Goal: Task Accomplishment & Management: Manage account settings

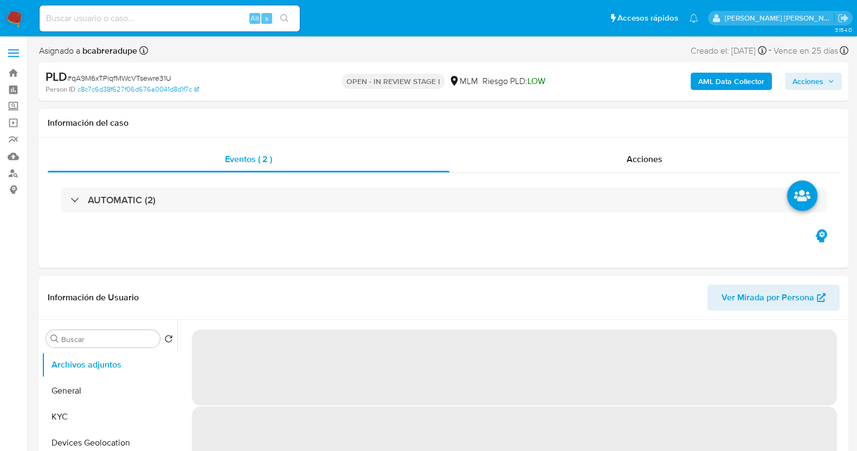
select select "10"
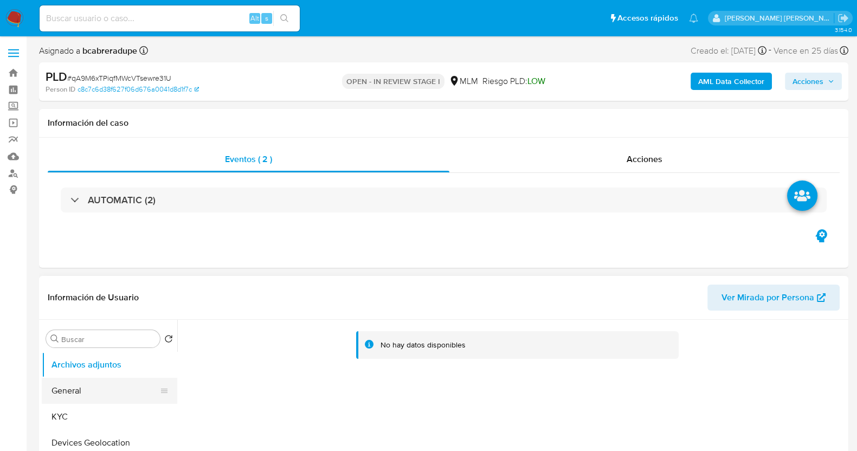
click at [81, 360] on button "KYC" at bounding box center [110, 417] width 136 height 26
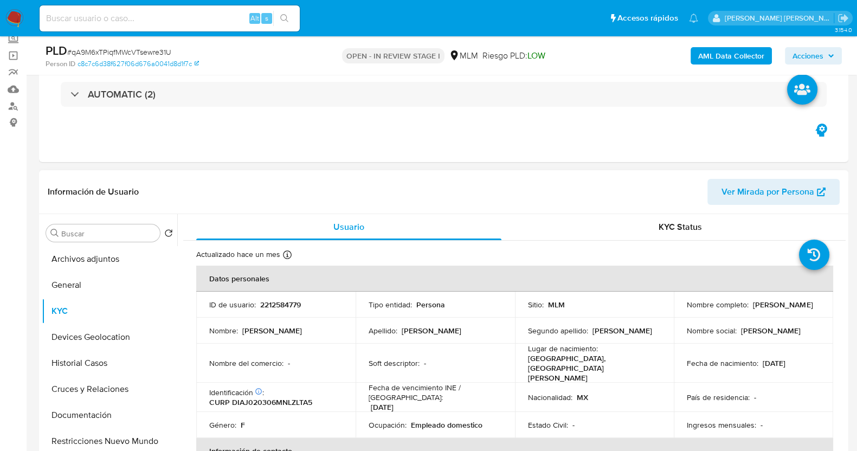
scroll to position [135, 0]
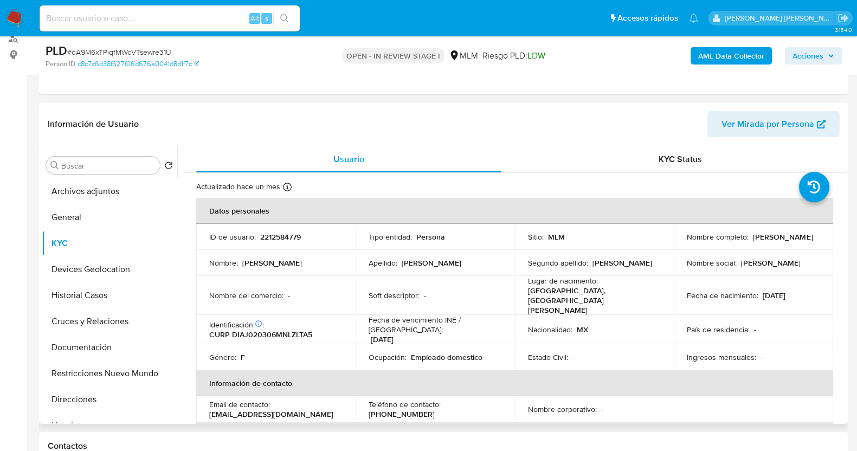
click at [276, 232] on p "2212584779" at bounding box center [280, 237] width 41 height 10
copy p "2212584779"
click at [448, 237] on div "Tipo entidad : Persona" at bounding box center [435, 237] width 133 height 10
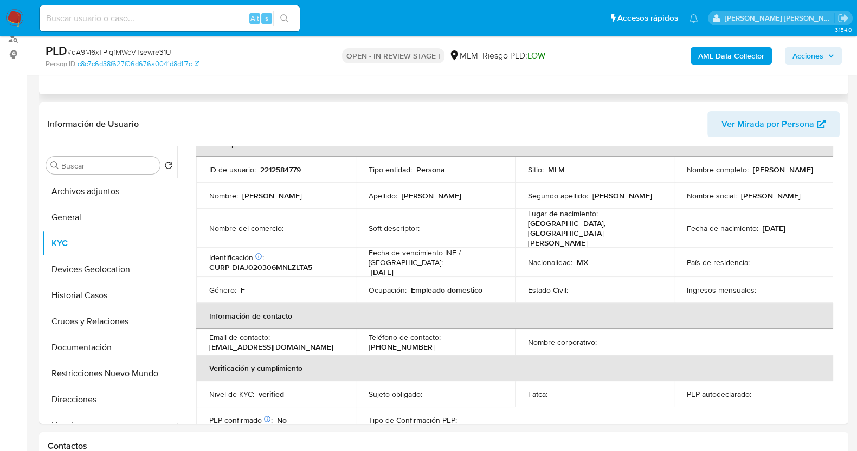
scroll to position [0, 0]
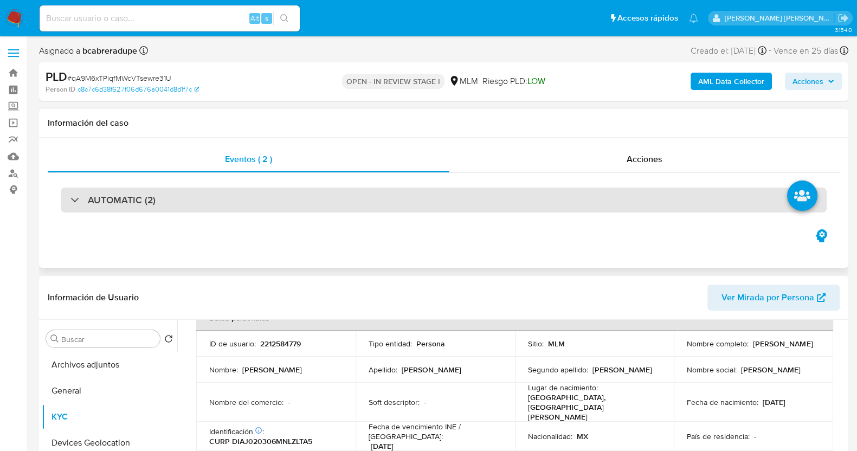
click at [122, 201] on h3 "AUTOMATIC (2)" at bounding box center [122, 200] width 68 height 12
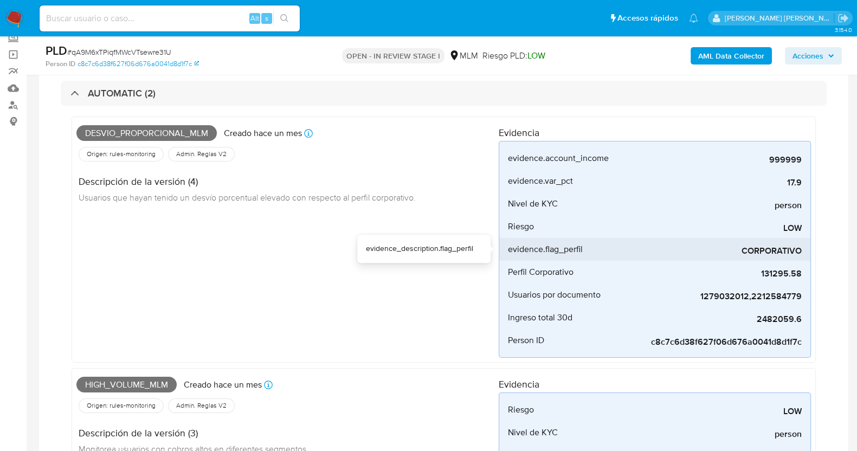
scroll to position [135, 0]
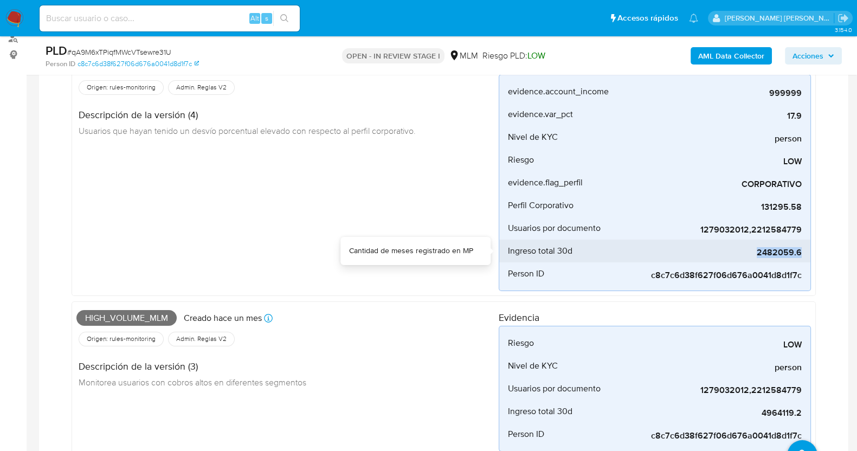
drag, startPoint x: 759, startPoint y: 254, endPoint x: 808, endPoint y: 253, distance: 48.8
click at [693, 253] on li "Ingreso total 30d 2482059.6" at bounding box center [654, 251] width 311 height 23
copy span "2482059.6"
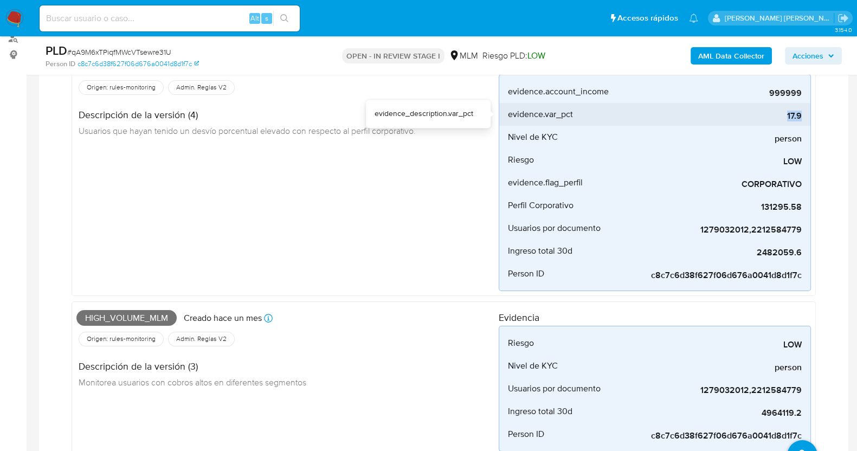
drag, startPoint x: 783, startPoint y: 118, endPoint x: 802, endPoint y: 118, distance: 19.5
click at [693, 118] on li "evidence.var_pct 17.9" at bounding box center [654, 114] width 311 height 23
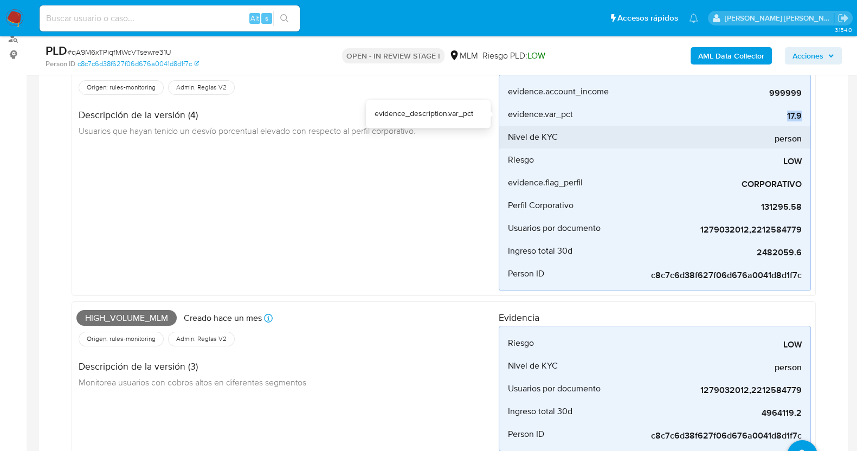
copy span "17.9"
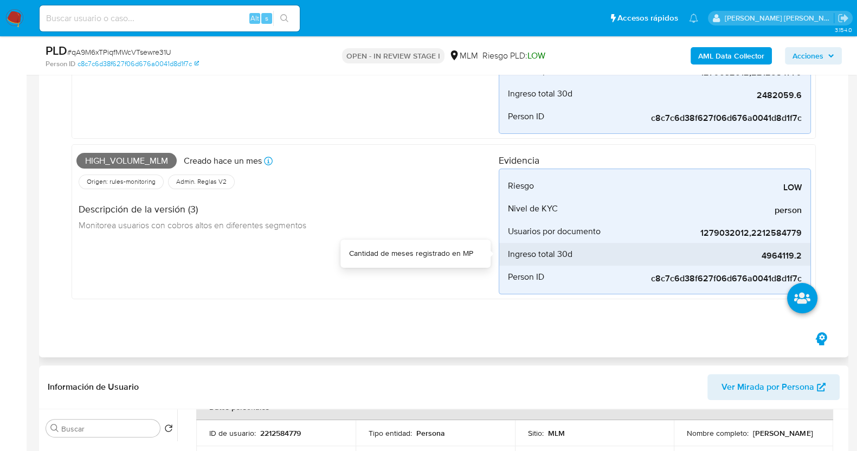
scroll to position [270, 0]
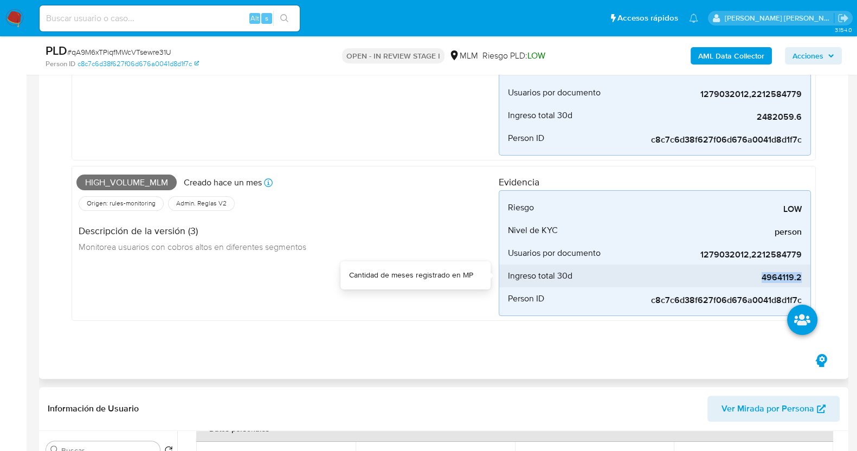
drag, startPoint x: 759, startPoint y: 275, endPoint x: 802, endPoint y: 281, distance: 43.2
click at [693, 281] on li "Ingreso total 30d 4964119.2" at bounding box center [654, 275] width 311 height 23
copy span "4964119.2"
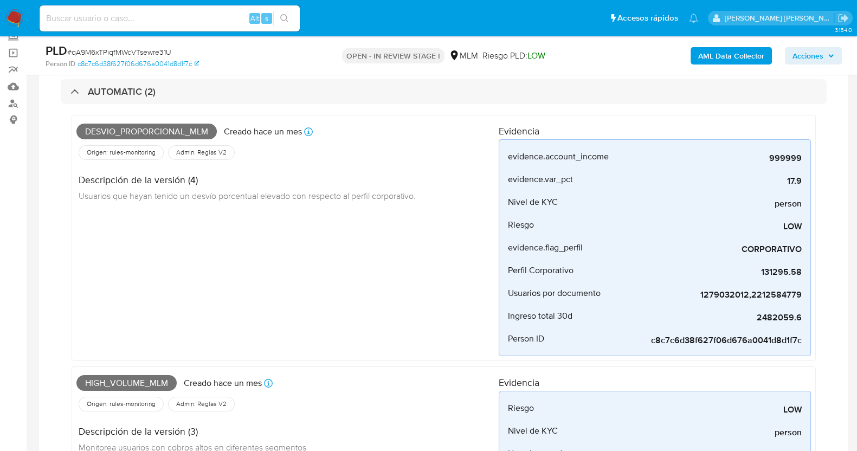
scroll to position [67, 0]
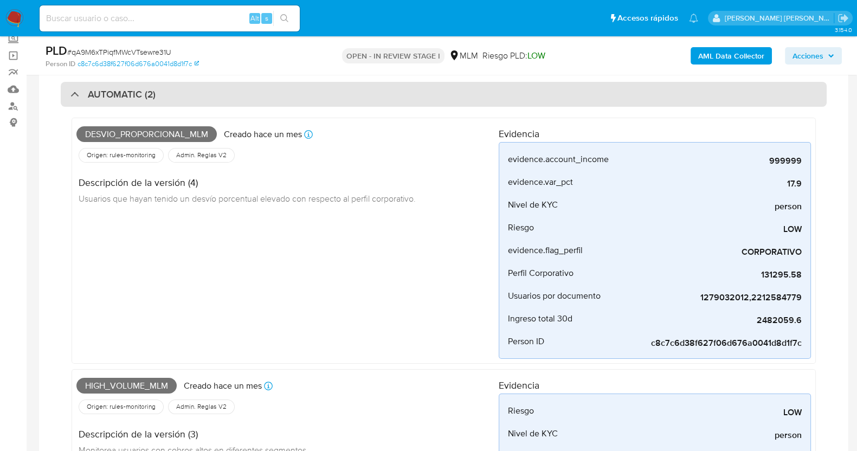
click at [169, 101] on div "AUTOMATIC (2)" at bounding box center [444, 94] width 766 height 25
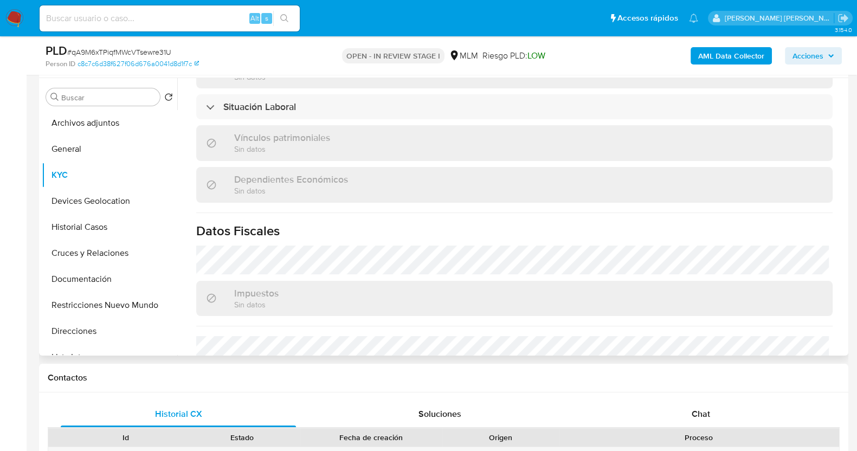
scroll to position [678, 0]
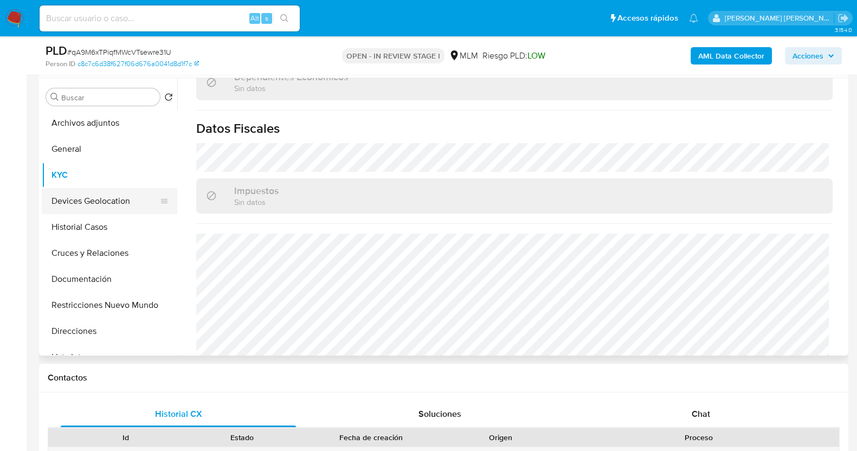
click at [102, 201] on button "Devices Geolocation" at bounding box center [105, 201] width 127 height 26
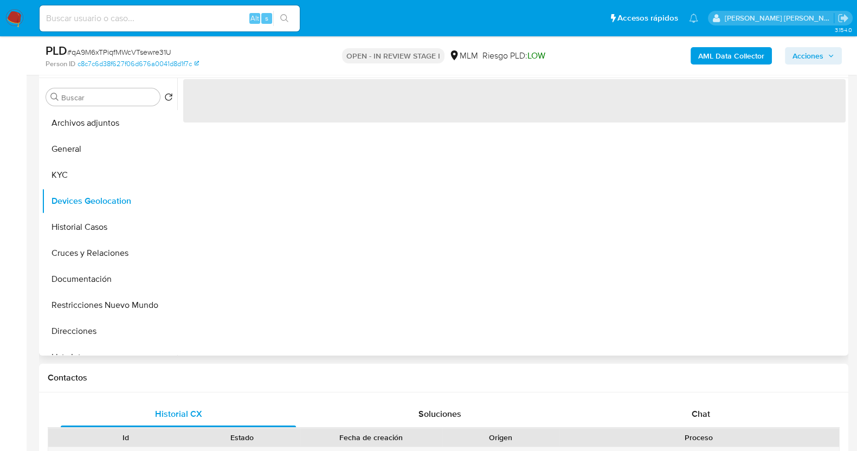
scroll to position [0, 0]
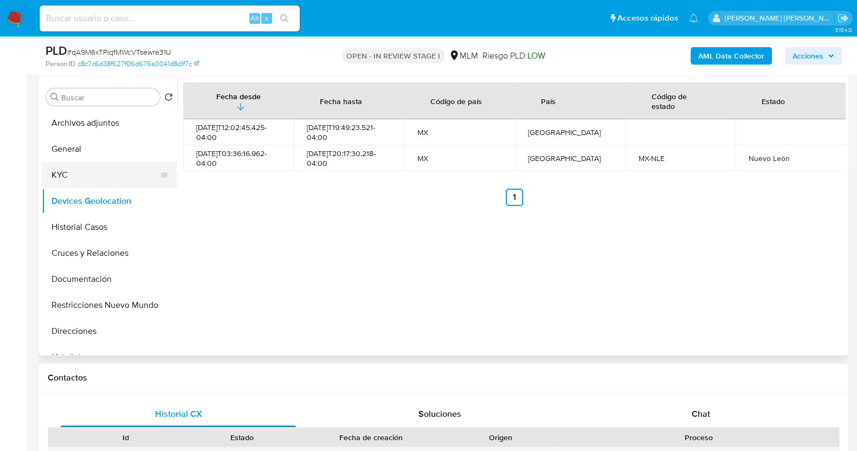
drag, startPoint x: 88, startPoint y: 144, endPoint x: 154, endPoint y: 162, distance: 68.0
click at [87, 144] on button "General" at bounding box center [110, 149] width 136 height 26
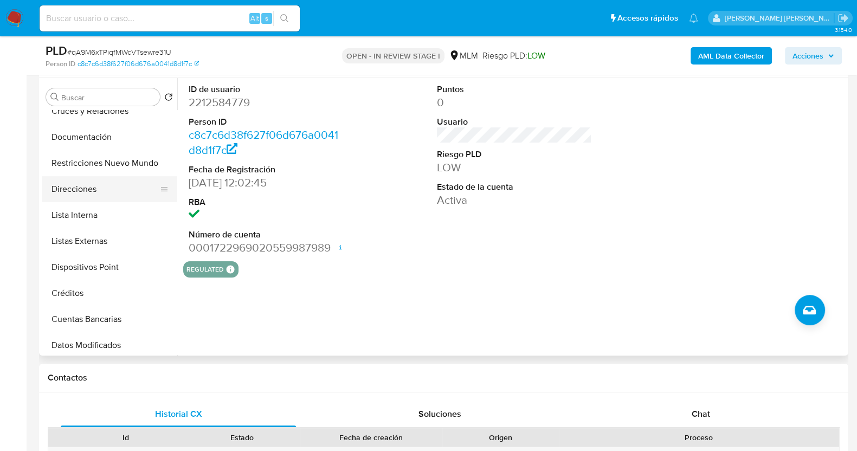
scroll to position [203, 0]
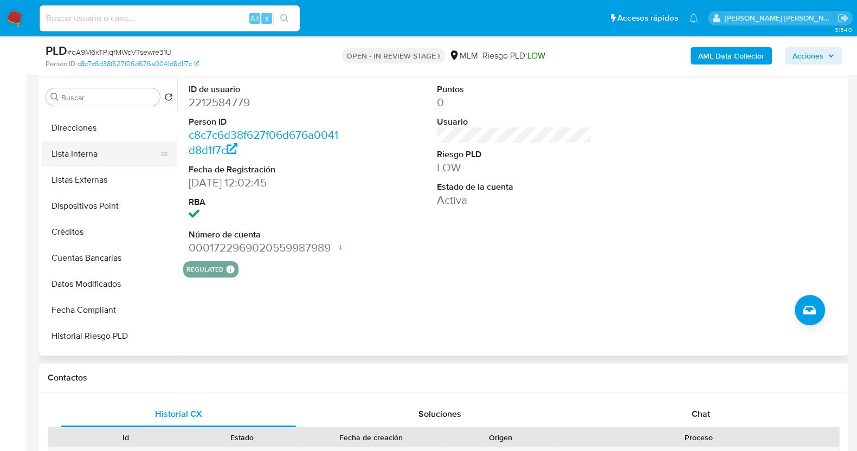
click at [105, 156] on button "Lista Interna" at bounding box center [105, 154] width 127 height 26
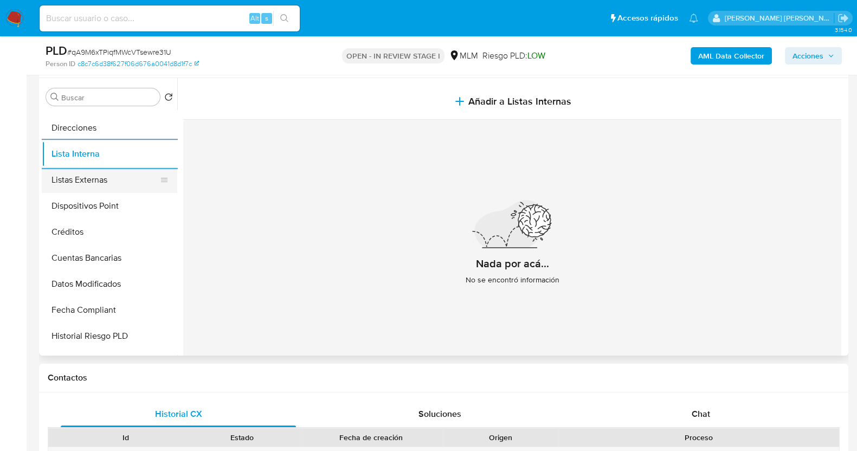
click at [112, 179] on button "Listas Externas" at bounding box center [105, 180] width 127 height 26
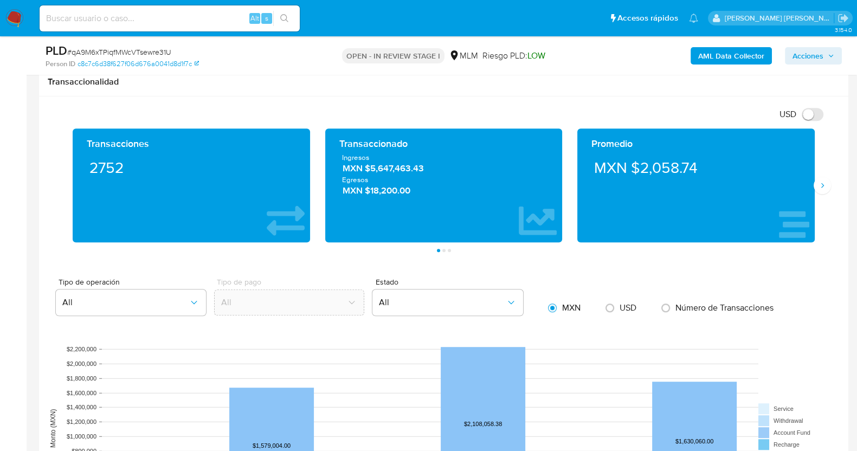
scroll to position [786, 0]
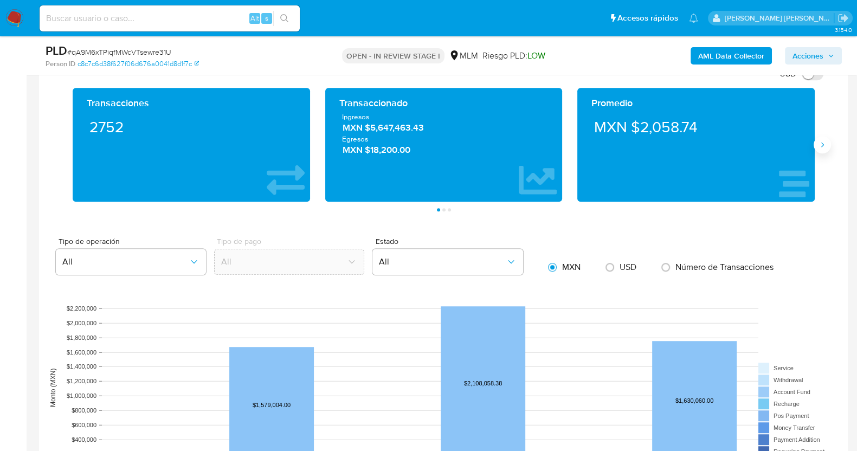
click at [693, 145] on icon "Siguiente" at bounding box center [822, 144] width 9 height 9
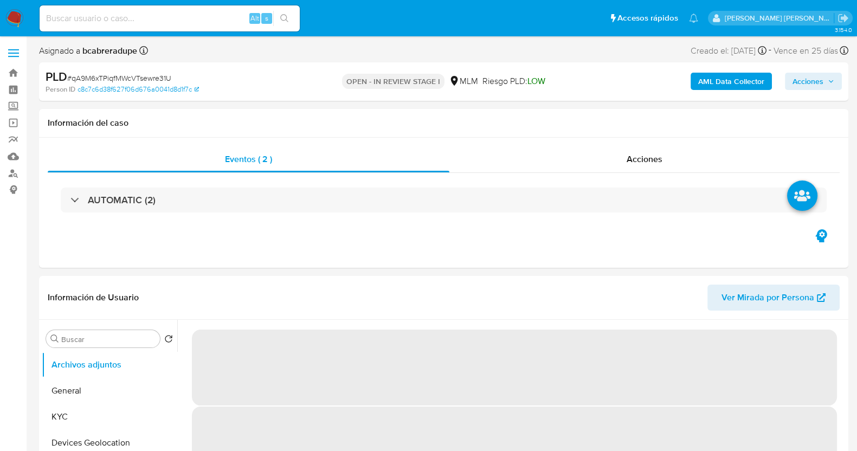
select select "10"
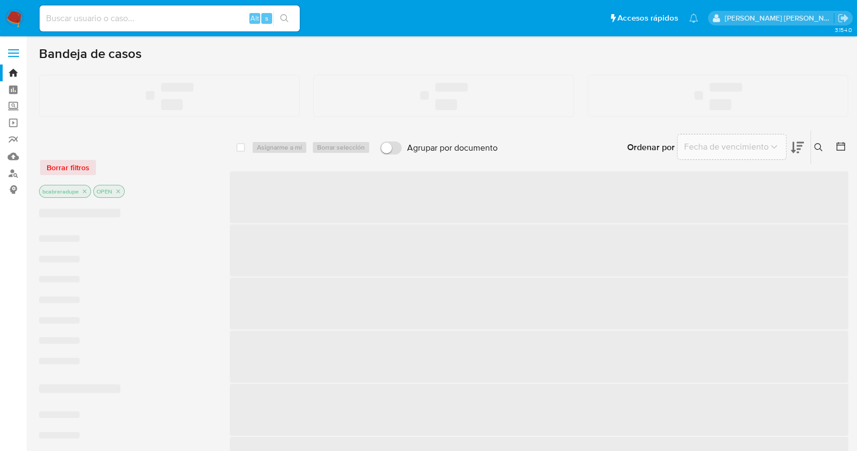
click at [171, 22] on input at bounding box center [170, 18] width 260 height 14
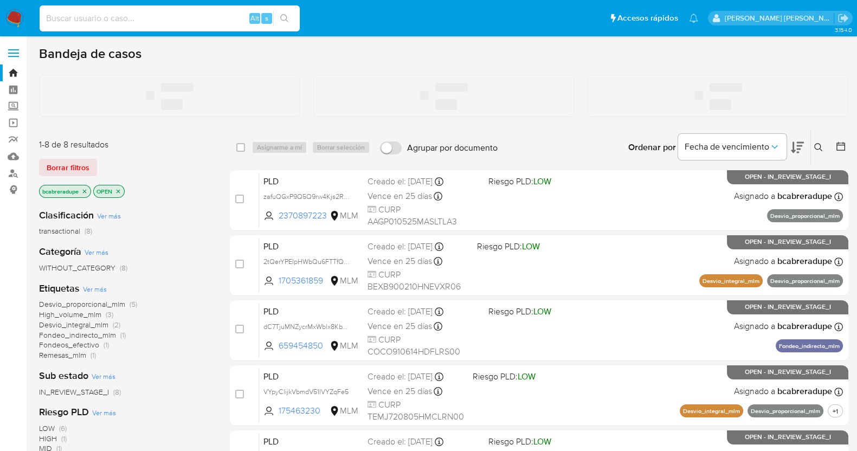
paste input "2005515473"
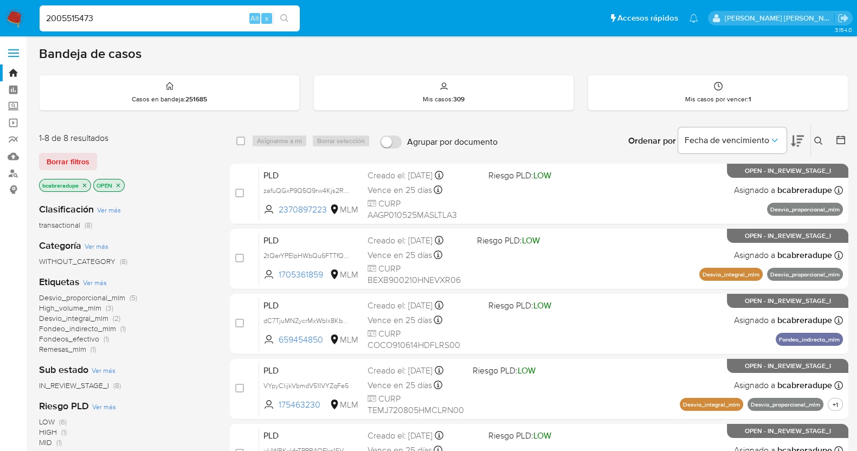
type input "2005515473"
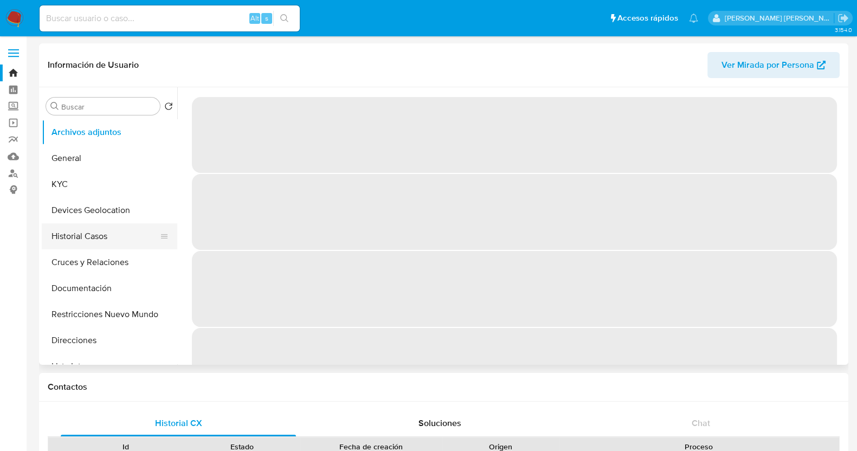
drag, startPoint x: 116, startPoint y: 248, endPoint x: 122, endPoint y: 243, distance: 8.1
click at [116, 248] on button "Historial Casos" at bounding box center [105, 236] width 127 height 26
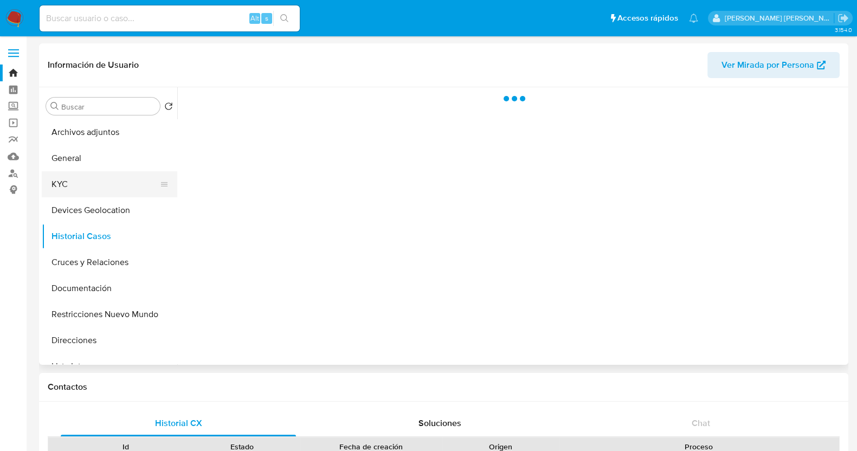
select select "10"
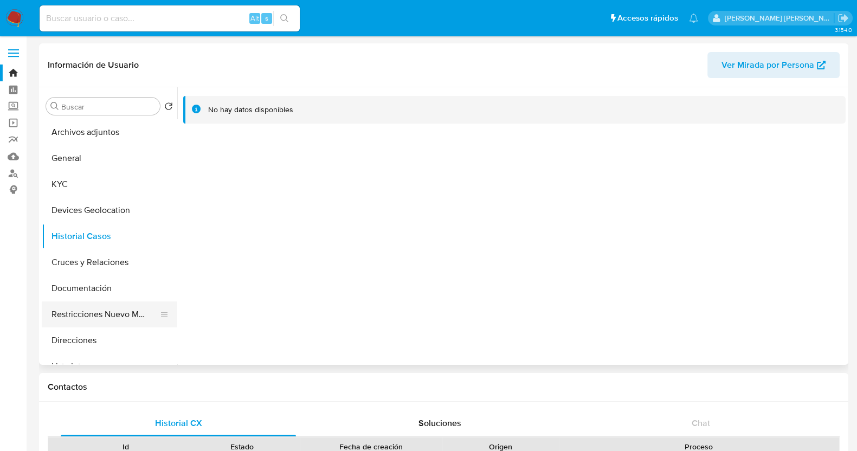
click at [137, 313] on button "Restricciones Nuevo Mundo" at bounding box center [105, 314] width 127 height 26
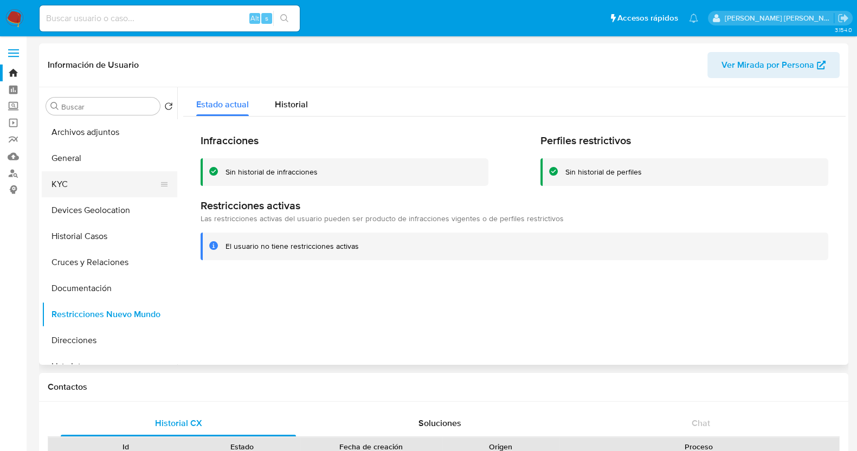
click at [95, 183] on button "KYC" at bounding box center [105, 184] width 127 height 26
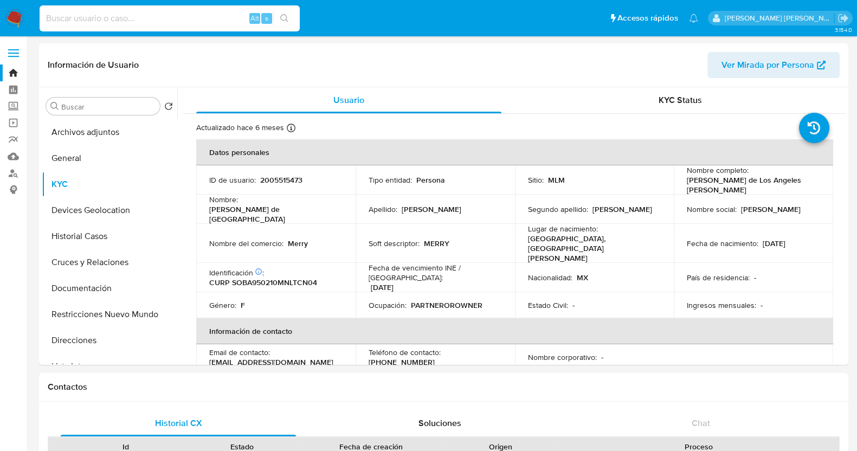
click at [170, 23] on input at bounding box center [170, 18] width 260 height 14
paste input "1064307500"
type input "1064307500"
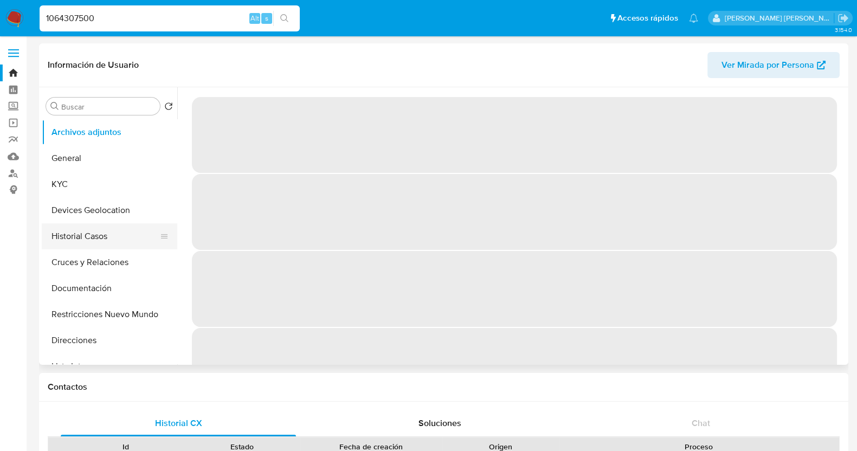
click at [92, 234] on button "Historial Casos" at bounding box center [105, 236] width 127 height 26
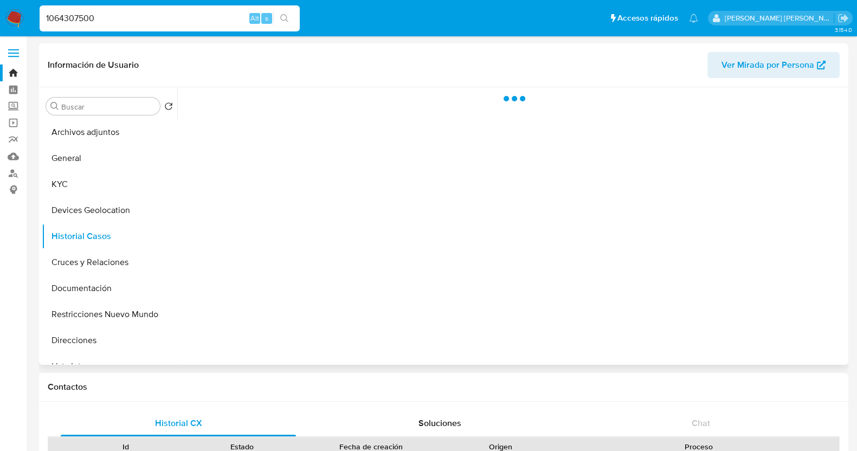
select select "10"
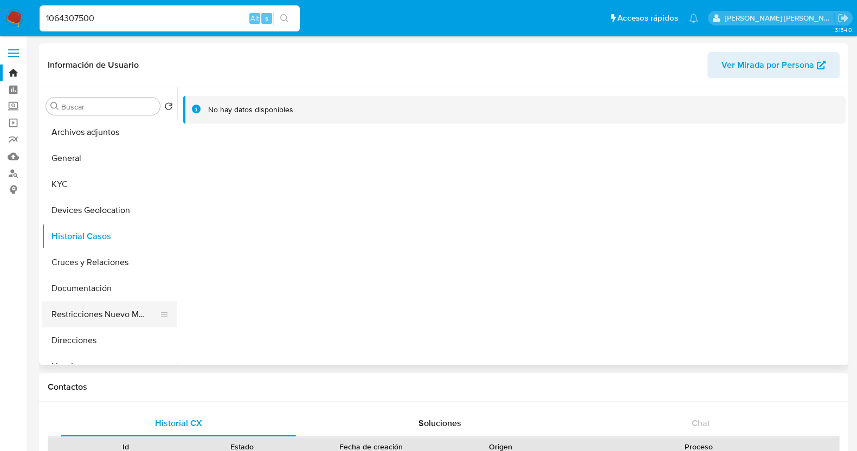
drag, startPoint x: 138, startPoint y: 309, endPoint x: 144, endPoint y: 308, distance: 6.2
click at [138, 310] on button "Restricciones Nuevo Mundo" at bounding box center [105, 314] width 127 height 26
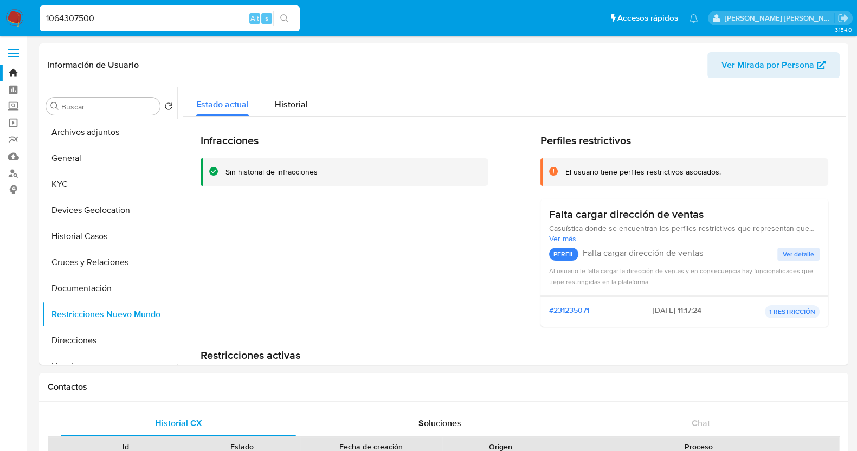
click at [108, 20] on input "1064307500" at bounding box center [170, 18] width 260 height 14
paste input "929126904"
type input "1929126904"
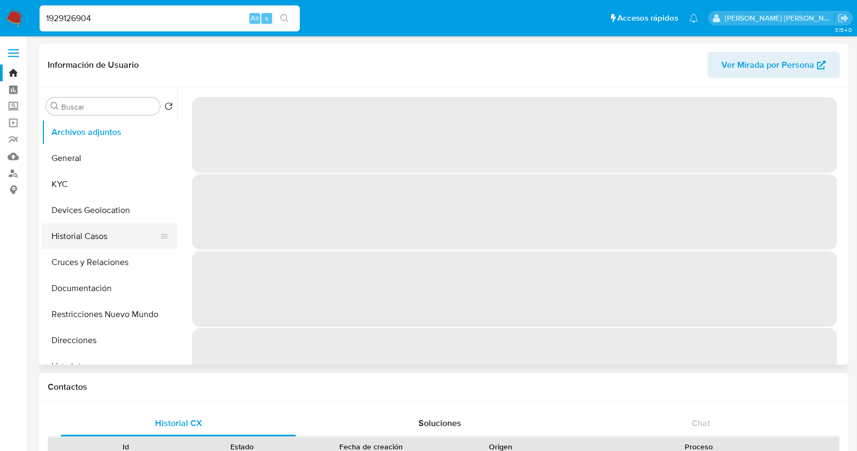
click at [96, 245] on button "Historial Casos" at bounding box center [105, 236] width 127 height 26
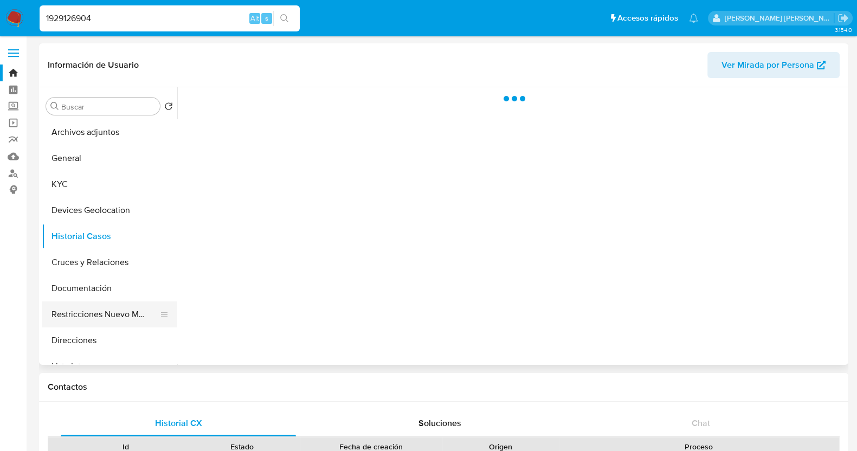
select select "10"
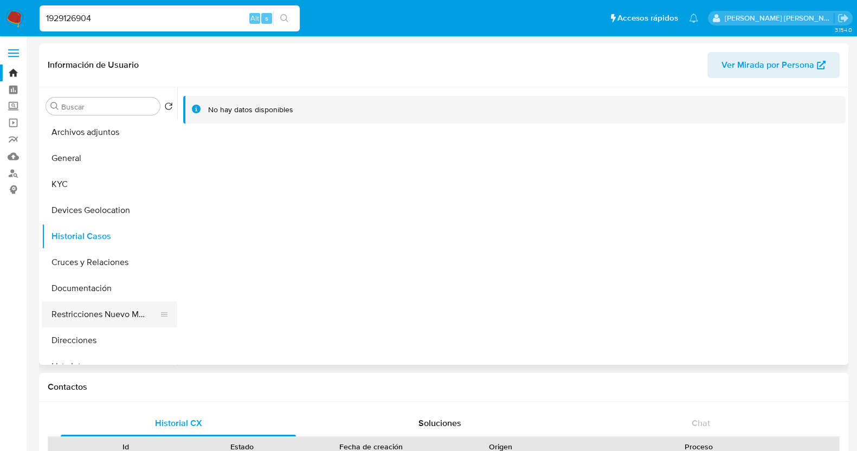
click at [112, 308] on button "Restricciones Nuevo Mundo" at bounding box center [105, 314] width 127 height 26
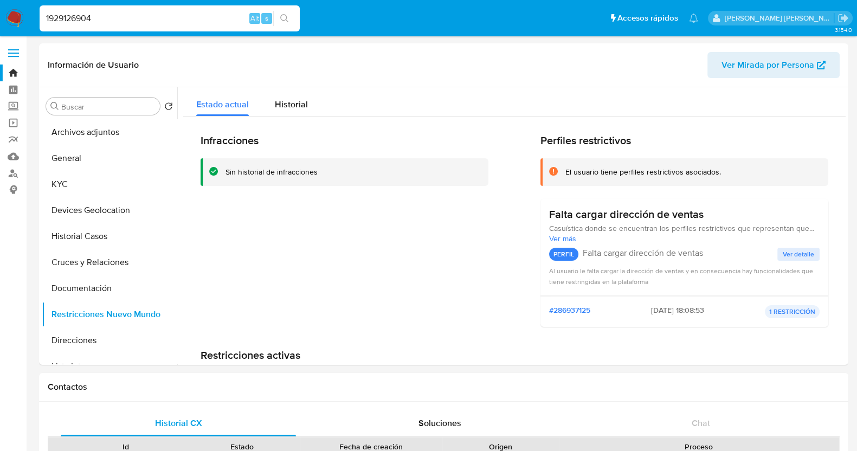
click at [140, 21] on input "1929126904" at bounding box center [170, 18] width 260 height 14
paste input "2384216528"
type input "2384216528"
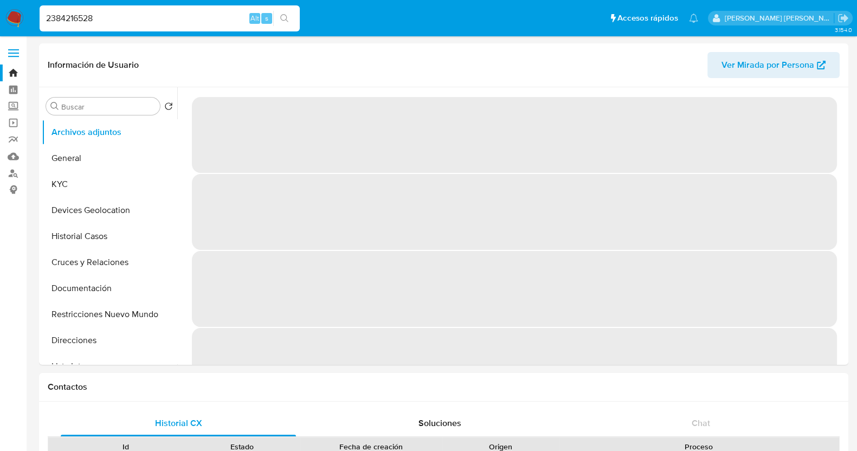
select select "10"
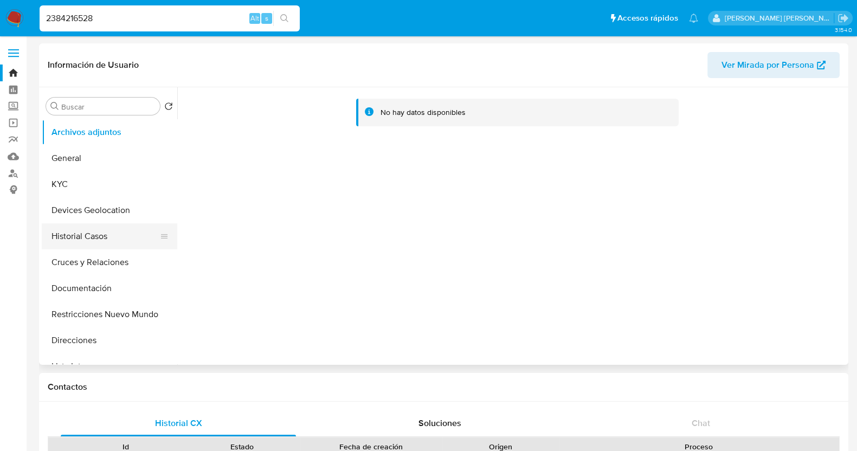
click at [95, 231] on button "Historial Casos" at bounding box center [105, 236] width 127 height 26
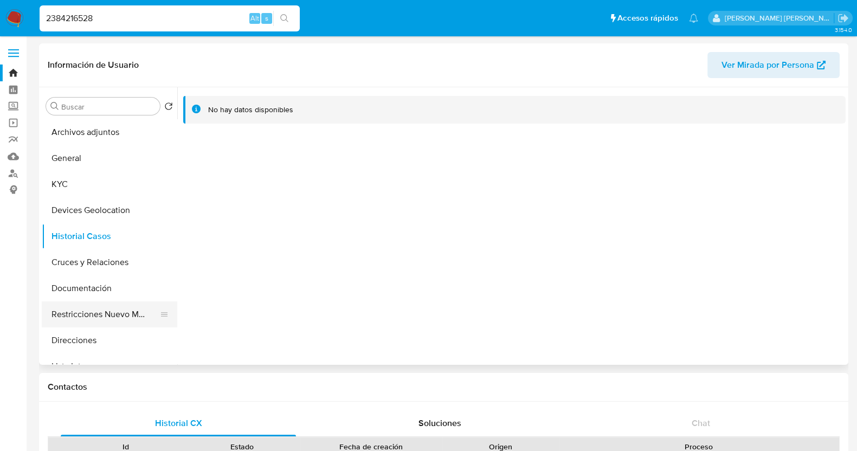
click at [139, 311] on button "Restricciones Nuevo Mundo" at bounding box center [105, 314] width 127 height 26
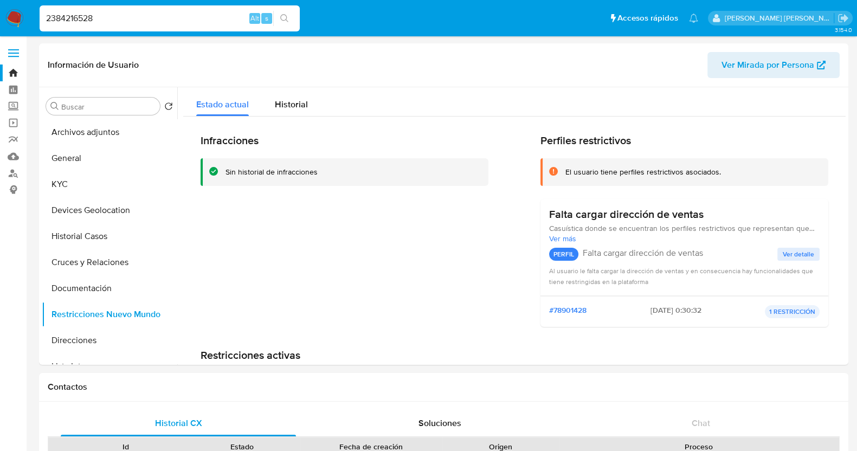
click at [114, 23] on input "2384216528" at bounding box center [170, 18] width 260 height 14
paste input "1503218927"
type input "1503218927"
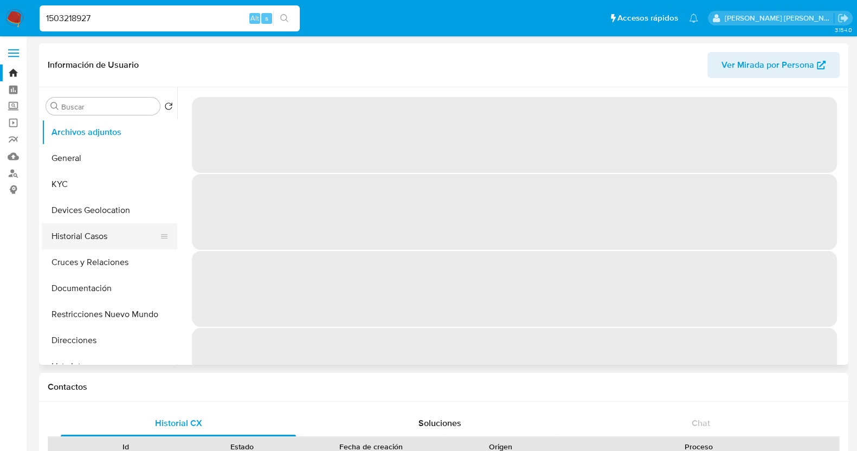
select select "10"
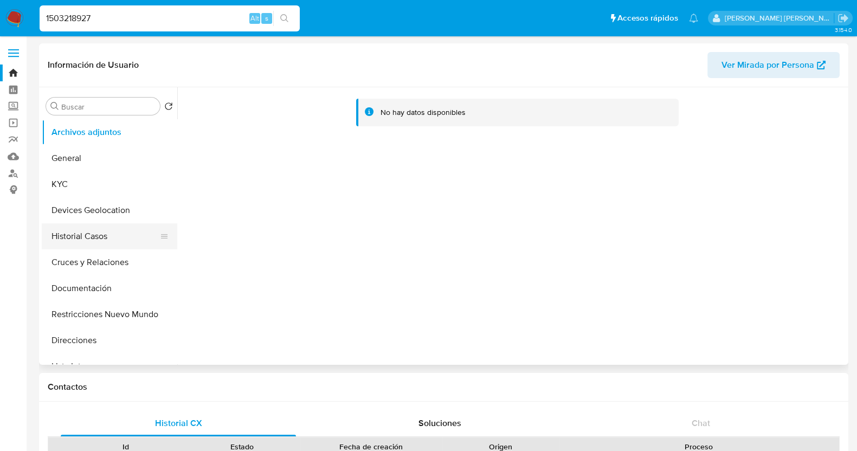
click at [72, 230] on button "Historial Casos" at bounding box center [105, 236] width 127 height 26
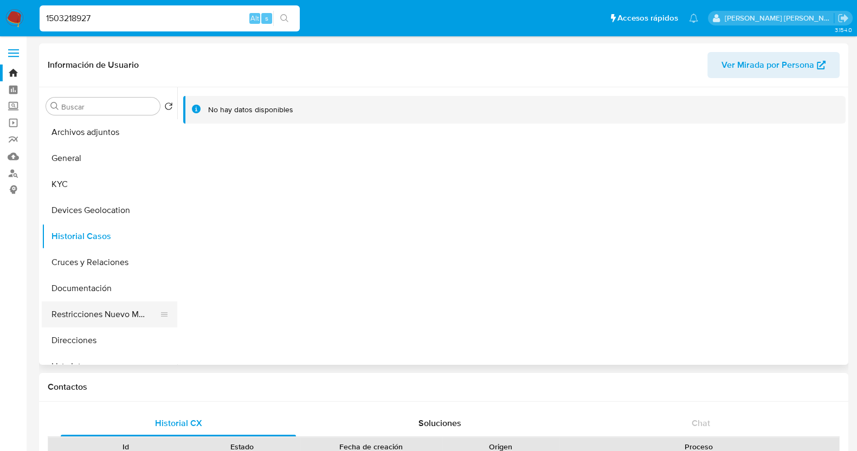
click at [139, 309] on button "Restricciones Nuevo Mundo" at bounding box center [105, 314] width 127 height 26
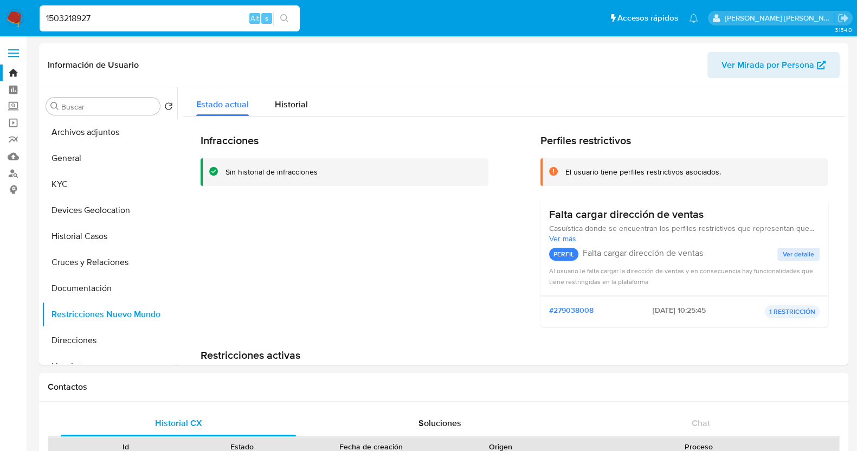
click at [140, 28] on div "1503218927 Alt s" at bounding box center [170, 18] width 260 height 26
click at [141, 22] on input "1503218927" at bounding box center [170, 18] width 260 height 14
paste input "54924165"
type input "1554924165"
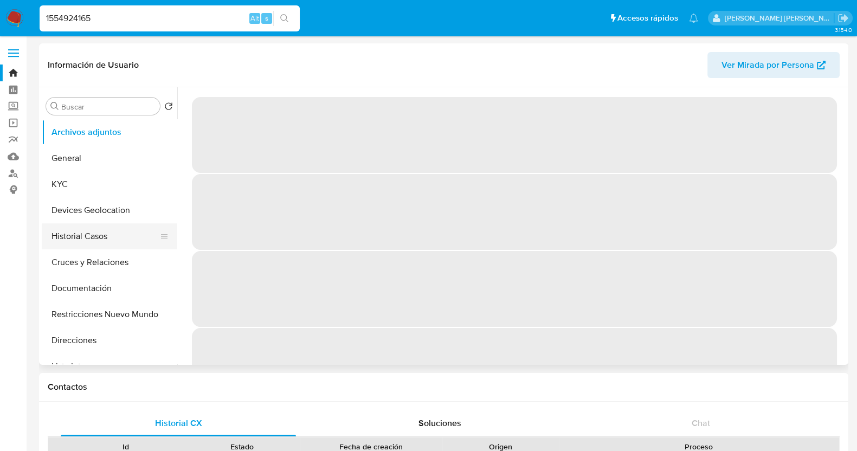
click at [76, 237] on button "Historial Casos" at bounding box center [105, 236] width 127 height 26
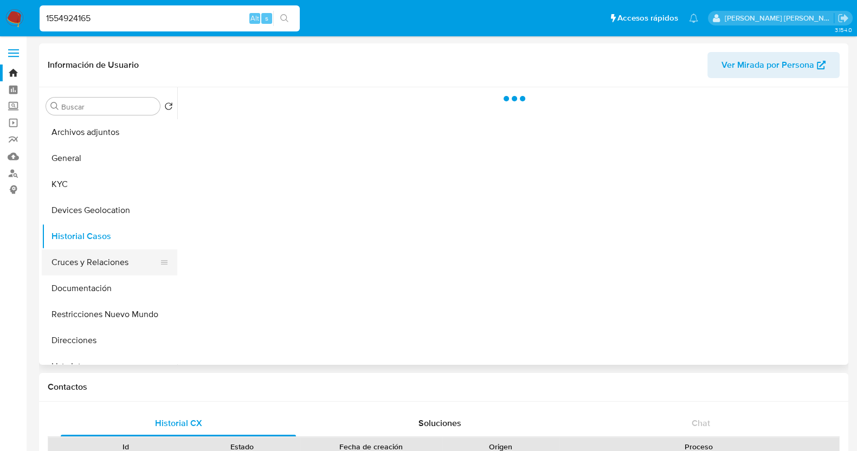
select select "10"
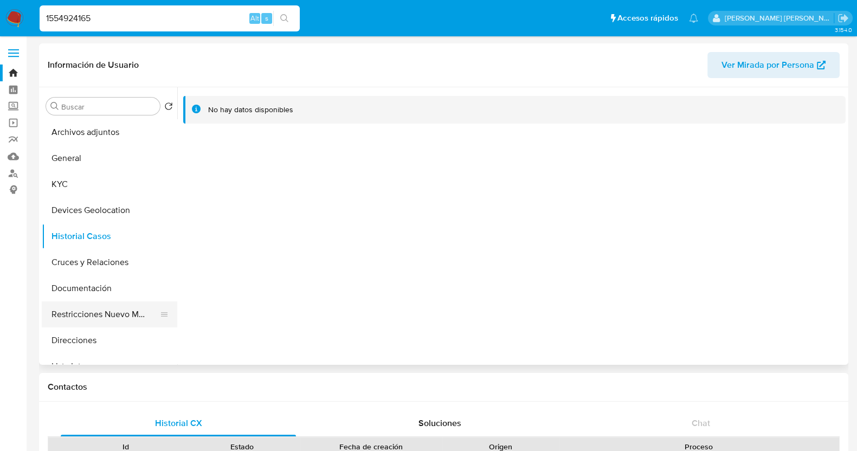
click at [118, 306] on button "Restricciones Nuevo Mundo" at bounding box center [105, 314] width 127 height 26
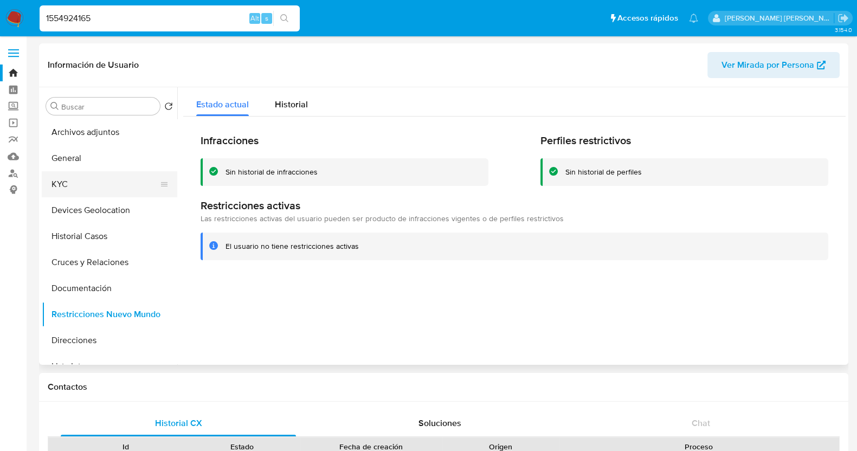
click at [79, 182] on button "KYC" at bounding box center [105, 184] width 127 height 26
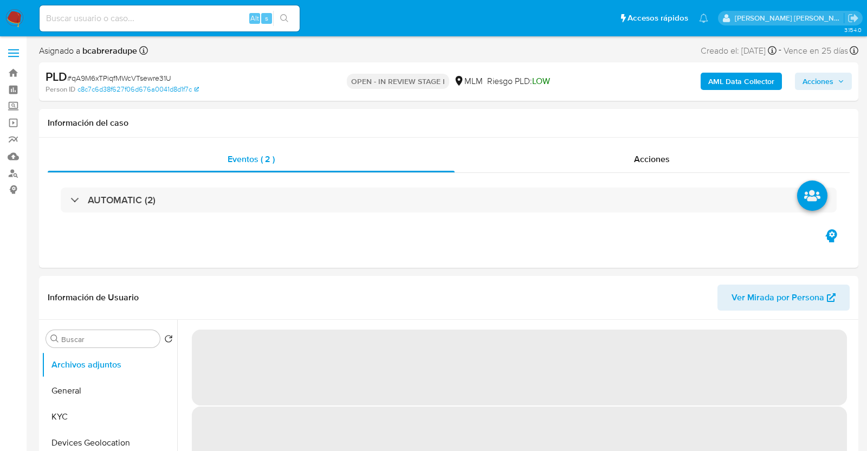
select select "10"
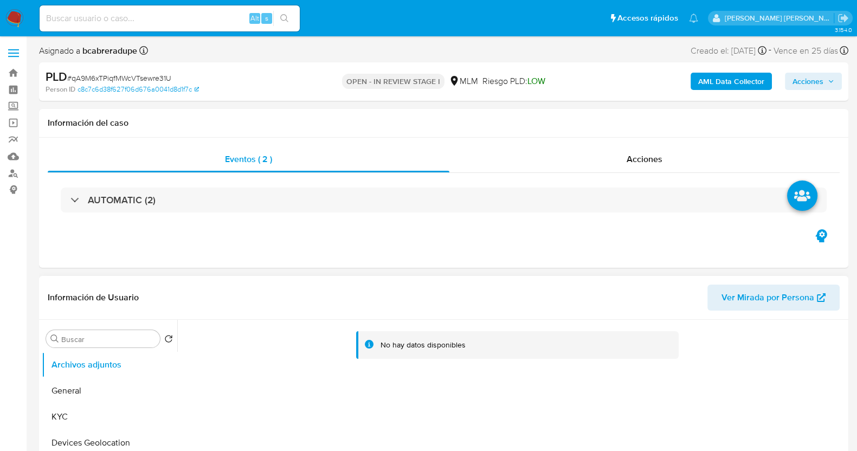
scroll to position [203, 0]
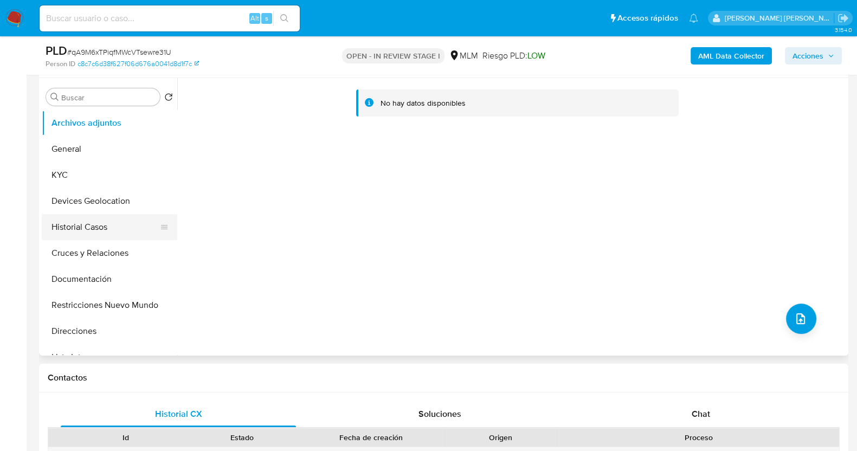
click at [92, 227] on button "Historial Casos" at bounding box center [105, 227] width 127 height 26
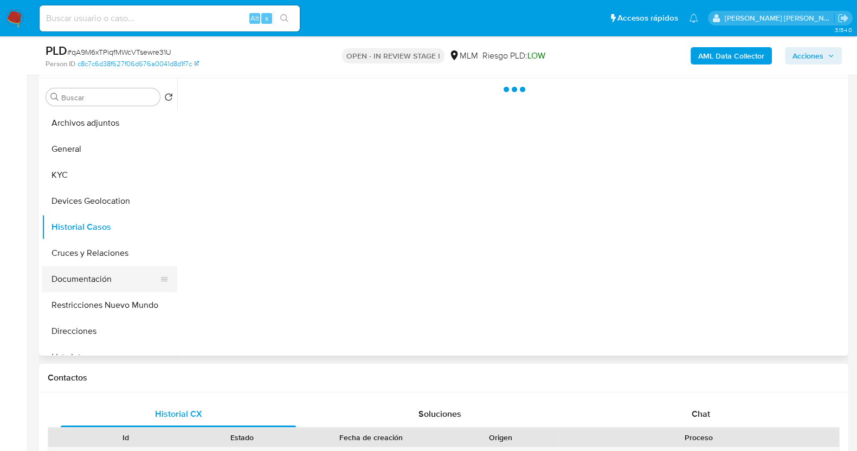
drag, startPoint x: 93, startPoint y: 278, endPoint x: 118, endPoint y: 272, distance: 25.6
click at [95, 278] on button "Documentación" at bounding box center [105, 279] width 127 height 26
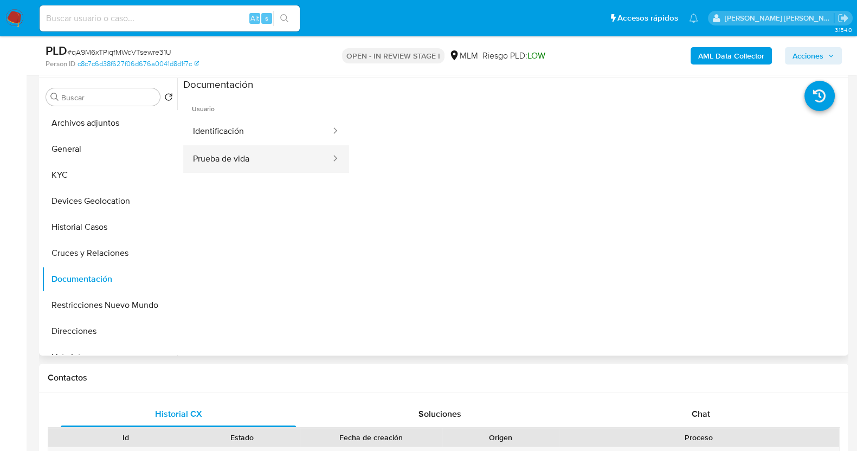
click at [274, 169] on button "Prueba de vida" at bounding box center [257, 159] width 149 height 28
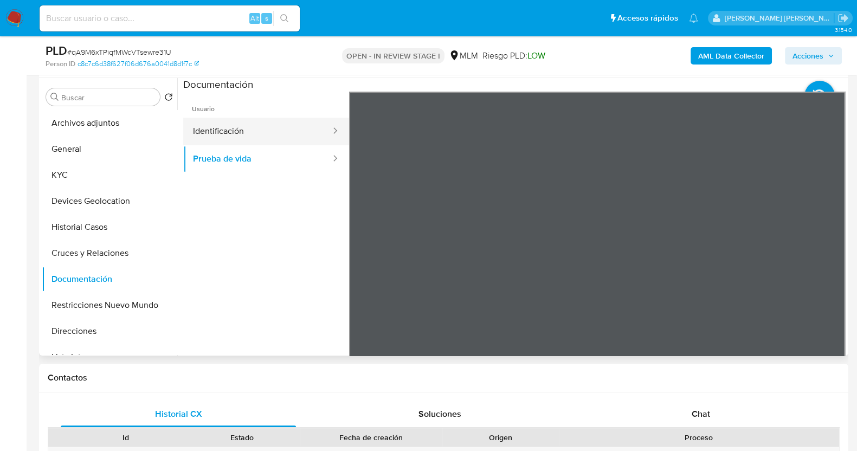
click at [302, 134] on button "Identificación" at bounding box center [257, 132] width 149 height 28
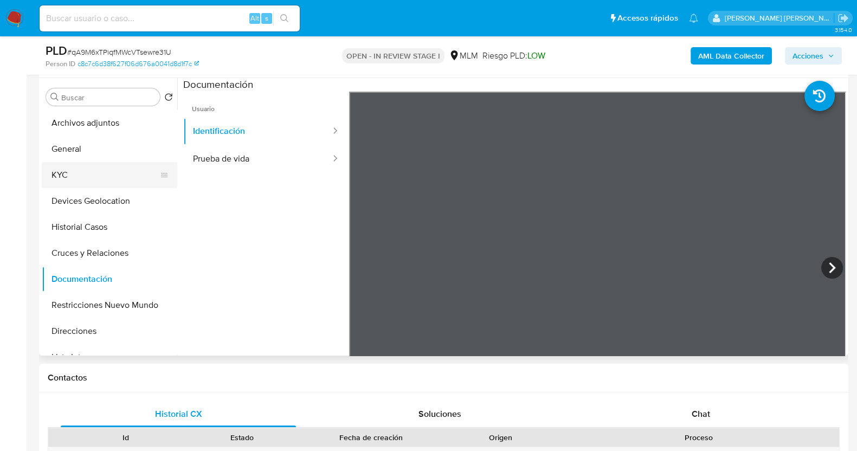
click at [92, 175] on button "KYC" at bounding box center [105, 175] width 127 height 26
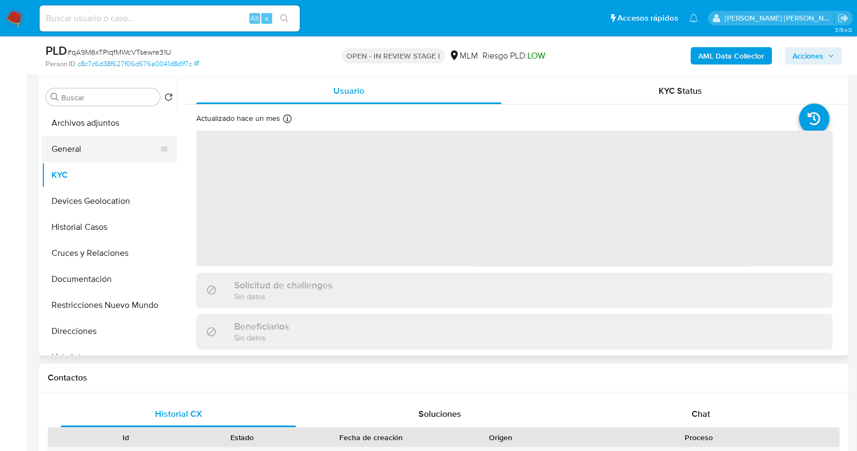
click at [87, 145] on button "General" at bounding box center [105, 149] width 127 height 26
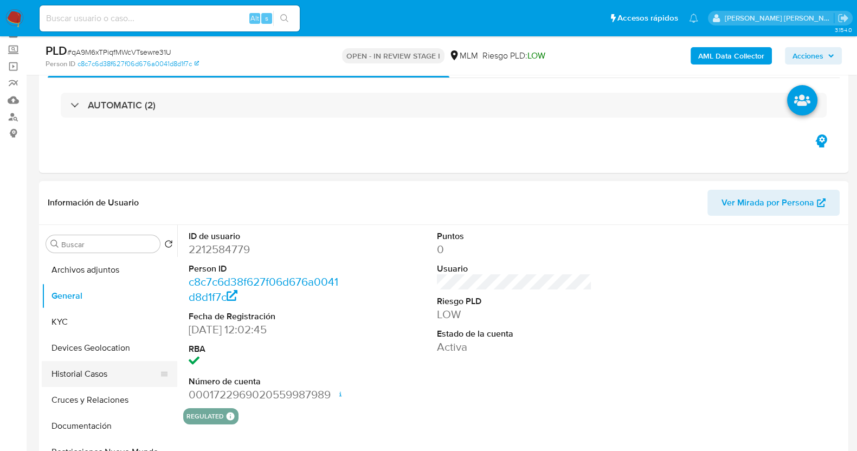
scroll to position [135, 0]
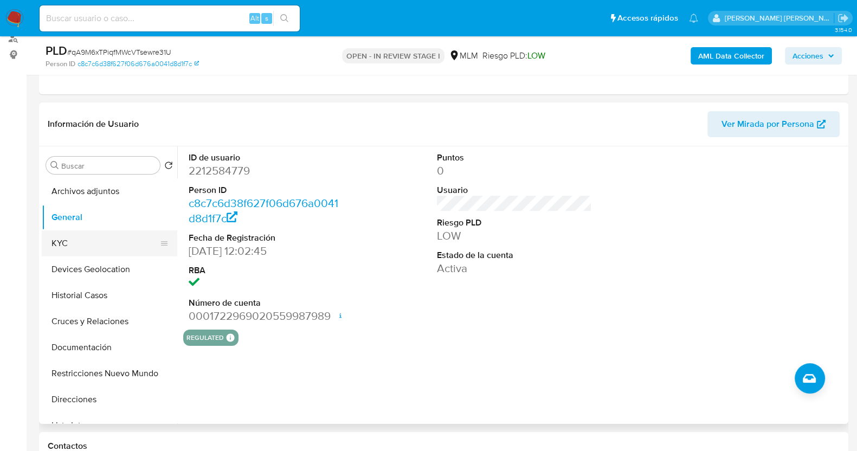
click at [86, 237] on button "KYC" at bounding box center [105, 243] width 127 height 26
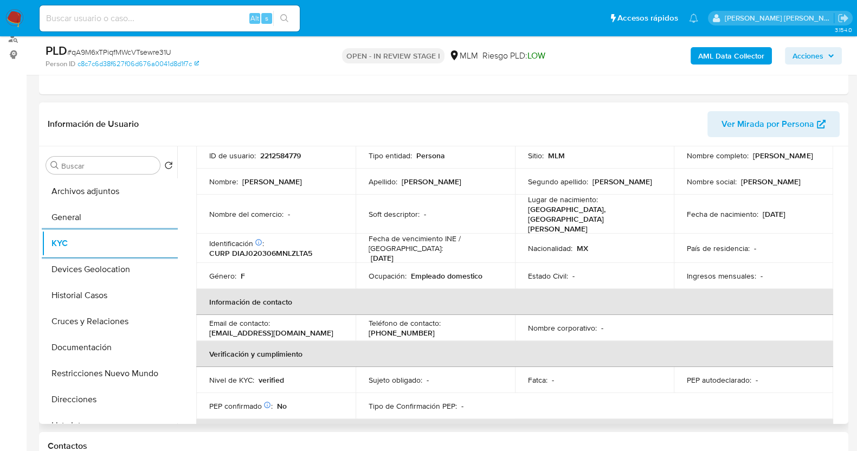
scroll to position [0, 0]
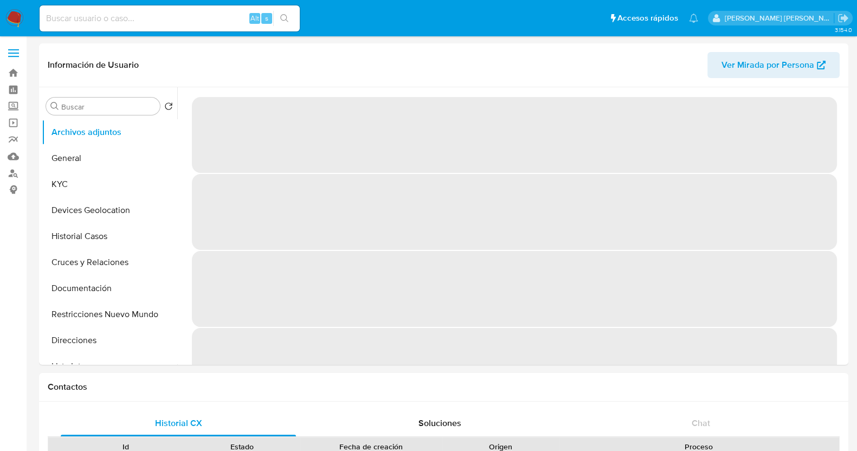
select select "10"
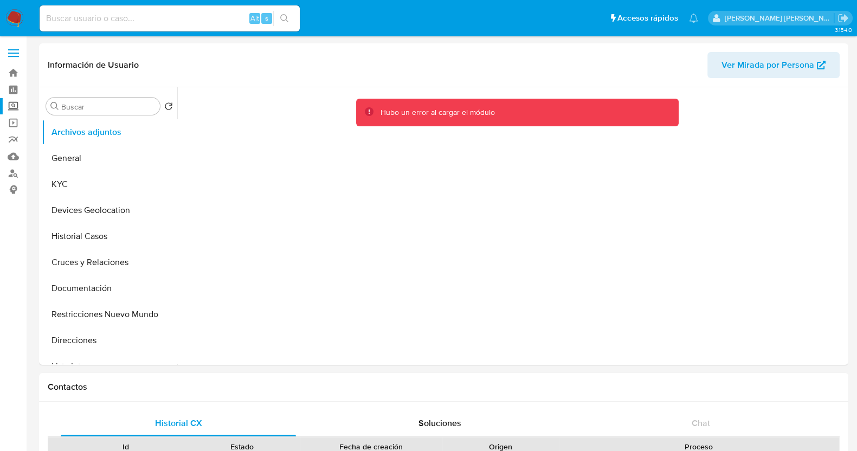
click at [14, 107] on label "Screening" at bounding box center [64, 106] width 129 height 17
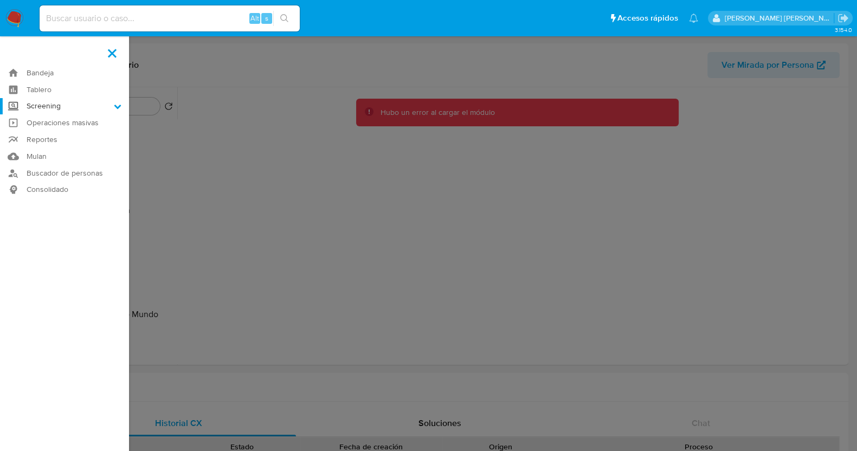
click at [0, 0] on input "Screening" at bounding box center [0, 0] width 0 height 0
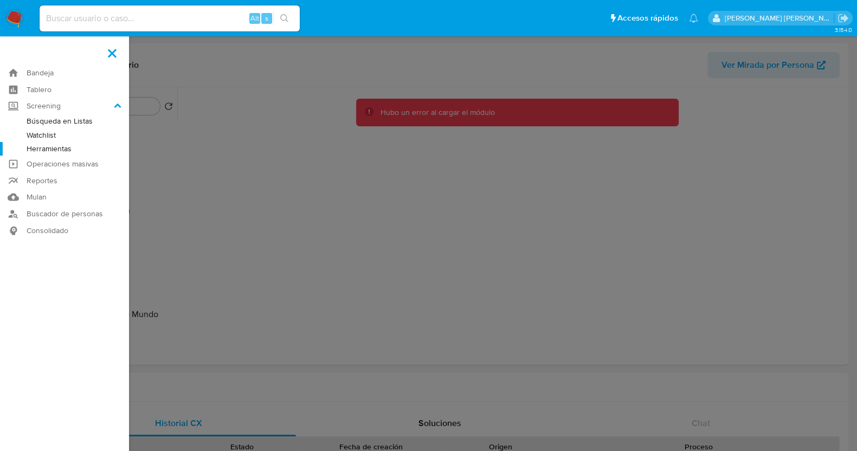
click at [60, 149] on link "Herramientas" at bounding box center [64, 149] width 129 height 14
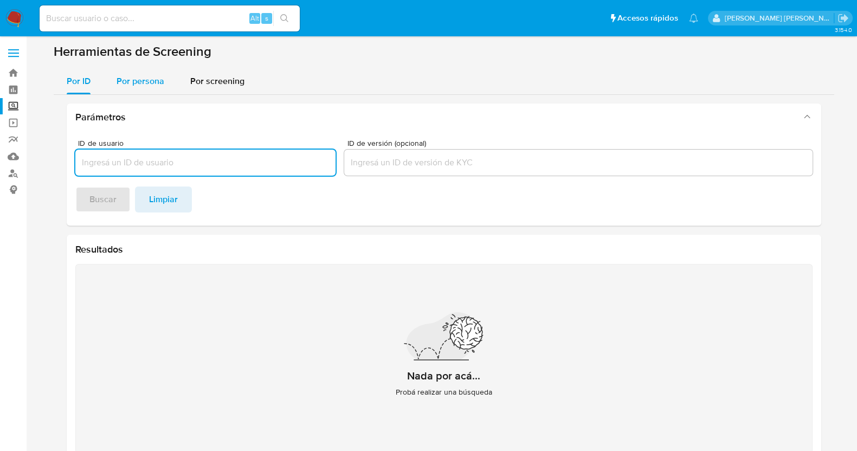
click at [141, 85] on span "Por persona" at bounding box center [141, 81] width 48 height 12
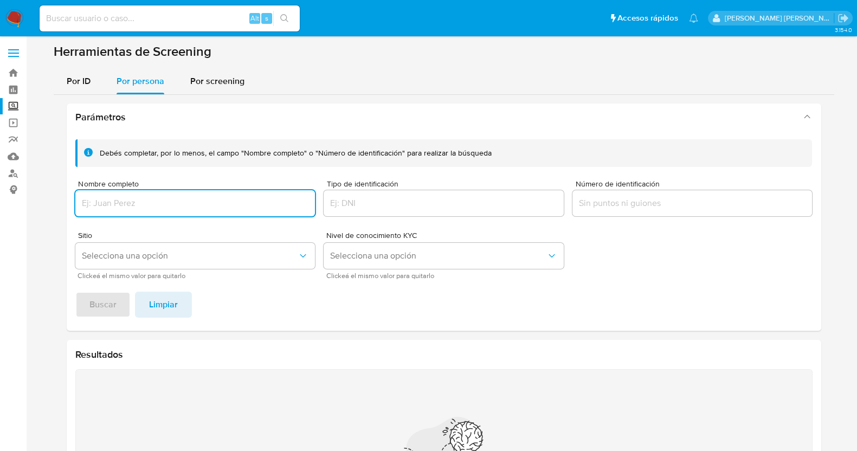
click at [184, 208] on input "Nombre completo" at bounding box center [195, 203] width 240 height 14
click at [114, 298] on span "Buscar" at bounding box center [102, 305] width 27 height 24
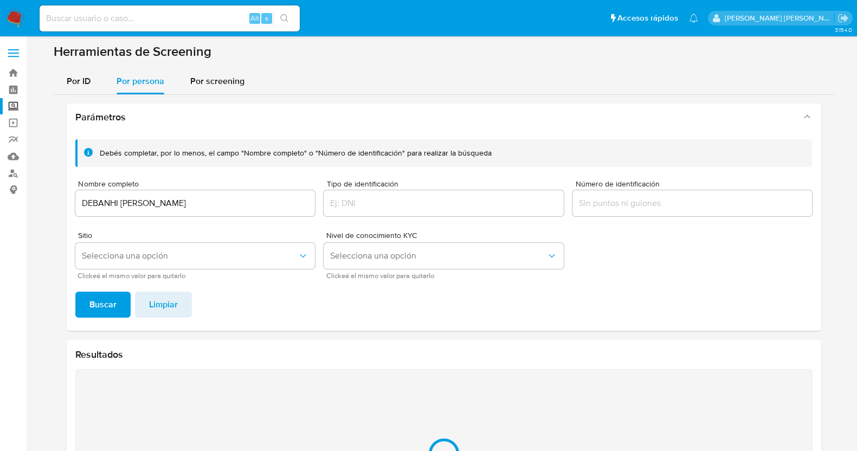
scroll to position [132, 0]
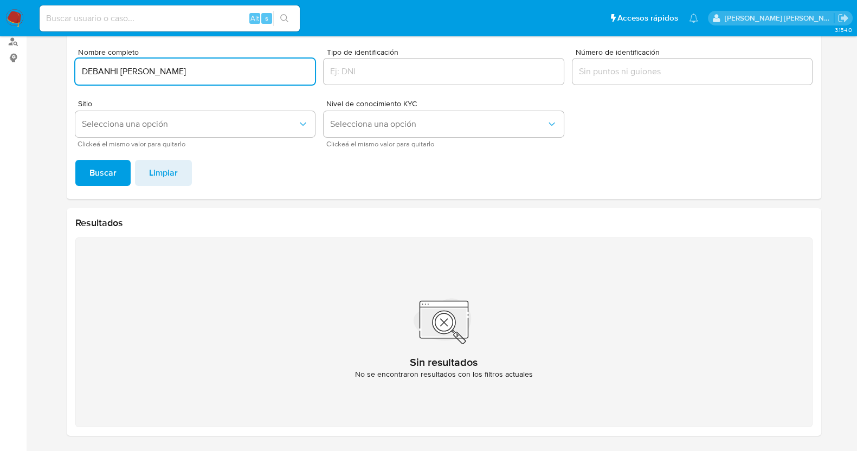
click at [258, 75] on input "DEBANHI [PERSON_NAME]" at bounding box center [195, 71] width 240 height 14
drag, startPoint x: 261, startPoint y: 73, endPoint x: 9, endPoint y: 72, distance: 252.6
click at [9, 72] on section "Bandeja Tablero Screening Búsqueda en Listas Watchlist Herramientas Operaciones…" at bounding box center [428, 159] width 857 height 583
paste input "[PERSON_NAME]"
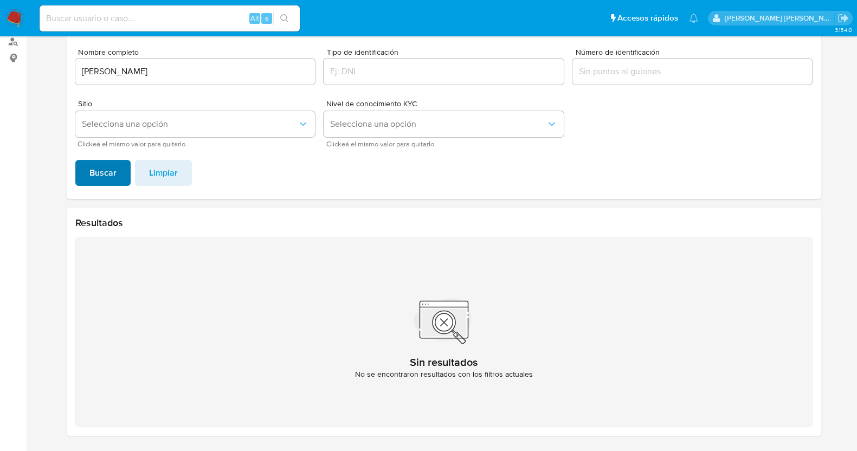
click at [103, 178] on span "Buscar" at bounding box center [102, 173] width 27 height 24
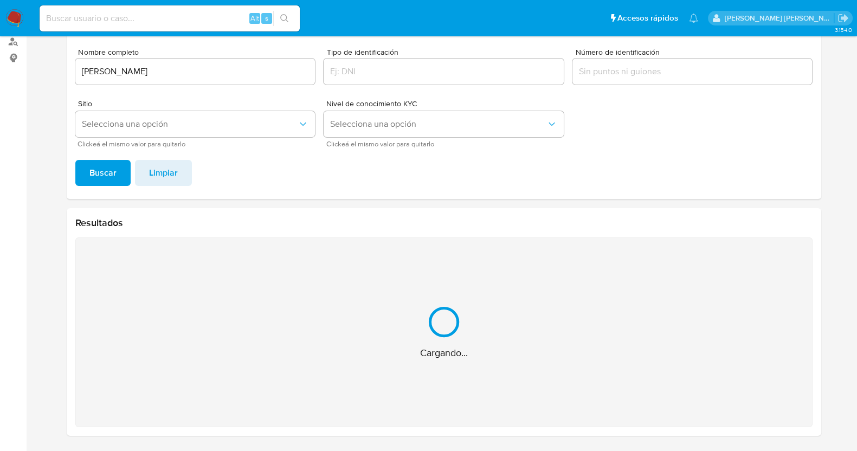
scroll to position [0, 0]
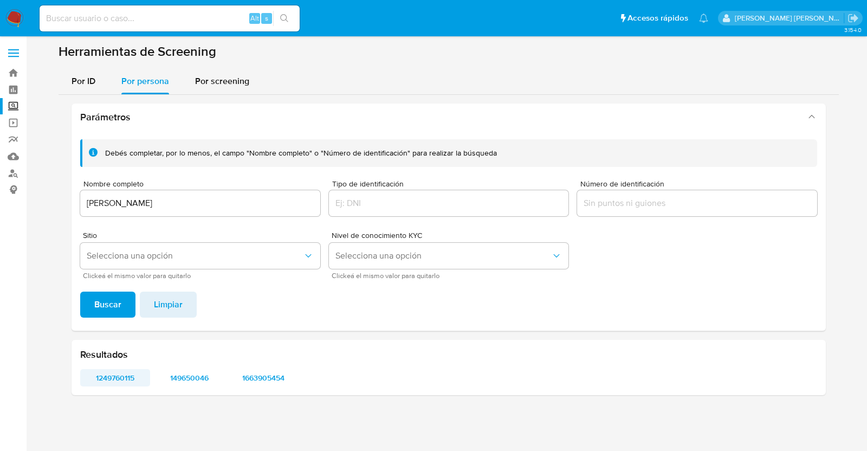
click at [128, 371] on span "1249760115" at bounding box center [115, 377] width 55 height 15
click at [195, 378] on span "149650046" at bounding box center [189, 377] width 55 height 15
click at [266, 370] on span "1663905454" at bounding box center [263, 377] width 55 height 15
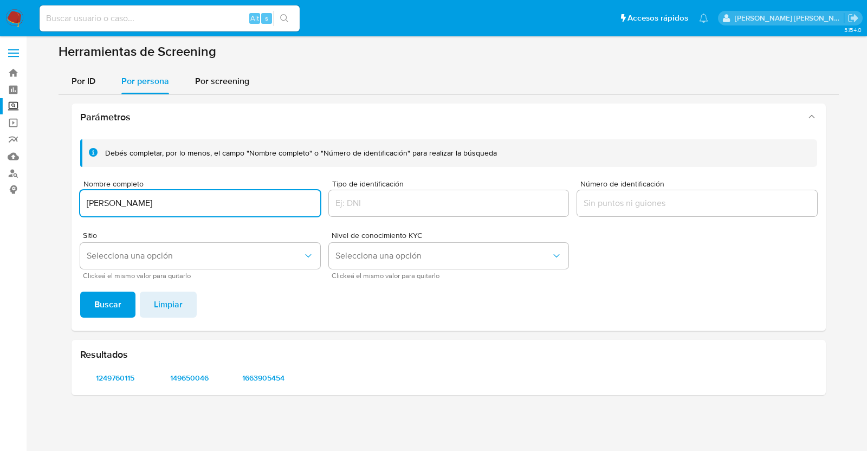
drag, startPoint x: 265, startPoint y: 204, endPoint x: 31, endPoint y: 204, distance: 234.1
click at [31, 203] on main "3.154.0" at bounding box center [433, 225] width 867 height 451
type input "DEBANHI [PERSON_NAME]"
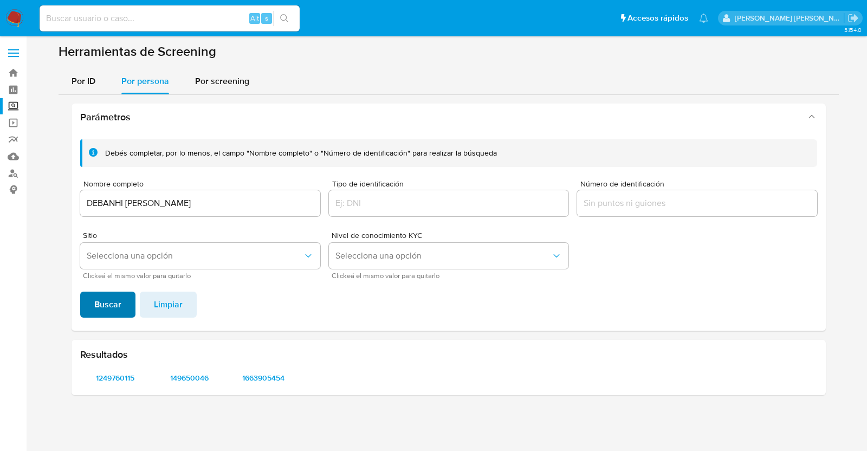
click at [99, 307] on span "Buscar" at bounding box center [107, 305] width 27 height 24
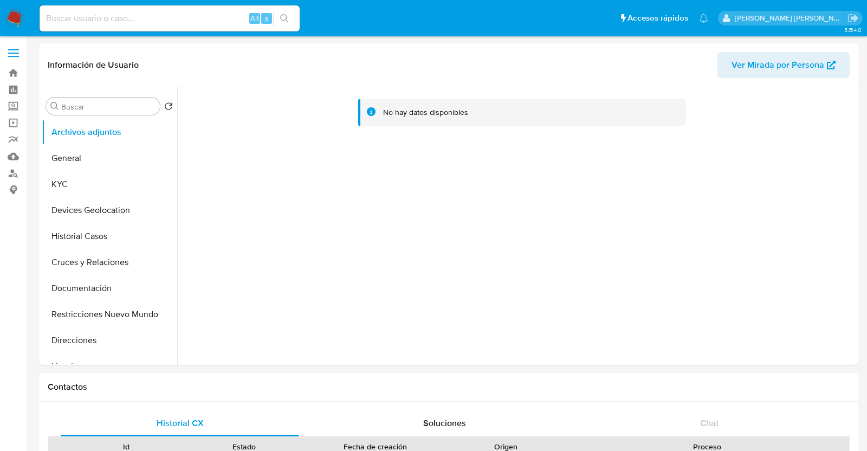
select select "10"
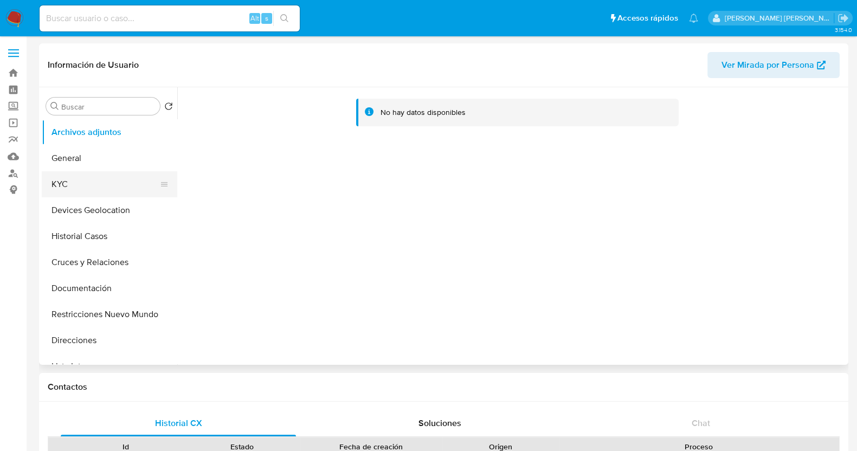
click at [81, 181] on button "KYC" at bounding box center [105, 184] width 127 height 26
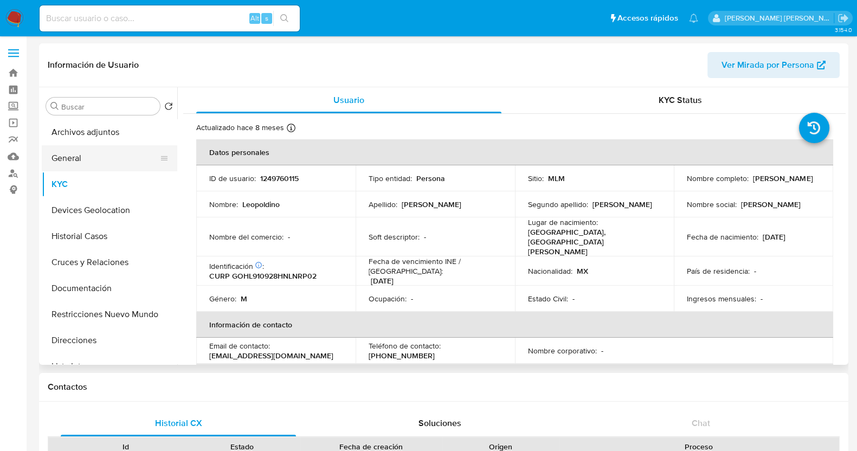
drag, startPoint x: 102, startPoint y: 158, endPoint x: 108, endPoint y: 163, distance: 8.1
click at [102, 159] on button "General" at bounding box center [105, 158] width 127 height 26
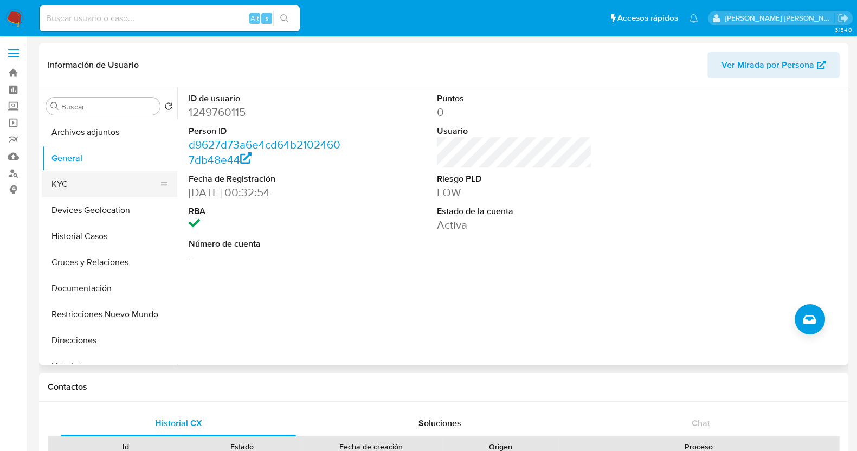
click at [77, 188] on button "KYC" at bounding box center [105, 184] width 127 height 26
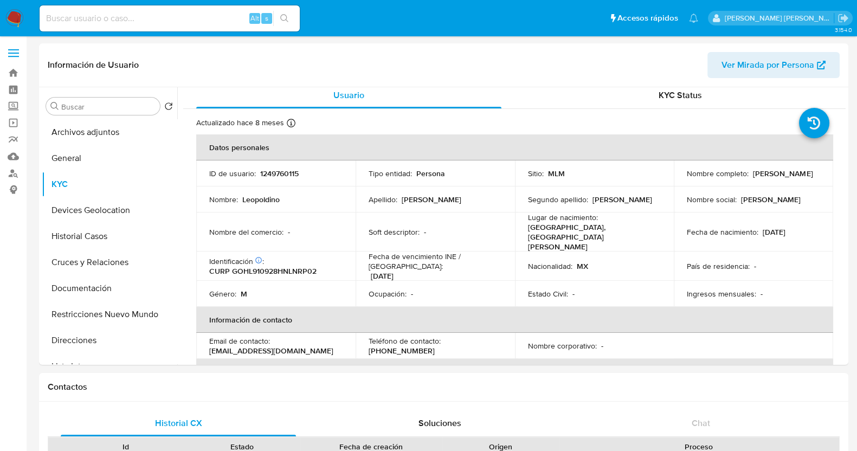
scroll to position [3, 0]
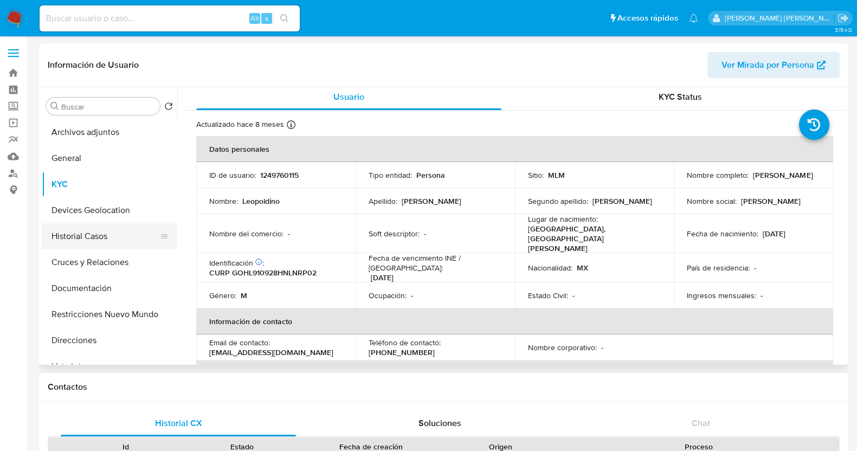
click at [106, 237] on button "Historial Casos" at bounding box center [105, 236] width 127 height 26
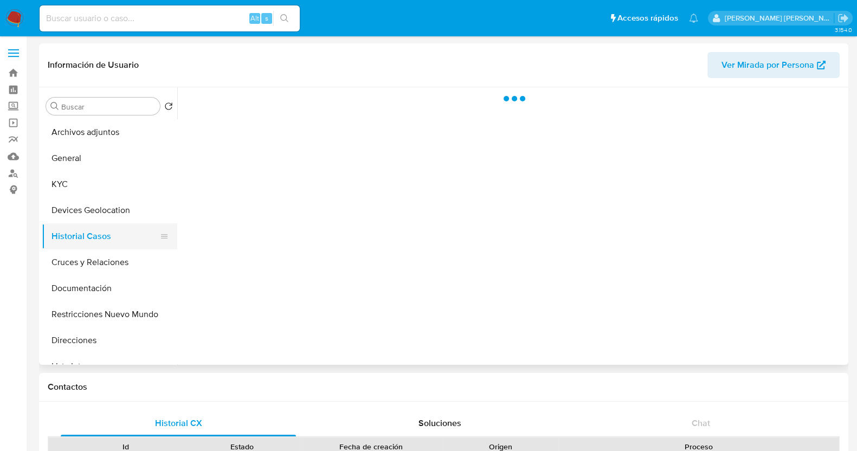
scroll to position [0, 0]
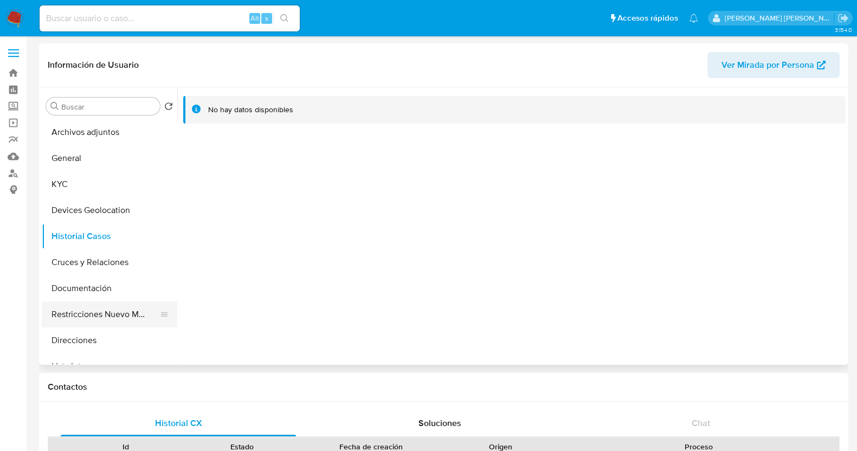
click at [74, 313] on button "Restricciones Nuevo Mundo" at bounding box center [105, 314] width 127 height 26
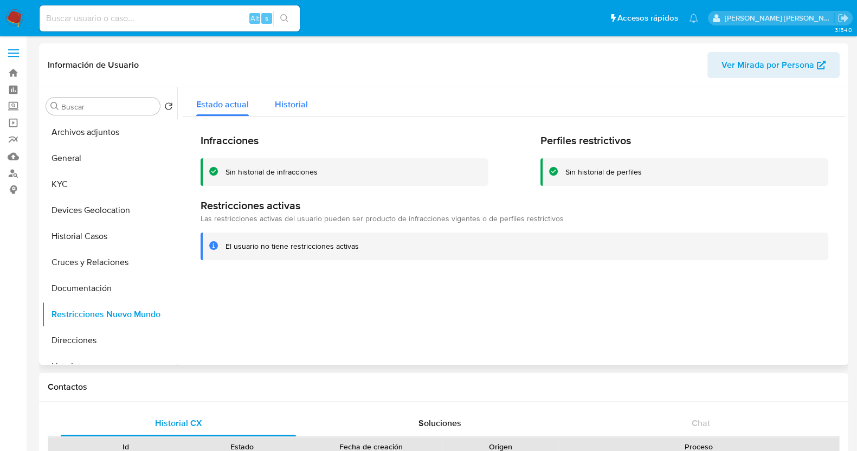
drag, startPoint x: 295, startPoint y: 89, endPoint x: 297, endPoint y: 95, distance: 5.7
click at [295, 90] on div "Historial" at bounding box center [291, 101] width 33 height 29
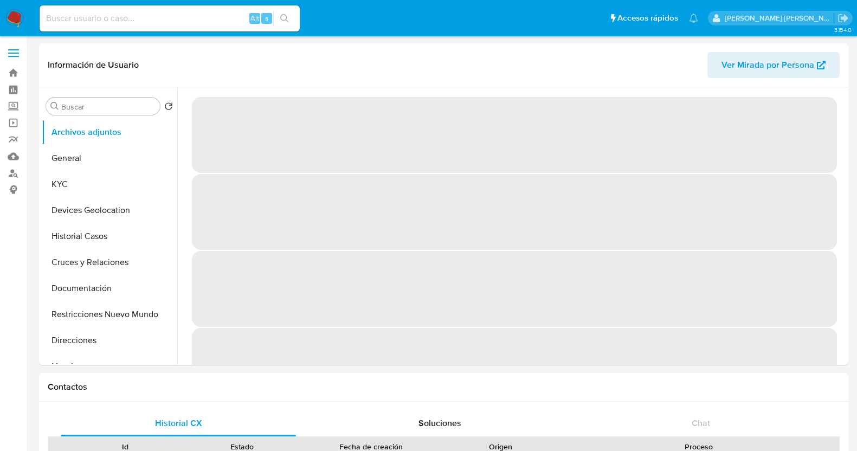
select select "10"
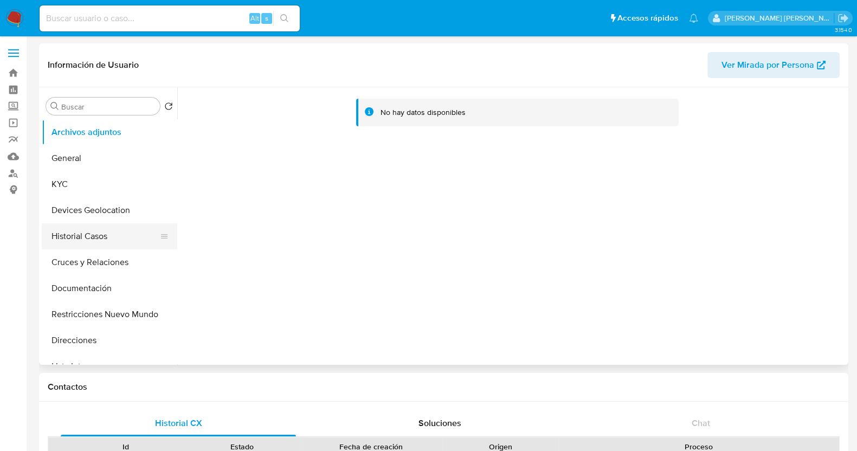
drag, startPoint x: 115, startPoint y: 242, endPoint x: 126, endPoint y: 245, distance: 10.6
click at [119, 241] on button "Historial Casos" at bounding box center [105, 236] width 127 height 26
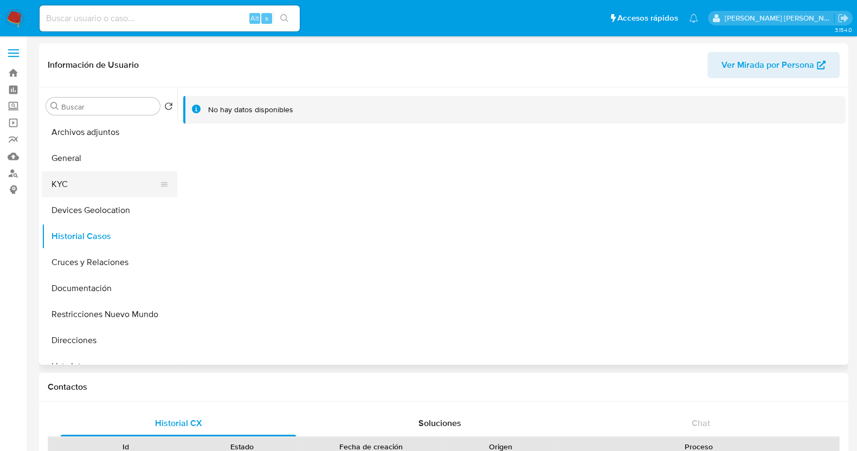
click at [87, 190] on button "KYC" at bounding box center [105, 184] width 127 height 26
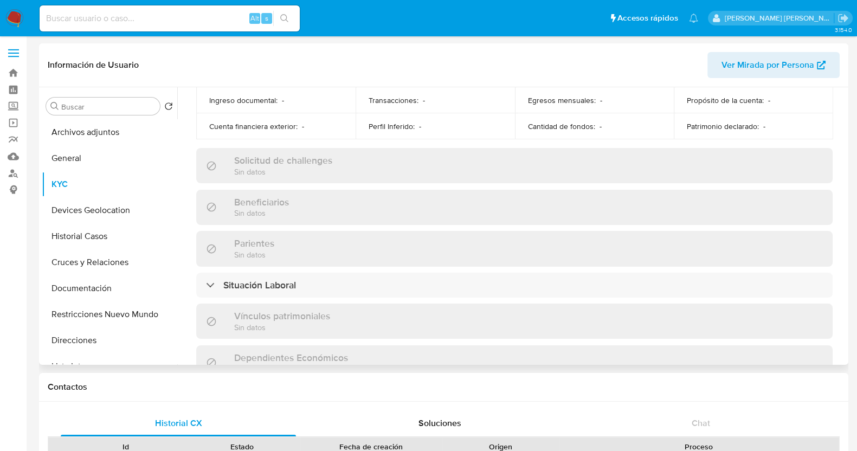
scroll to position [474, 0]
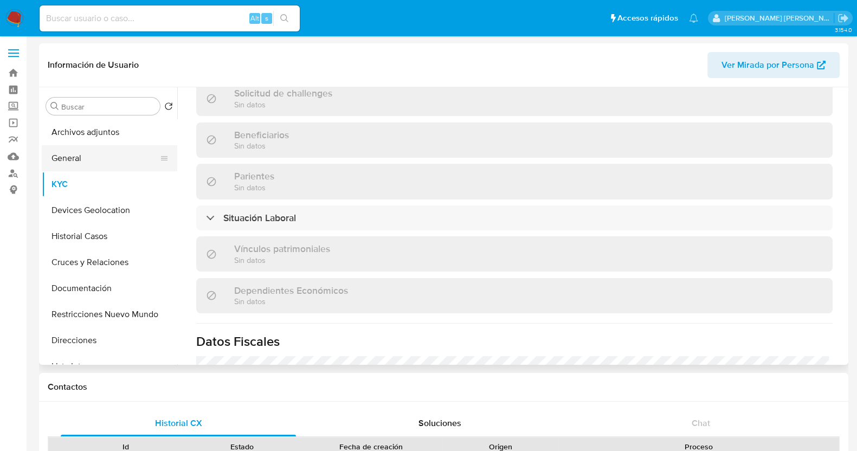
click at [85, 156] on button "General" at bounding box center [105, 158] width 127 height 26
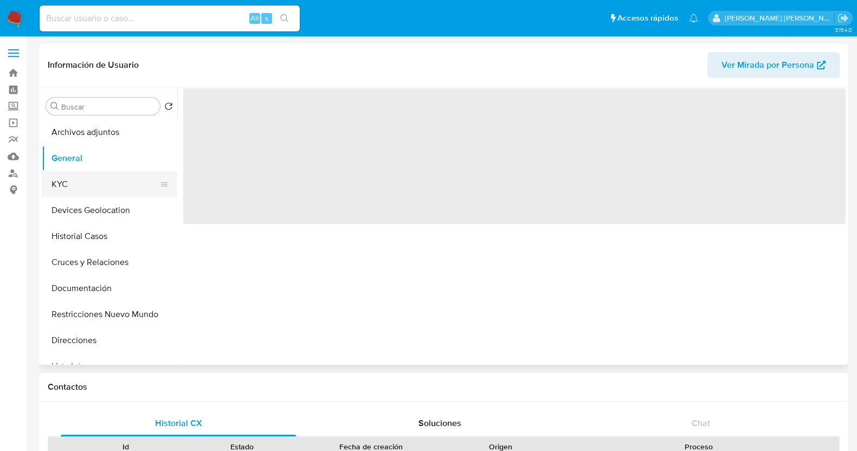
scroll to position [0, 0]
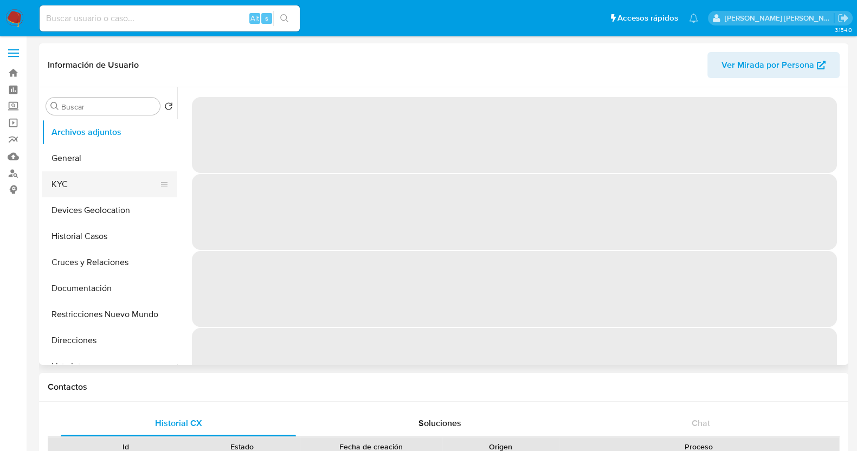
click at [87, 188] on button "KYC" at bounding box center [105, 184] width 127 height 26
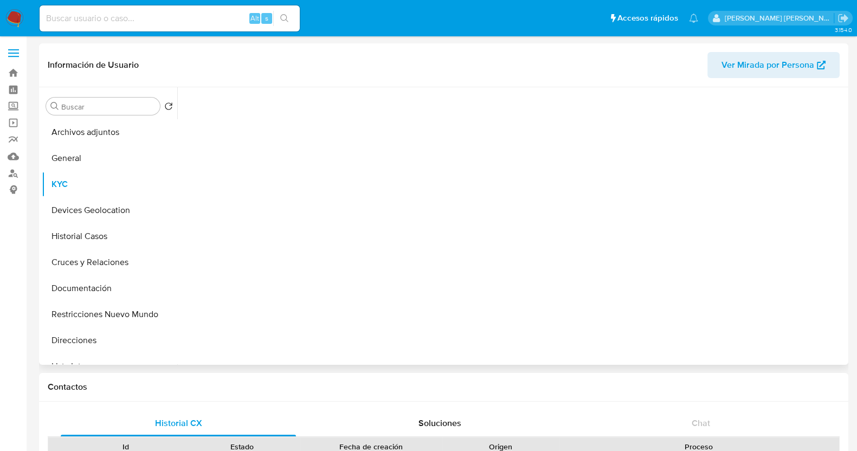
select select "10"
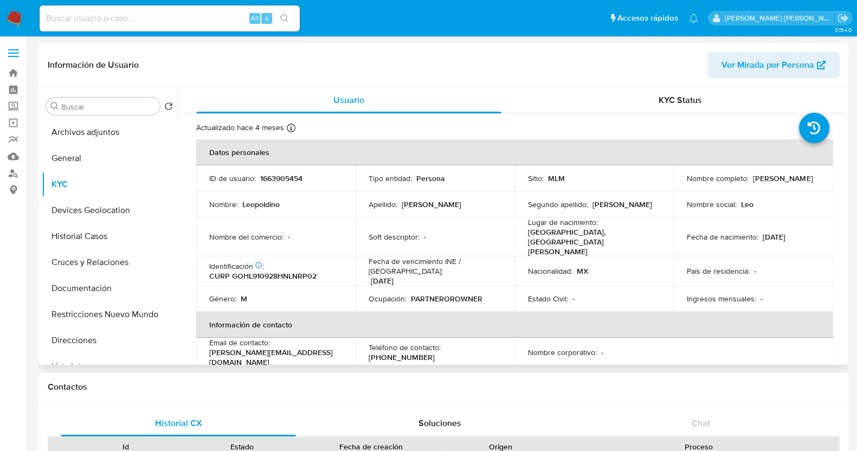
drag, startPoint x: 751, startPoint y: 229, endPoint x: 797, endPoint y: 231, distance: 46.1
click at [797, 232] on div "Fecha de nacimiento : [DEMOGRAPHIC_DATA]" at bounding box center [753, 237] width 133 height 10
click at [125, 310] on button "Restricciones Nuevo Mundo" at bounding box center [105, 314] width 127 height 26
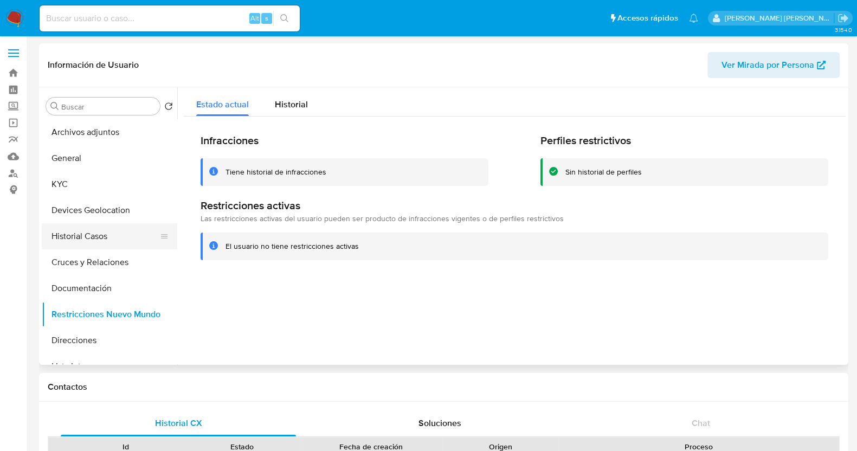
drag, startPoint x: 75, startPoint y: 238, endPoint x: 100, endPoint y: 229, distance: 27.3
click at [76, 238] on button "Historial Casos" at bounding box center [105, 236] width 127 height 26
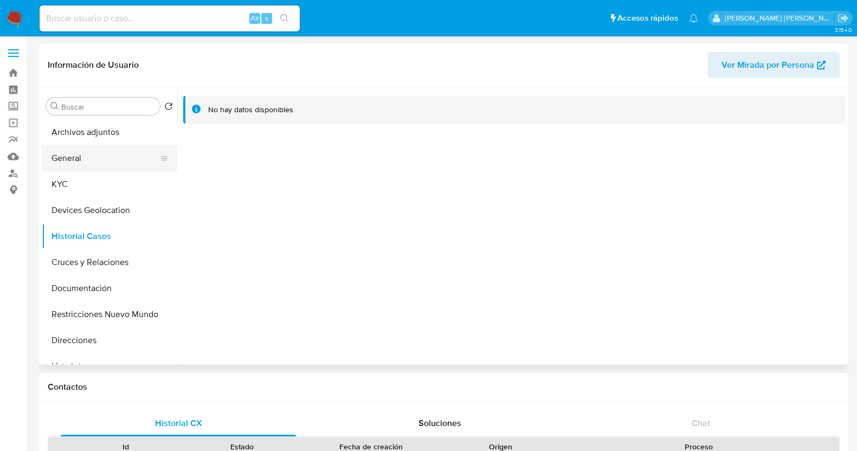
click at [95, 156] on button "General" at bounding box center [105, 158] width 127 height 26
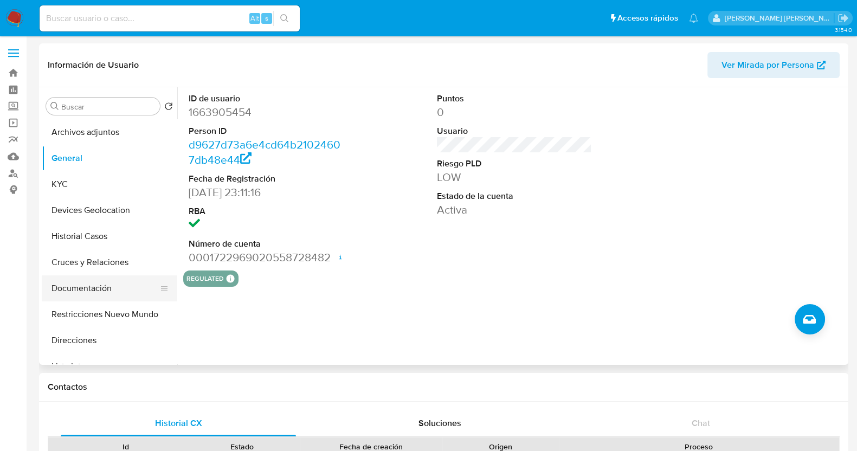
click at [84, 288] on button "Documentación" at bounding box center [105, 288] width 127 height 26
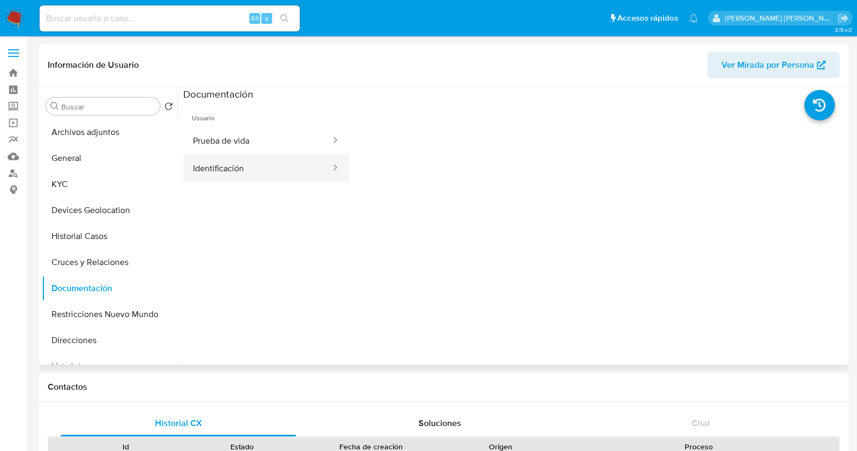
click at [281, 172] on button "Identificación" at bounding box center [257, 168] width 149 height 28
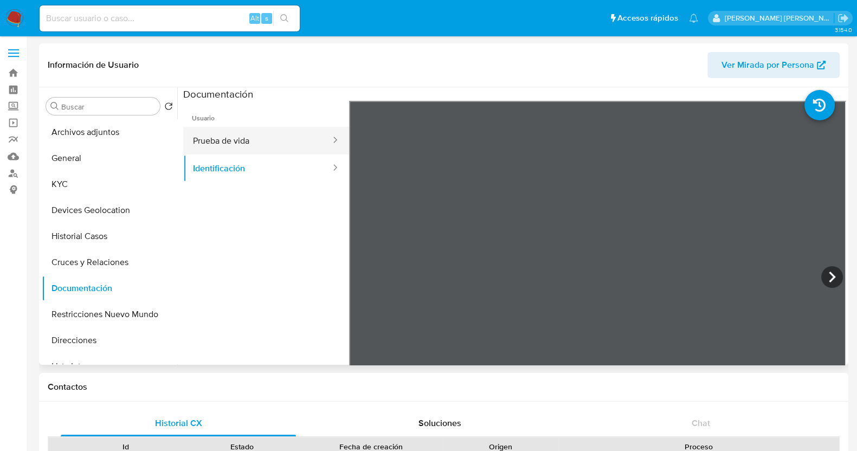
click at [249, 140] on button "Prueba de vida" at bounding box center [257, 141] width 149 height 28
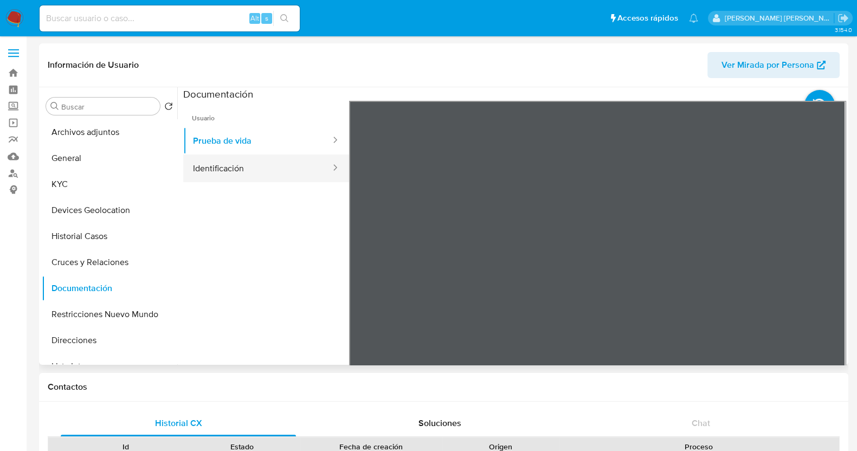
click at [231, 166] on button "Identificación" at bounding box center [257, 168] width 149 height 28
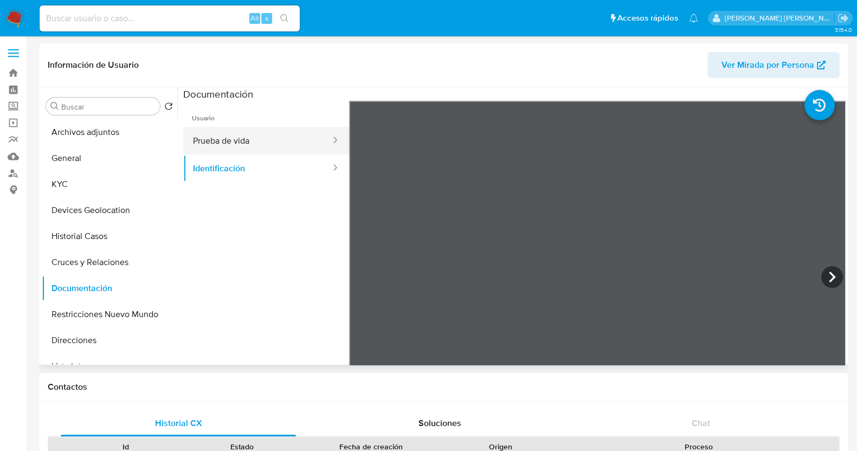
click at [269, 134] on button "Prueba de vida" at bounding box center [257, 141] width 149 height 28
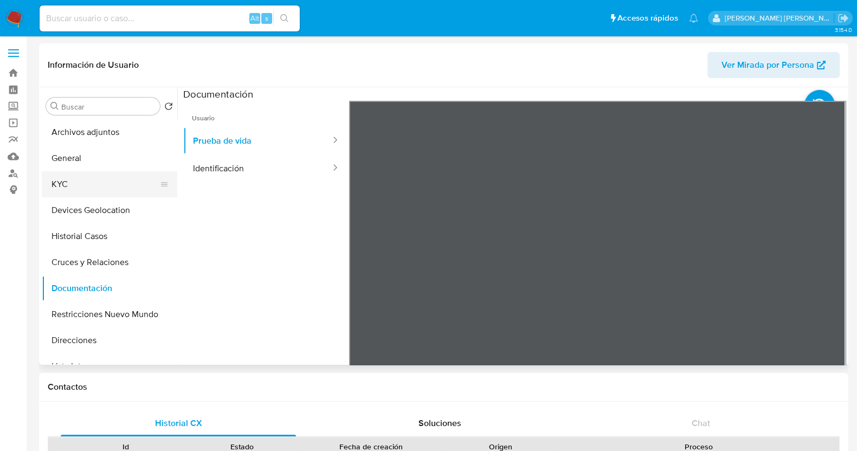
click at [57, 191] on button "KYC" at bounding box center [105, 184] width 127 height 26
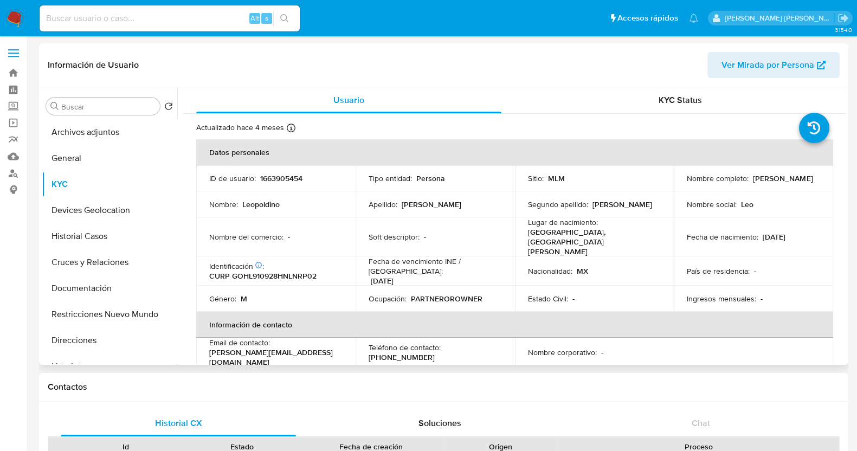
click at [298, 173] on p "1663905454" at bounding box center [281, 178] width 42 height 10
copy p "1663905454"
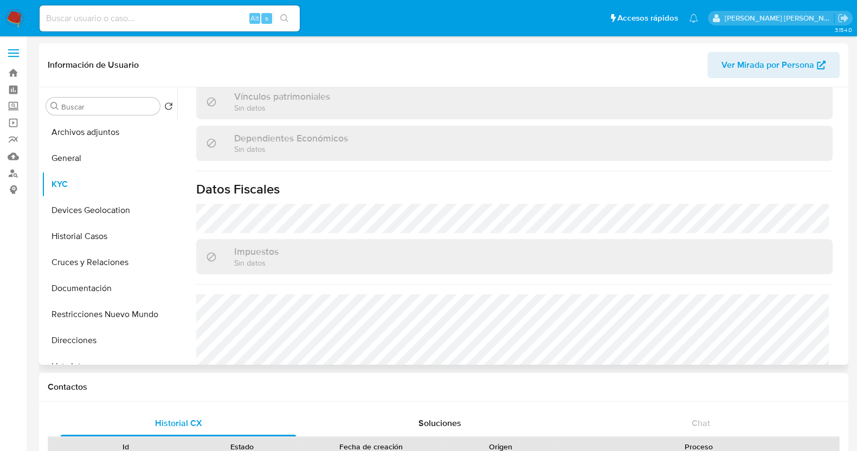
scroll to position [681, 0]
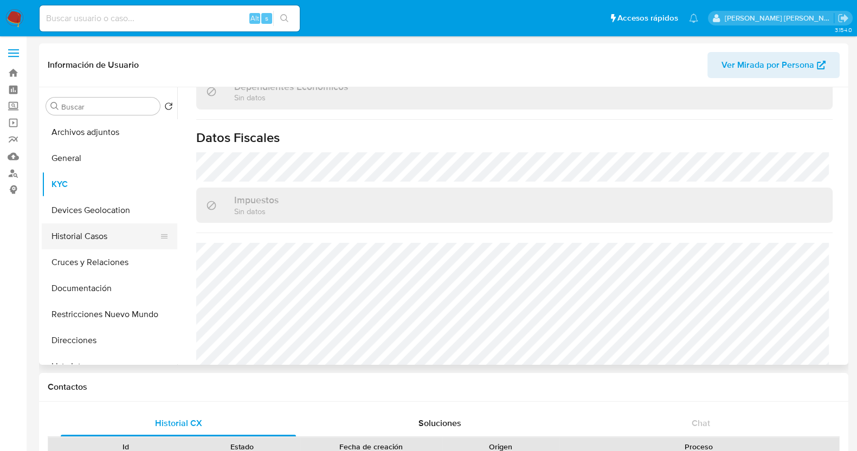
click at [107, 236] on button "Historial Casos" at bounding box center [105, 236] width 127 height 26
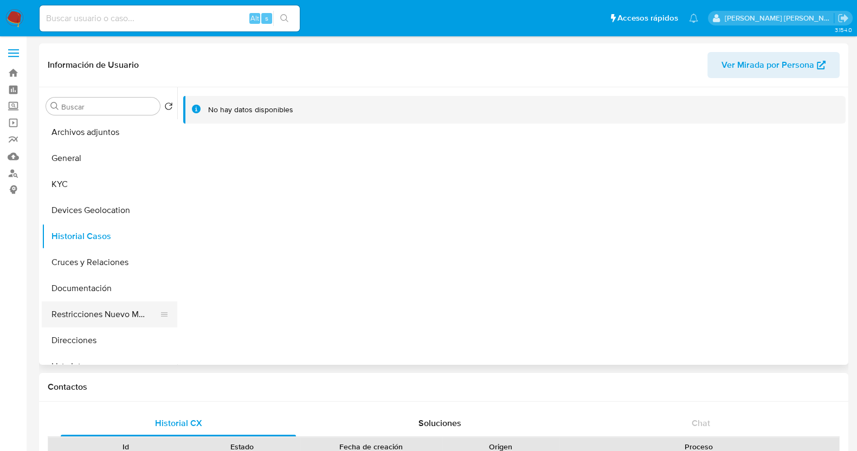
click at [95, 318] on button "Restricciones Nuevo Mundo" at bounding box center [105, 314] width 127 height 26
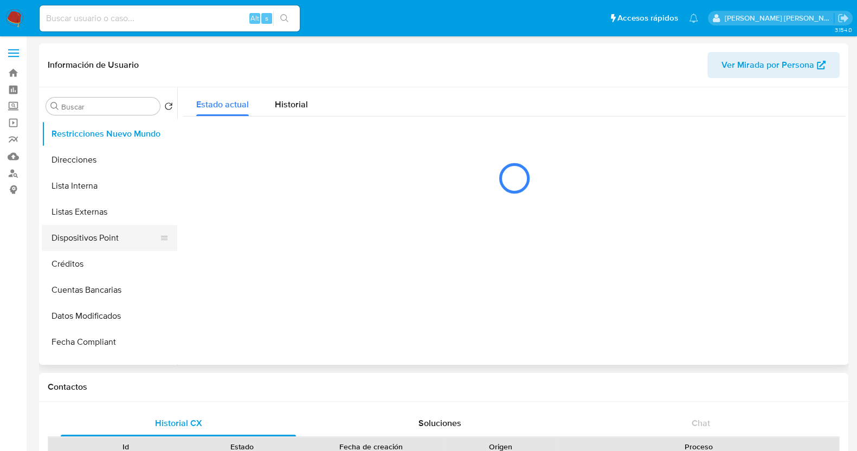
scroll to position [203, 0]
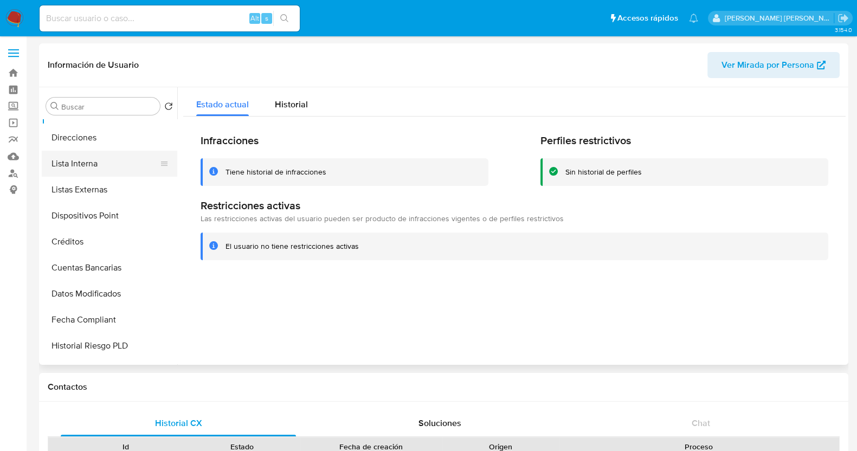
click at [92, 172] on button "Lista Interna" at bounding box center [105, 164] width 127 height 26
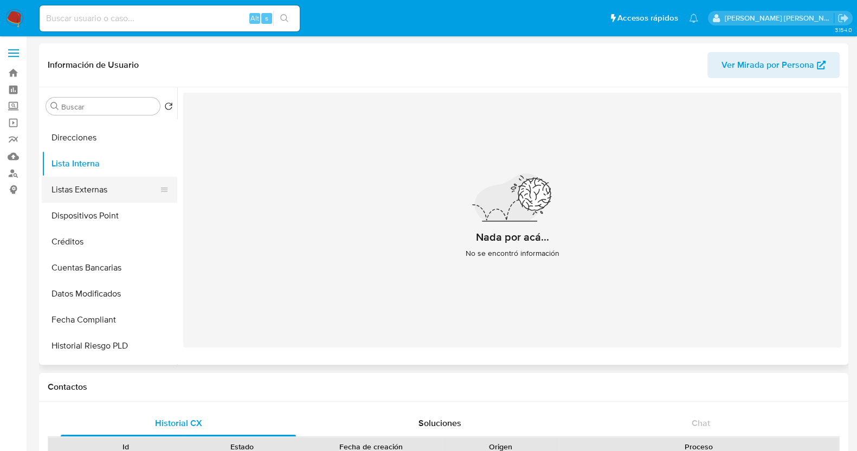
click at [96, 185] on button "Listas Externas" at bounding box center [105, 190] width 127 height 26
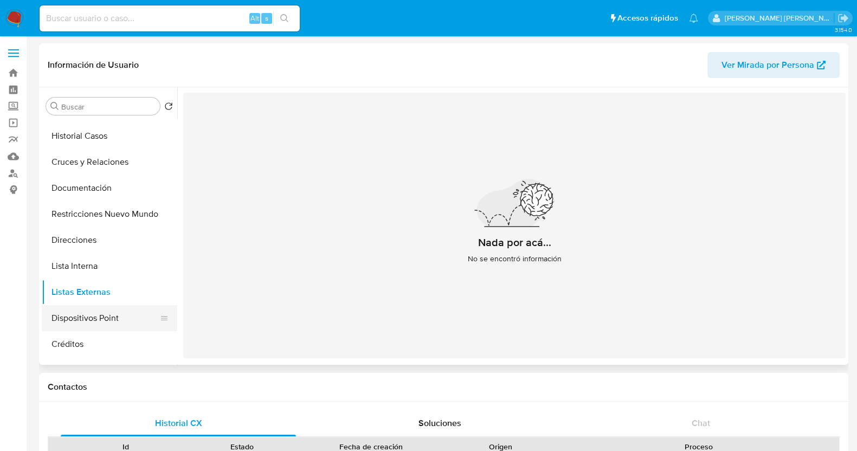
scroll to position [0, 0]
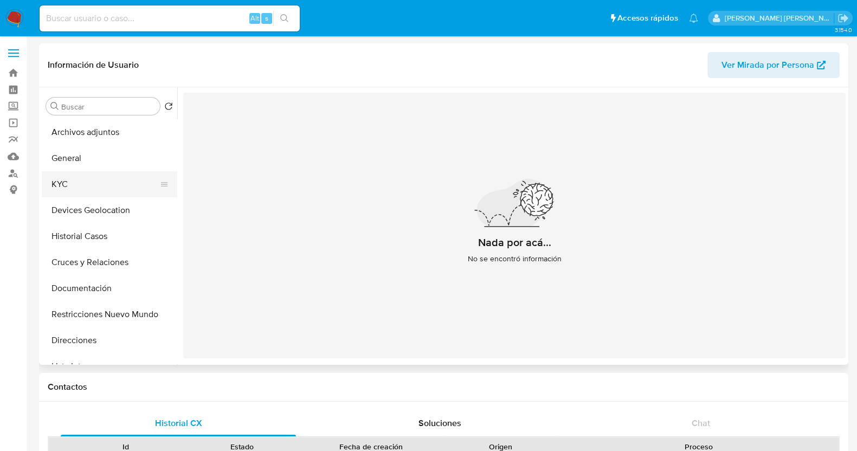
click at [95, 187] on button "KYC" at bounding box center [105, 184] width 127 height 26
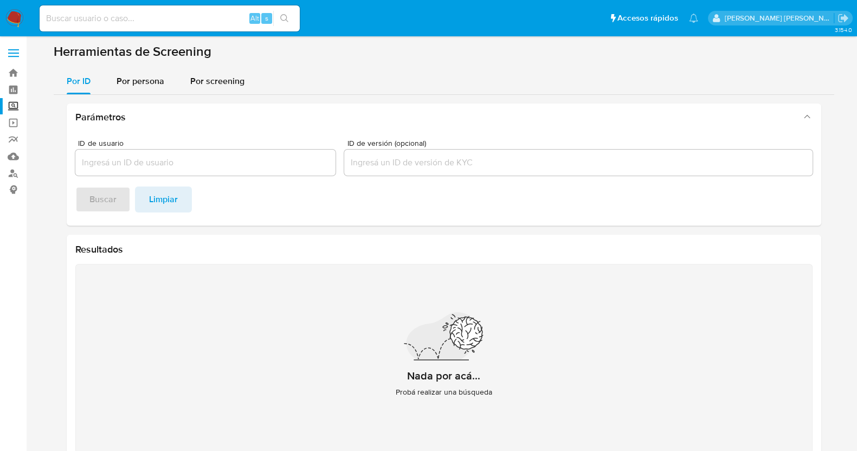
drag, startPoint x: 130, startPoint y: 77, endPoint x: 156, endPoint y: 101, distance: 35.3
click at [130, 77] on span "Por persona" at bounding box center [141, 81] width 48 height 12
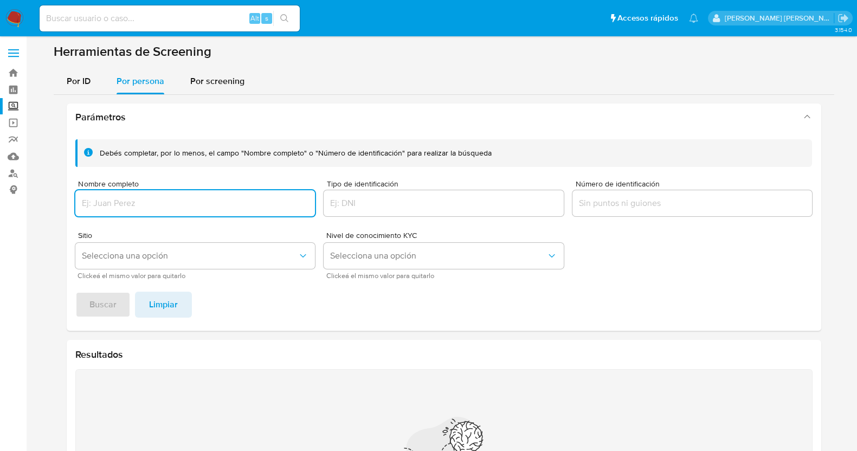
click at [233, 208] on input "Nombre completo" at bounding box center [195, 203] width 240 height 14
click at [106, 305] on span "Buscar" at bounding box center [102, 305] width 27 height 24
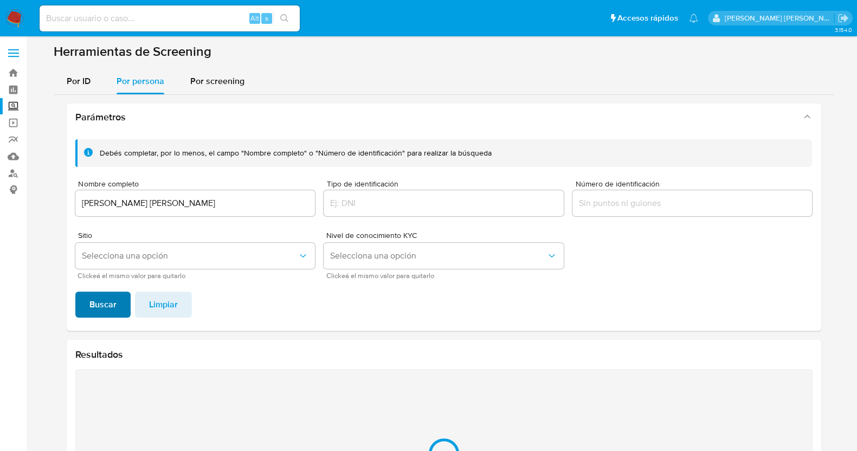
scroll to position [132, 0]
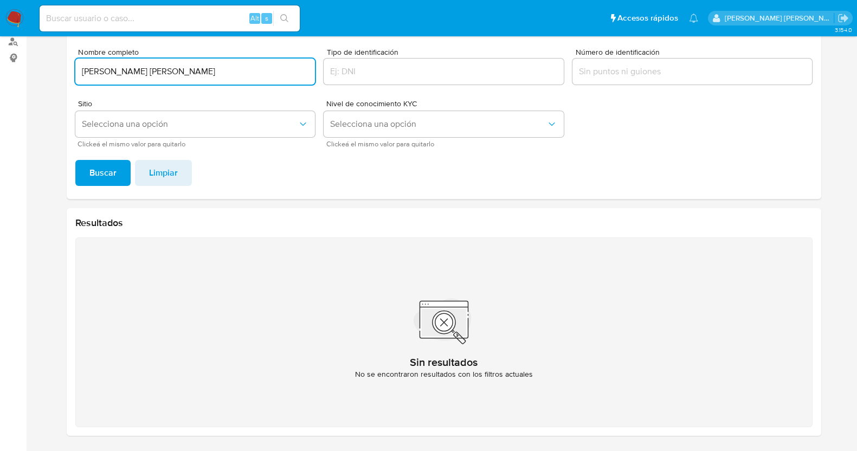
drag, startPoint x: 156, startPoint y: 72, endPoint x: 236, endPoint y: 73, distance: 79.7
click at [236, 73] on input "OROZCO GARCIA ALVARO EMILIANO" at bounding box center [195, 71] width 240 height 14
drag, startPoint x: 154, startPoint y: 72, endPoint x: 226, endPoint y: 72, distance: 72.1
click at [226, 72] on input "OROZCO GARCIA ALVARO EMILIANO" at bounding box center [195, 71] width 240 height 14
click at [79, 73] on input "OROZCO GARCIA" at bounding box center [195, 71] width 240 height 14
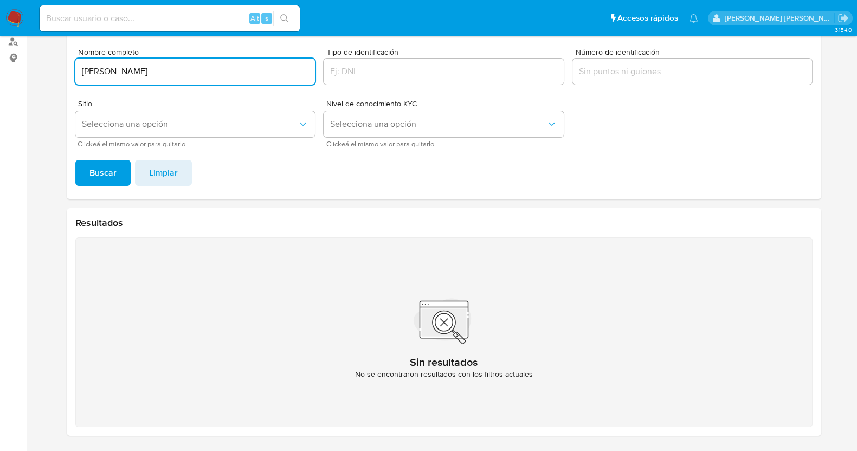
click at [75, 160] on button "Buscar" at bounding box center [102, 173] width 55 height 26
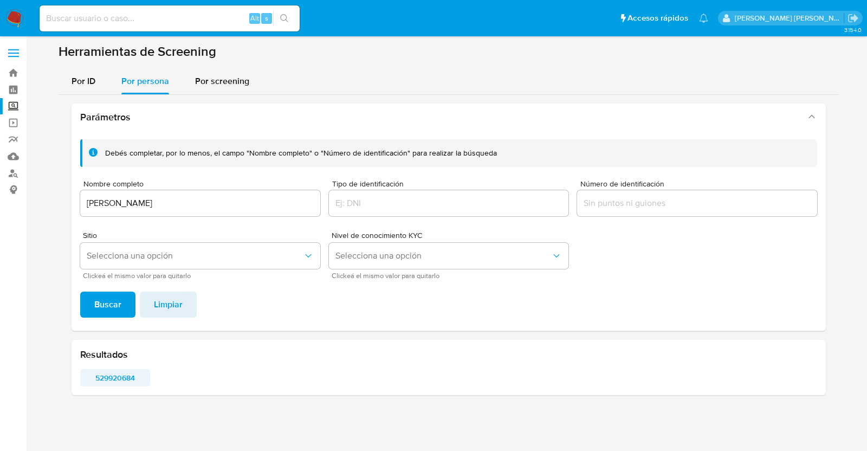
click at [101, 385] on span "529920684" at bounding box center [115, 377] width 55 height 15
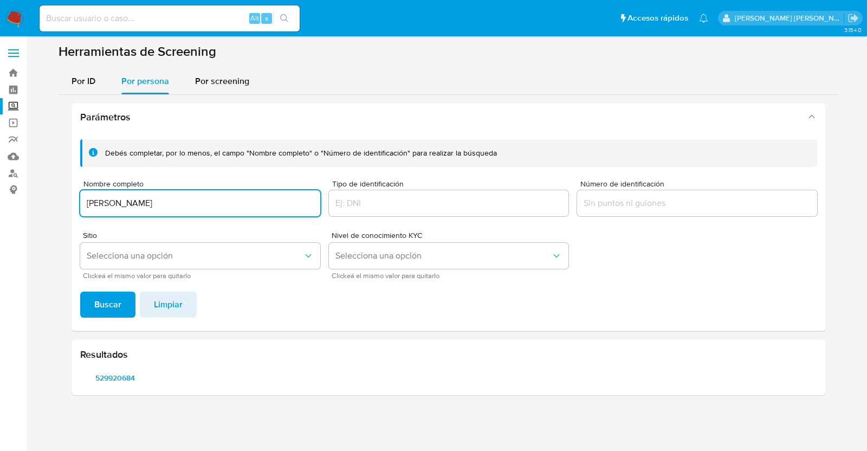
drag, startPoint x: 249, startPoint y: 205, endPoint x: 68, endPoint y: 204, distance: 181.0
click at [68, 204] on div "Parámetros Debés completar, por lo menos, el campo "Nombre completo" o "Número …" at bounding box center [449, 249] width 780 height 309
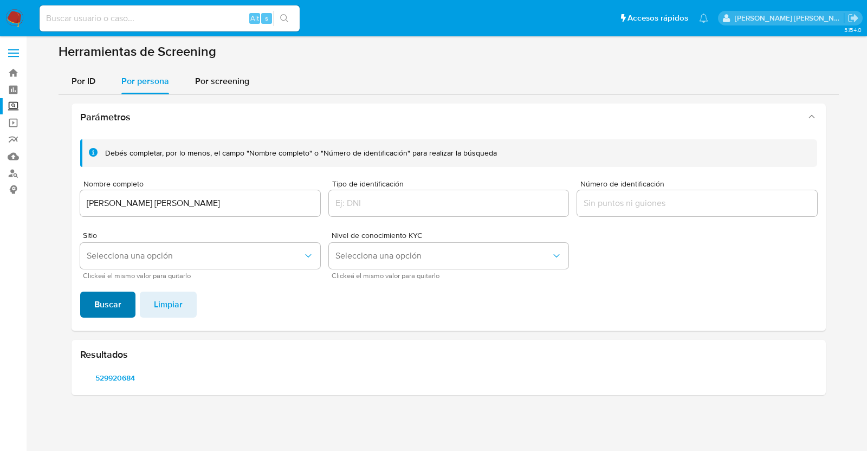
click at [98, 316] on span "Buscar" at bounding box center [107, 305] width 27 height 24
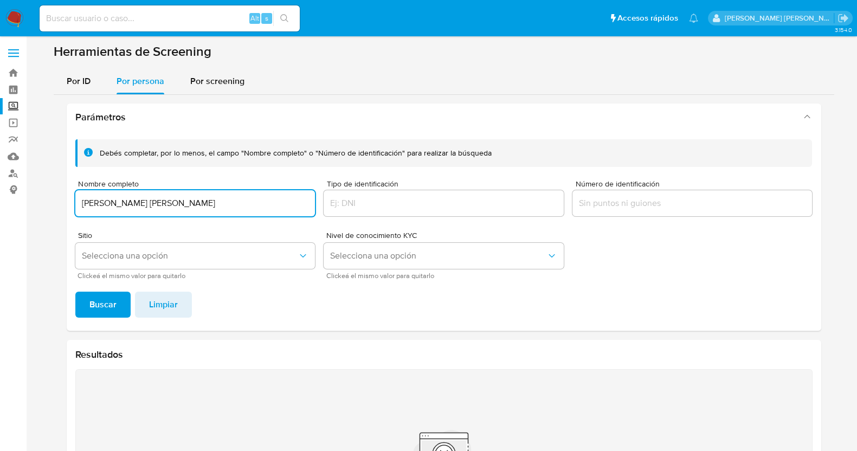
drag, startPoint x: 165, startPoint y: 202, endPoint x: 241, endPoint y: 206, distance: 76.0
click at [241, 206] on input "GARCIA ZAMARRON YOANA LIZBETH" at bounding box center [195, 203] width 240 height 14
click at [115, 308] on button "Buscar" at bounding box center [102, 305] width 55 height 26
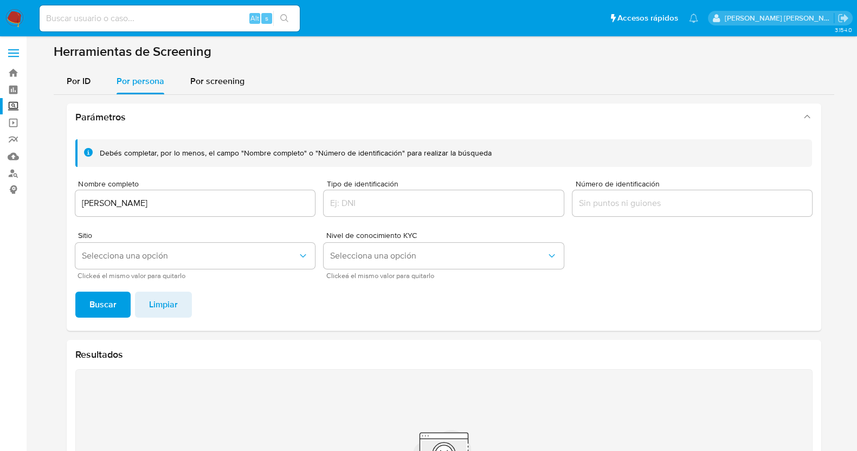
click at [150, 201] on input "YOANA LIZBETH GARCIA ZAMARRON" at bounding box center [195, 203] width 240 height 14
click at [75, 292] on button "Buscar" at bounding box center [102, 305] width 55 height 26
drag, startPoint x: 234, startPoint y: 204, endPoint x: 54, endPoint y: 196, distance: 180.1
click at [54, 196] on div "Parámetros Debés completar, por lo menos, el campo "Nombre completo" o "Número …" at bounding box center [444, 335] width 780 height 481
paste input "GARCIA ZAMARRON YOANA LIZBETH"
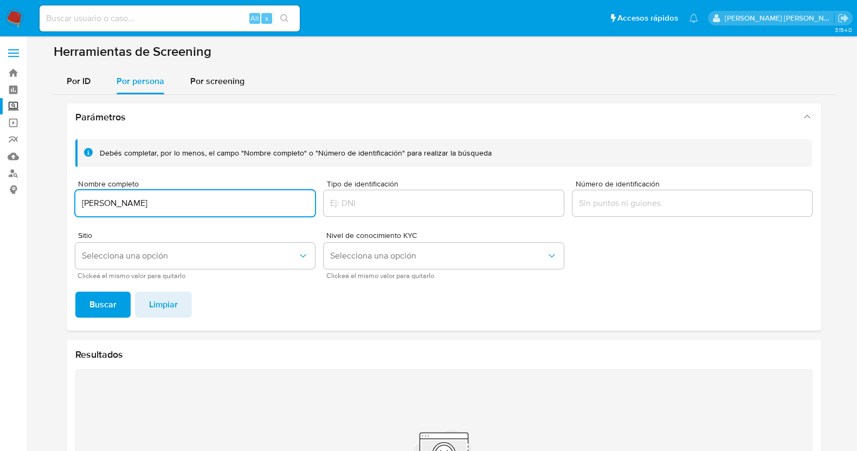
paste input "GARCIA ZAMARRON YOANA LIZBETH"
drag, startPoint x: 164, startPoint y: 202, endPoint x: 241, endPoint y: 203, distance: 76.4
click at [241, 203] on input "GARCIA ZAMARRON YOANA LIZBETH" at bounding box center [195, 203] width 240 height 14
click at [82, 202] on input "GARCIA ZAMARRON" at bounding box center [195, 203] width 240 height 14
paste input "YOANA LIZBETH"
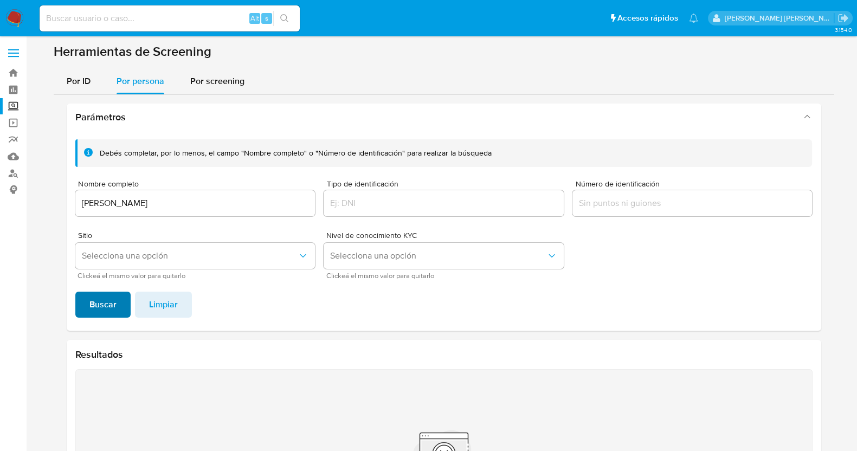
click at [112, 300] on span "Buscar" at bounding box center [102, 305] width 27 height 24
click at [145, 202] on input "YOANA LIZBETH GARCIA ZAMARRON" at bounding box center [195, 203] width 240 height 14
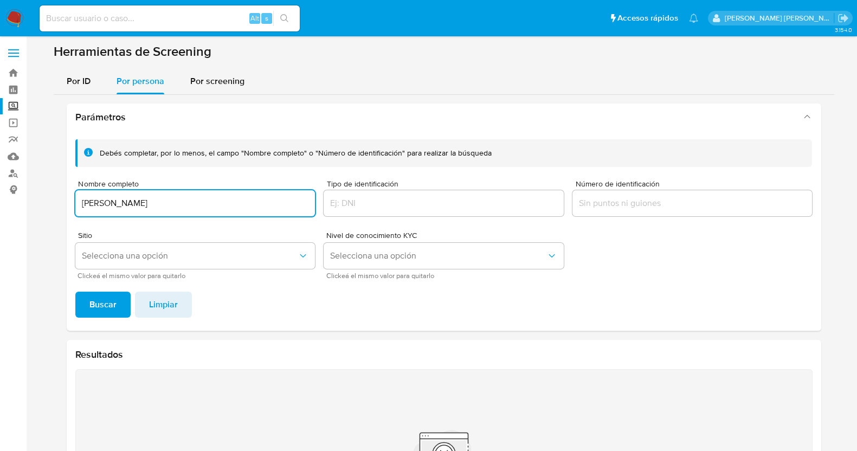
click at [75, 292] on button "Buscar" at bounding box center [102, 305] width 55 height 26
drag, startPoint x: 111, startPoint y: 201, endPoint x: 17, endPoint y: 211, distance: 94.9
click at [17, 211] on section "Bandeja Tablero Screening Búsqueda en Listas Watchlist Herramientas Operaciones…" at bounding box center [428, 291] width 857 height 583
type input "GARCIA ZAMARRON"
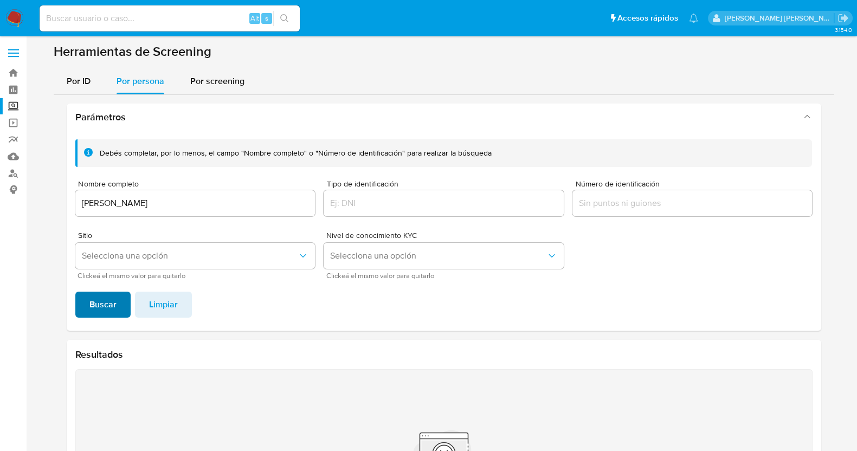
click at [96, 302] on span "Buscar" at bounding box center [102, 305] width 27 height 24
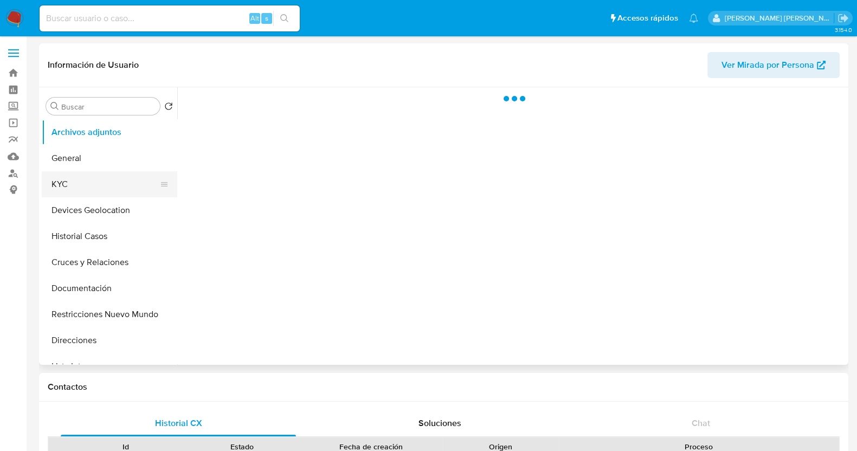
click at [85, 172] on button "KYC" at bounding box center [105, 184] width 127 height 26
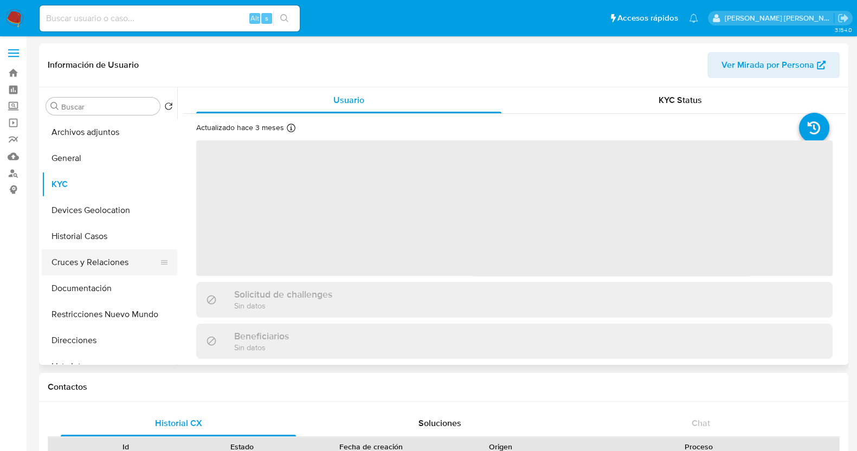
select select "10"
click at [83, 239] on button "Historial Casos" at bounding box center [105, 236] width 127 height 26
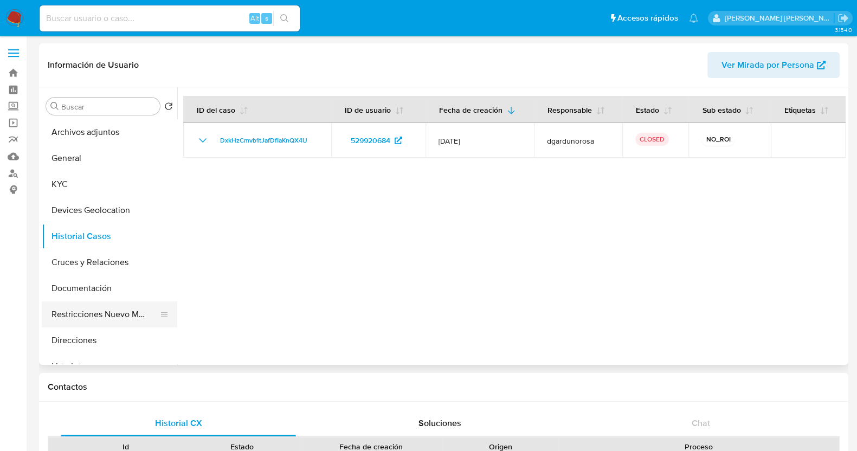
click at [111, 305] on button "Restricciones Nuevo Mundo" at bounding box center [105, 314] width 127 height 26
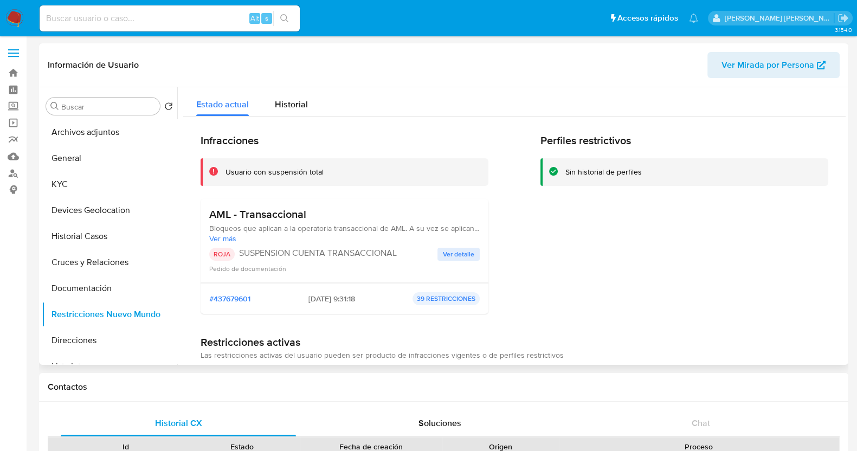
click at [458, 259] on span "Ver detalle" at bounding box center [458, 254] width 31 height 11
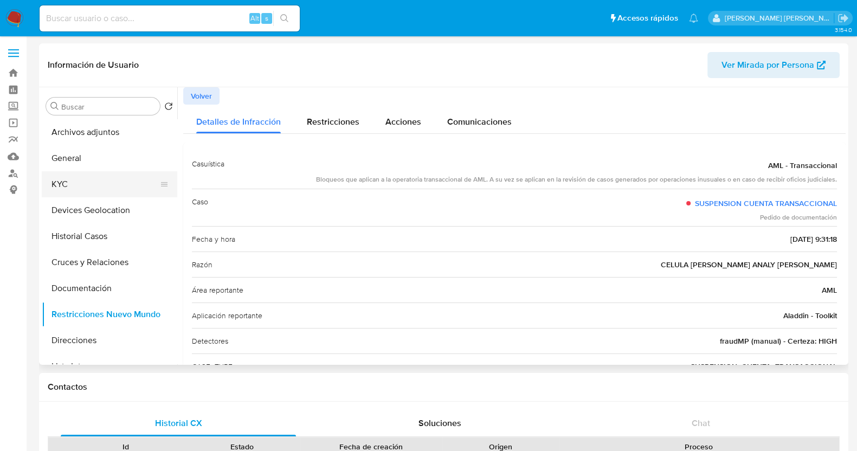
drag, startPoint x: 91, startPoint y: 180, endPoint x: 99, endPoint y: 182, distance: 8.2
click at [91, 180] on button "KYC" at bounding box center [105, 184] width 127 height 26
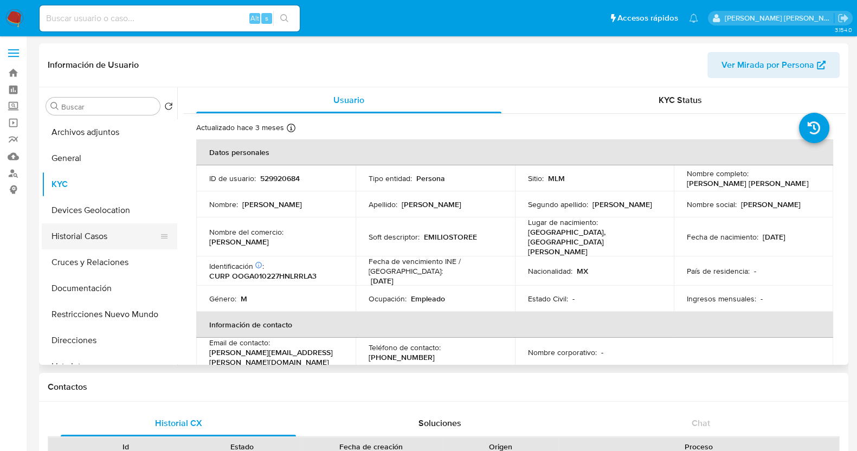
click at [91, 236] on button "Historial Casos" at bounding box center [105, 236] width 127 height 26
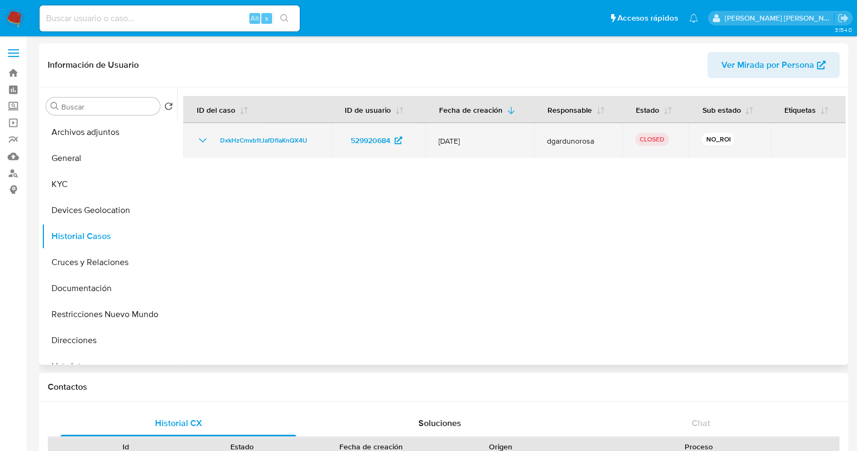
click at [202, 139] on icon "Mostrar/Ocultar" at bounding box center [202, 140] width 13 height 13
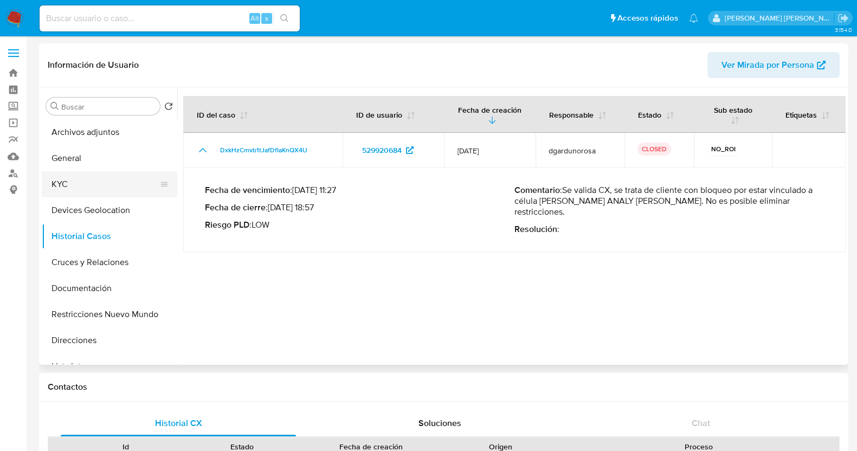
click at [100, 180] on button "KYC" at bounding box center [105, 184] width 127 height 26
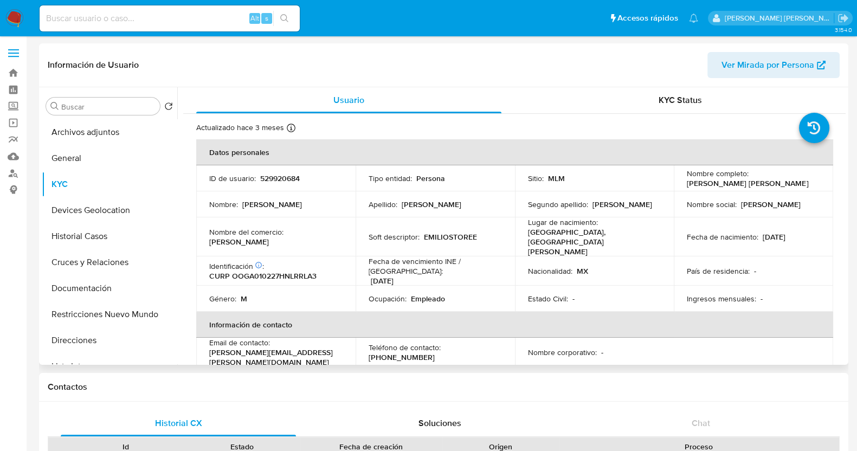
click at [429, 215] on td "Apellido : Orozco" at bounding box center [435, 204] width 159 height 26
click at [282, 188] on td "ID de usuario : 529920684" at bounding box center [275, 178] width 159 height 26
click at [282, 179] on p "529920684" at bounding box center [280, 178] width 40 height 10
copy p "529920684"
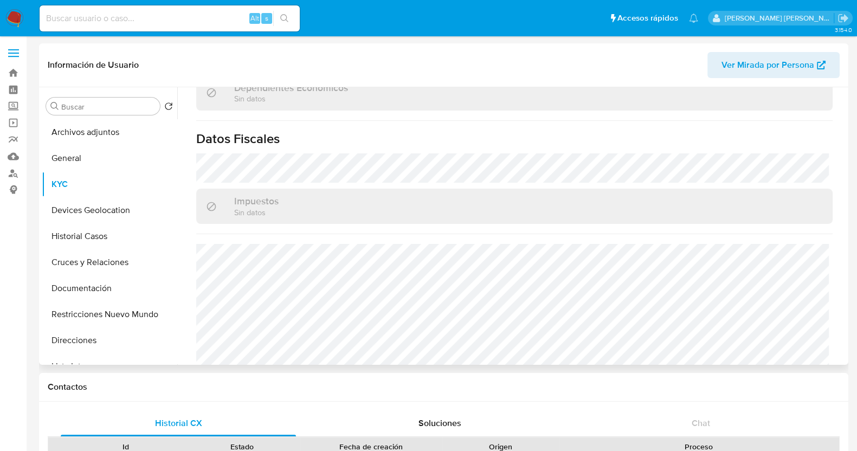
scroll to position [681, 0]
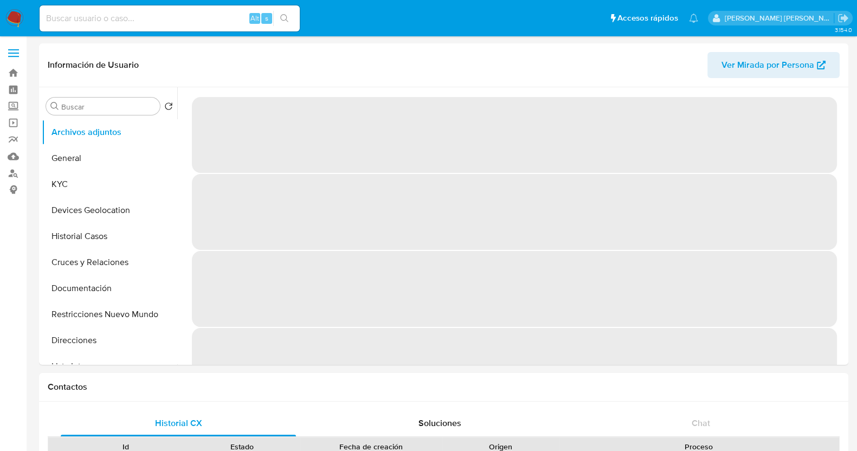
select select "10"
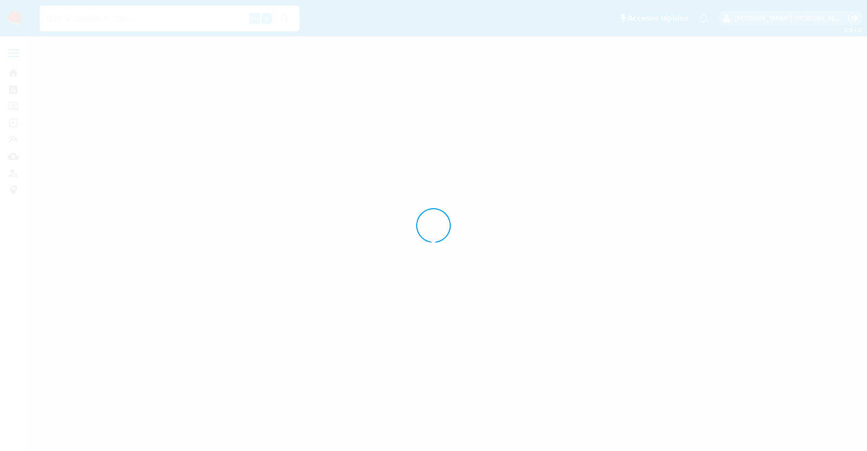
drag, startPoint x: 0, startPoint y: 0, endPoint x: 16, endPoint y: 17, distance: 23.4
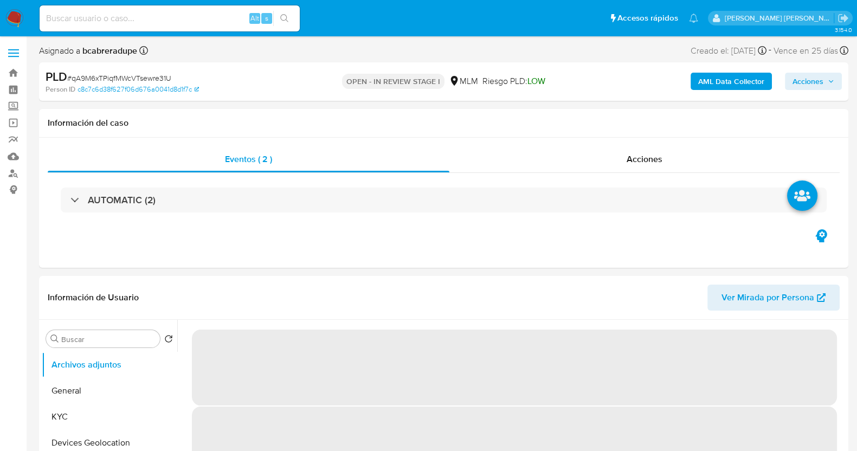
select select "10"
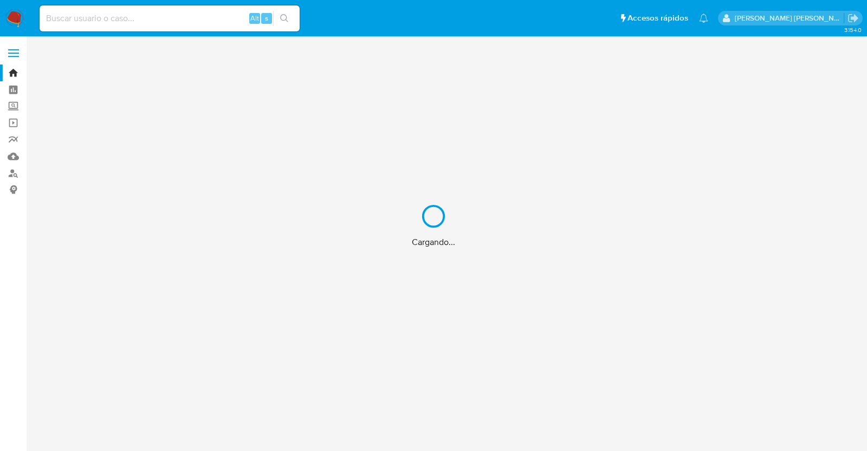
click at [191, 22] on div "Cargando..." at bounding box center [433, 225] width 867 height 451
click at [203, 25] on div "Cargando..." at bounding box center [433, 225] width 867 height 451
click at [220, 18] on div "Cargando..." at bounding box center [433, 225] width 867 height 451
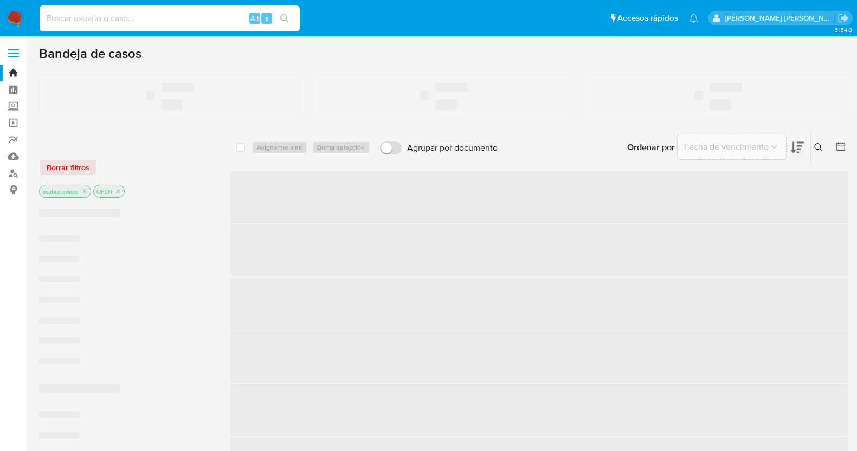
click at [225, 17] on input at bounding box center [170, 18] width 260 height 14
paste input "1190939255"
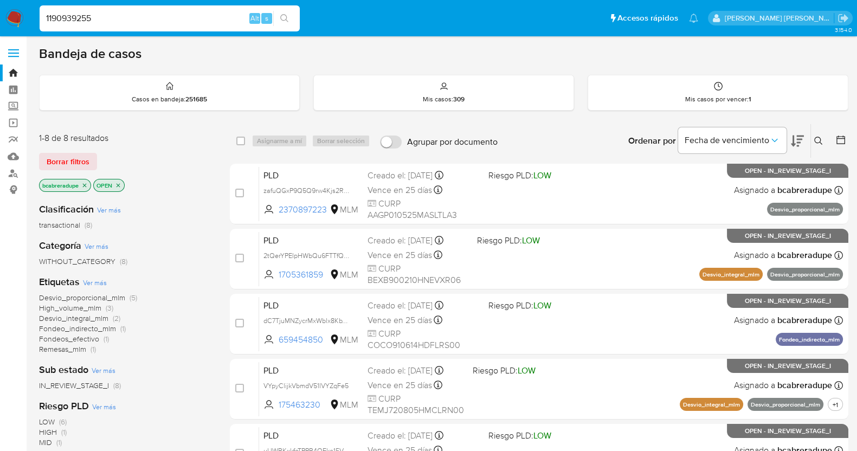
type input "1190939255"
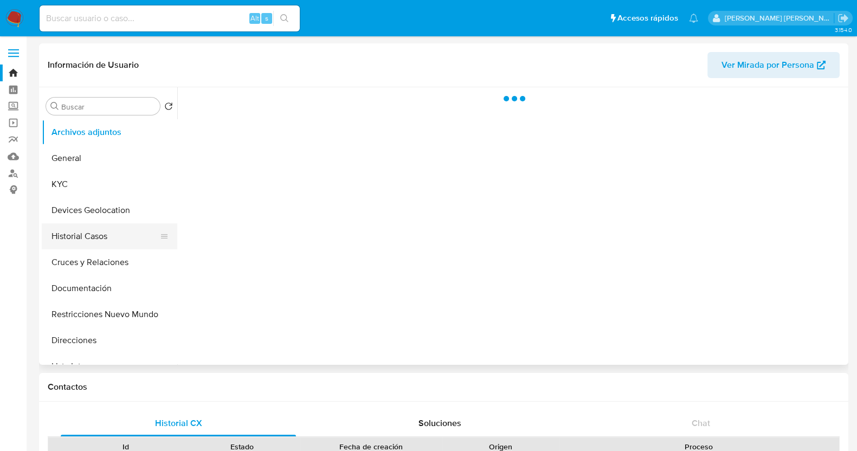
click at [92, 242] on button "Historial Casos" at bounding box center [105, 236] width 127 height 26
select select "10"
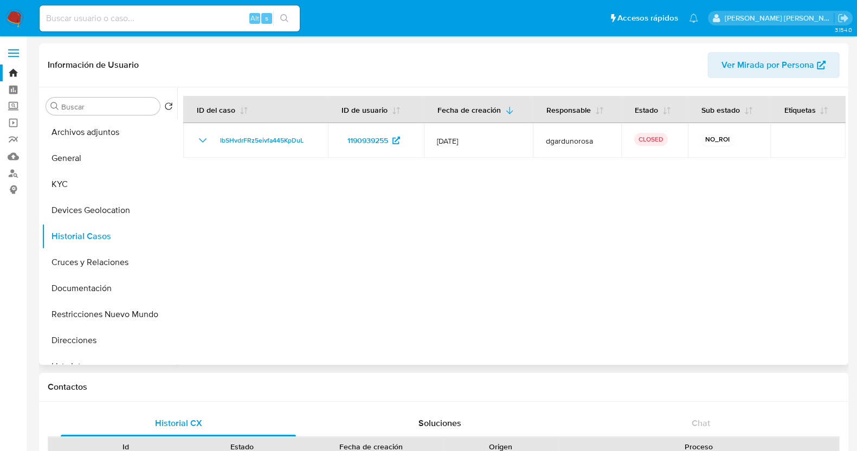
drag, startPoint x: 110, startPoint y: 172, endPoint x: 181, endPoint y: 173, distance: 71.0
click at [111, 172] on button "KYC" at bounding box center [110, 184] width 136 height 26
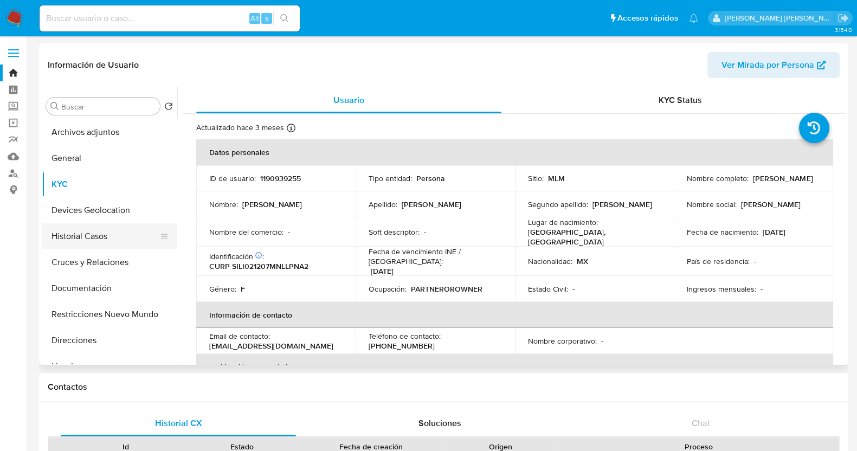
drag, startPoint x: 93, startPoint y: 241, endPoint x: 113, endPoint y: 233, distance: 21.1
click at [95, 241] on button "Historial Casos" at bounding box center [105, 236] width 127 height 26
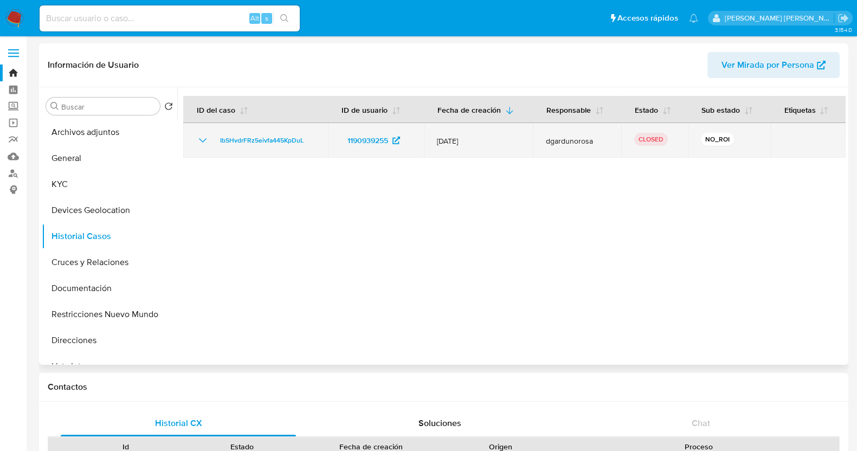
click at [211, 142] on div "IbSHvdrFRz5eivfa445KpDuL" at bounding box center [255, 140] width 119 height 13
click at [201, 139] on icon "Mostrar/Ocultar" at bounding box center [202, 140] width 13 height 13
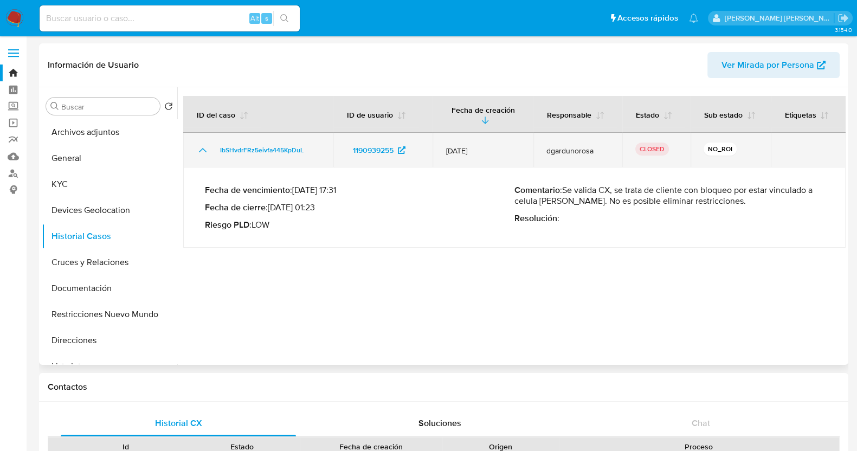
click at [201, 139] on td "IbSHvdrFRz5eivfa445KpDuL" at bounding box center [258, 150] width 150 height 35
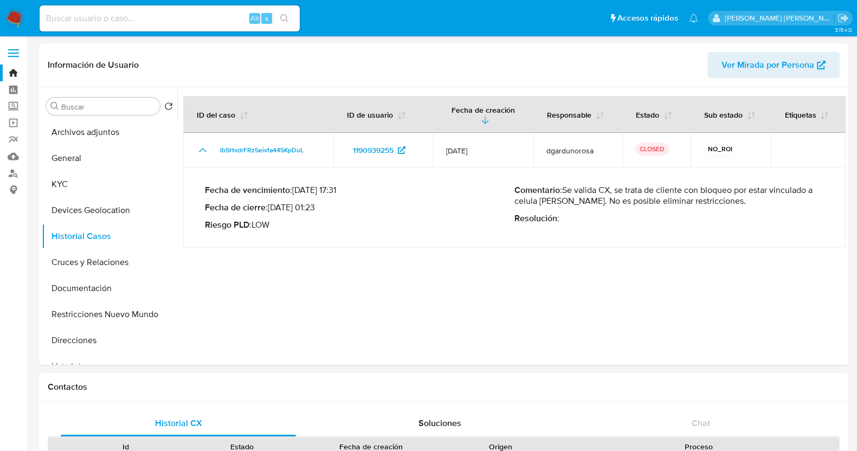
drag, startPoint x: 161, startPoint y: 21, endPoint x: 167, endPoint y: 22, distance: 6.6
click at [165, 21] on input at bounding box center [170, 18] width 260 height 14
paste input "792617376"
type input "792617376"
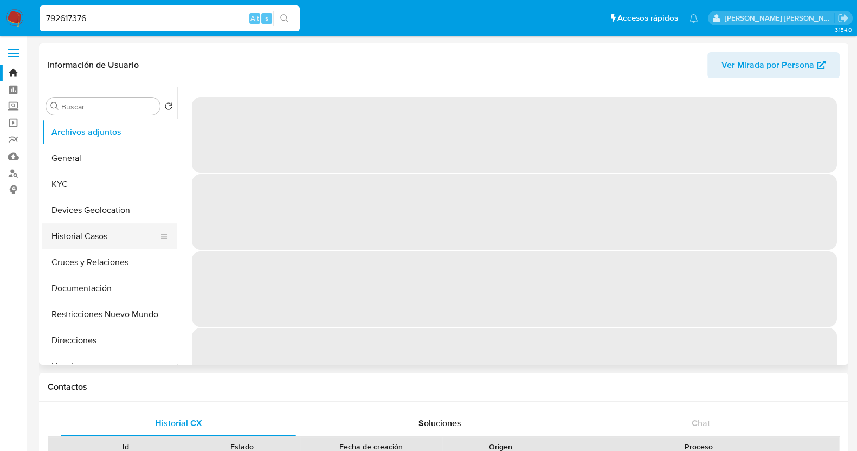
click at [92, 237] on button "Historial Casos" at bounding box center [105, 236] width 127 height 26
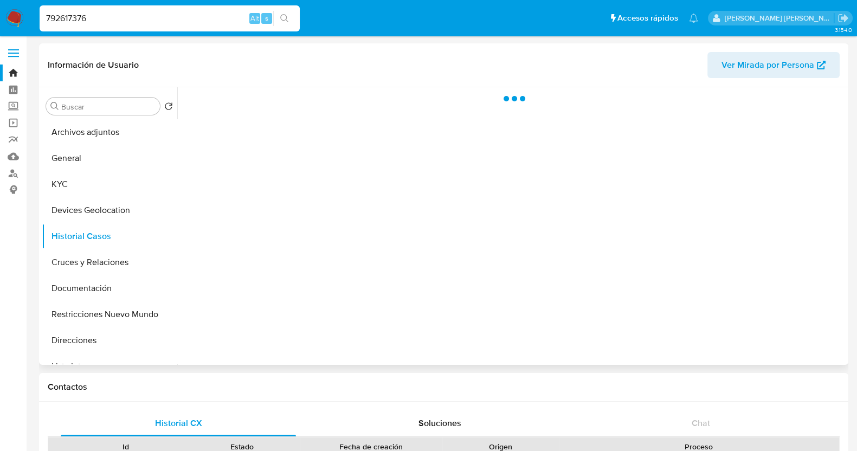
select select "10"
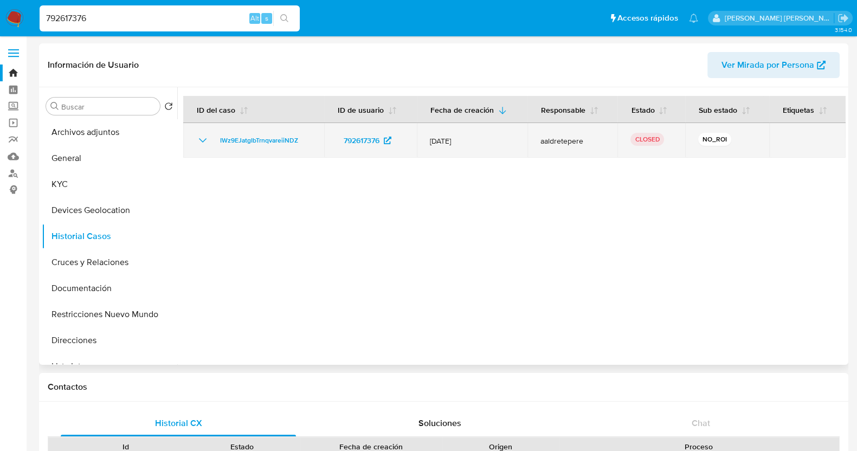
click at [203, 144] on icon "Mostrar/Ocultar" at bounding box center [202, 140] width 13 height 13
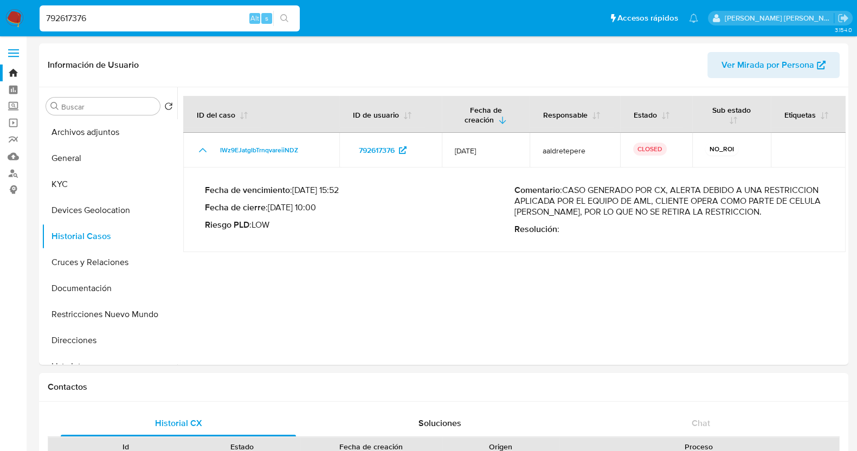
click at [75, 19] on input "792617376" at bounding box center [170, 18] width 260 height 14
paste input "106216965"
type input "1062169656"
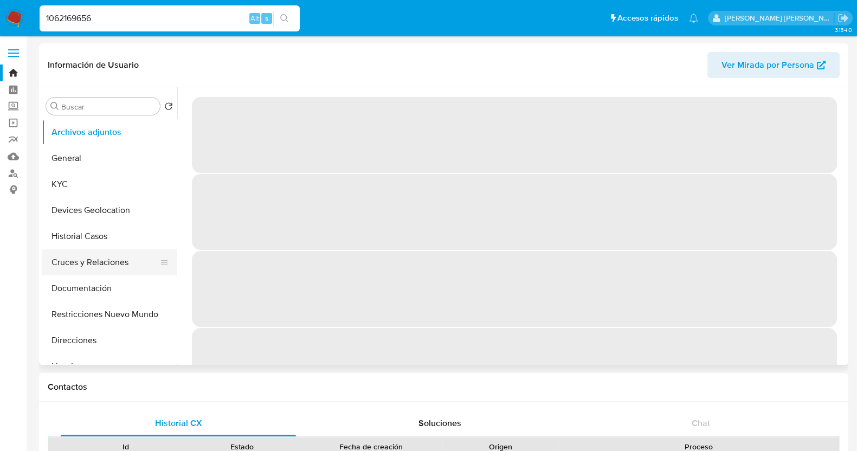
select select "10"
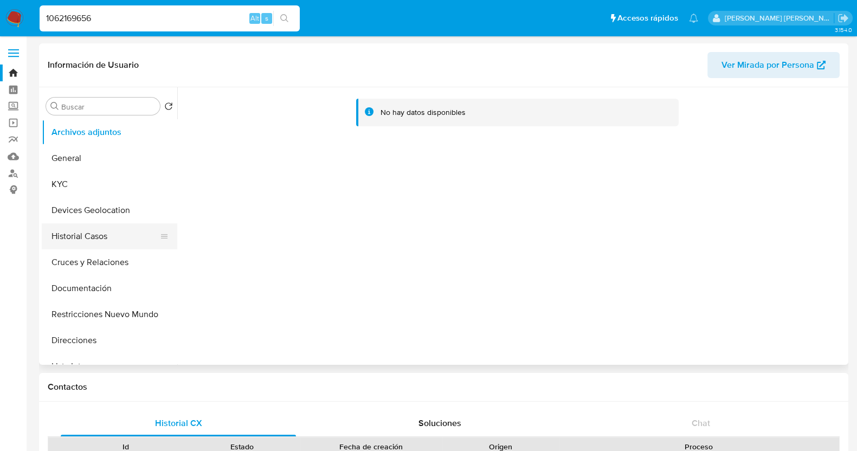
click at [94, 240] on button "Historial Casos" at bounding box center [105, 236] width 127 height 26
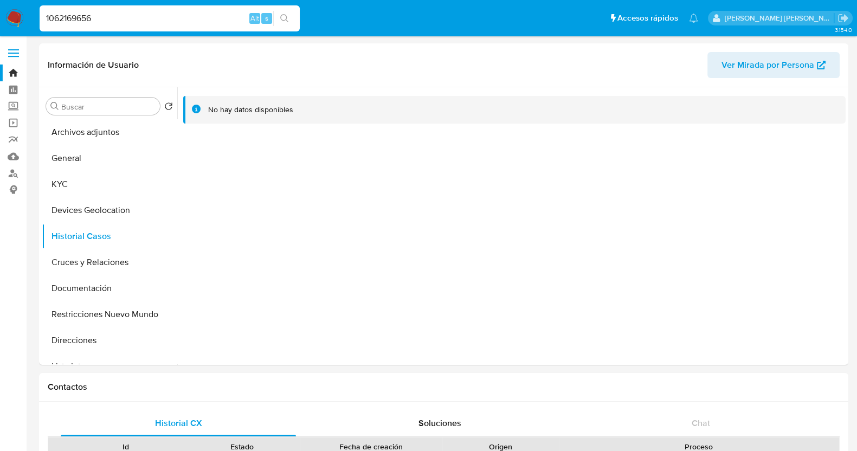
click at [125, 19] on input "1062169656" at bounding box center [170, 18] width 260 height 14
paste input "529920684"
type input "529920684"
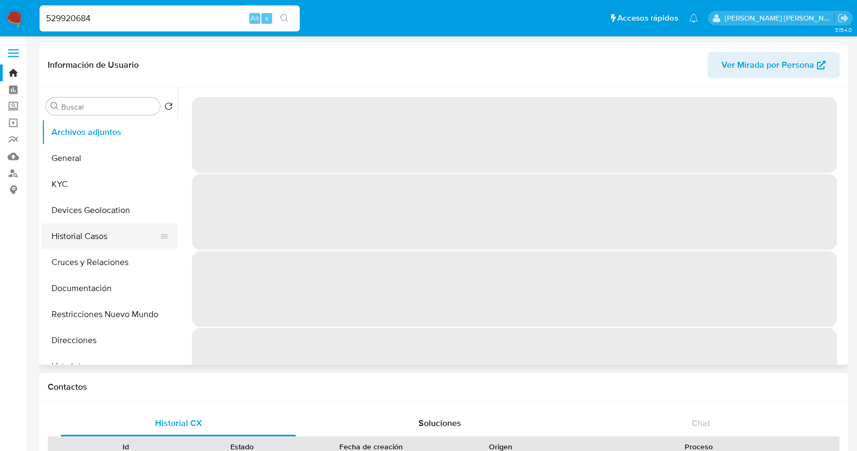
click at [78, 246] on button "Historial Casos" at bounding box center [105, 236] width 127 height 26
select select "10"
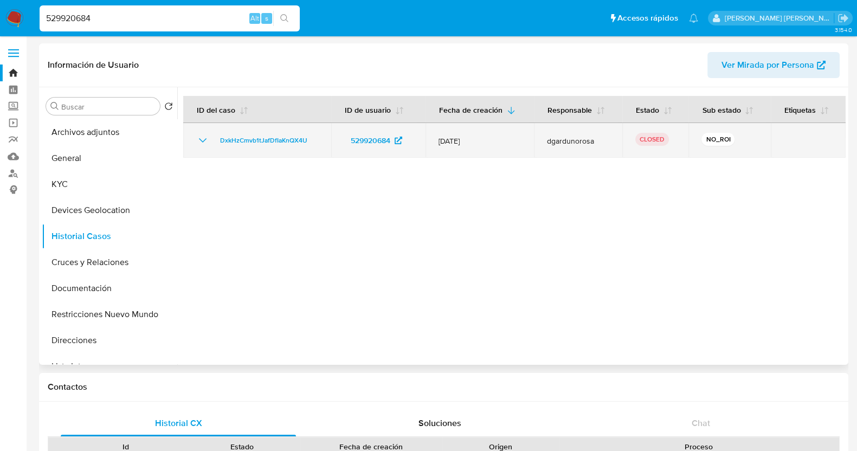
click at [202, 135] on icon "Mostrar/Ocultar" at bounding box center [202, 140] width 13 height 13
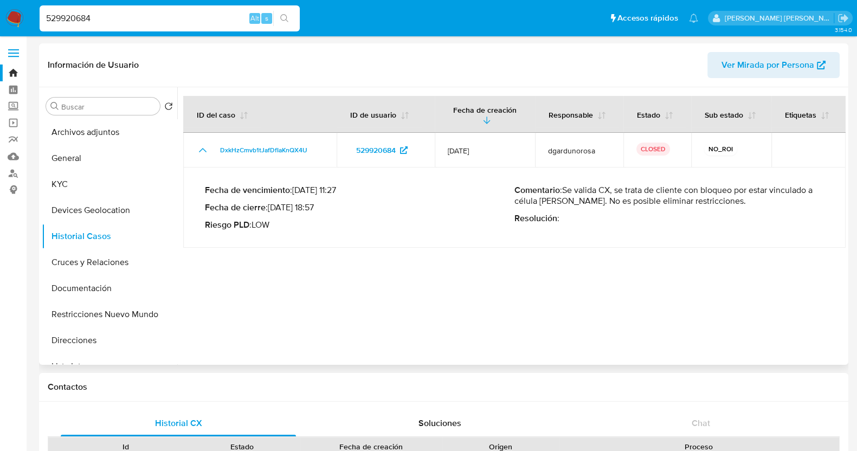
click at [547, 205] on p "Comentario : Se valida CX, se trata de cliente con bloqueo por estar vinculado …" at bounding box center [668, 196] width 309 height 22
drag, startPoint x: 545, startPoint y: 198, endPoint x: 562, endPoint y: 201, distance: 17.6
click at [562, 201] on p "Comentario : Se valida CX, se trata de cliente con bloqueo por estar vinculado …" at bounding box center [668, 196] width 309 height 22
drag, startPoint x: 537, startPoint y: 203, endPoint x: 643, endPoint y: 203, distance: 106.8
click at [643, 203] on p "Comentario : Se valida CX, se trata de cliente con bloqueo por estar vinculado …" at bounding box center [668, 196] width 309 height 22
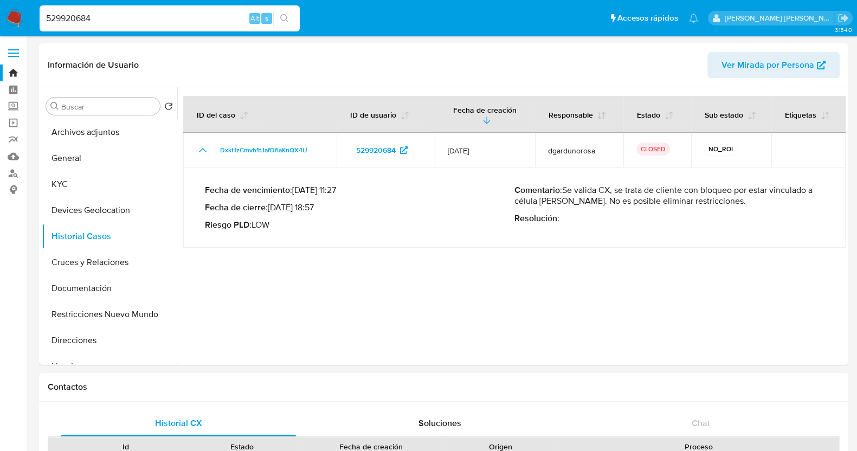
click at [79, 19] on input "529920684" at bounding box center [170, 18] width 260 height 14
click at [121, 13] on input "529920684" at bounding box center [170, 18] width 260 height 14
paste input "1190939255"
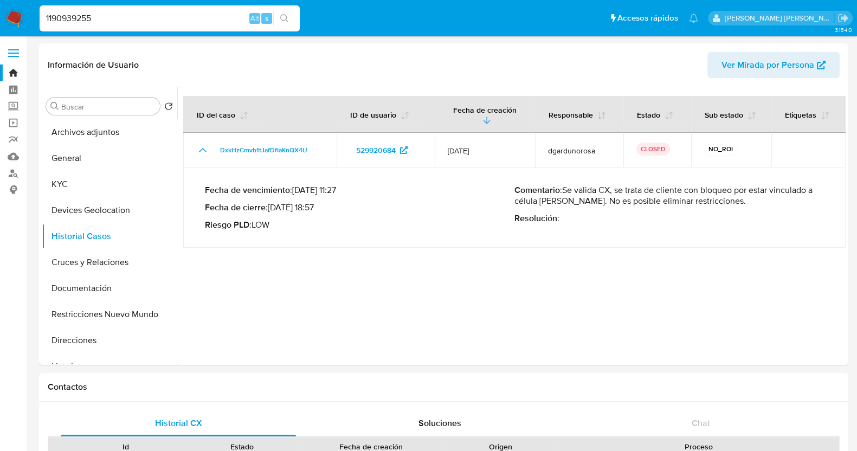
type input "1190939255"
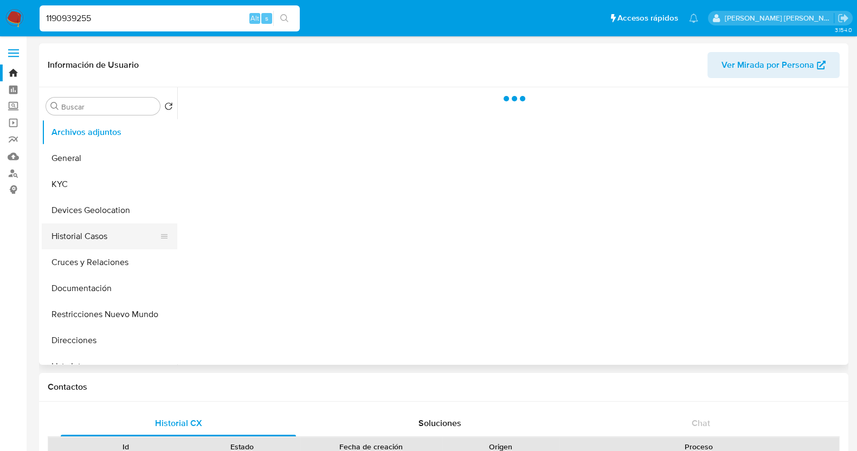
drag, startPoint x: 92, startPoint y: 244, endPoint x: 98, endPoint y: 245, distance: 6.0
click at [93, 245] on button "Historial Casos" at bounding box center [105, 236] width 127 height 26
select select "10"
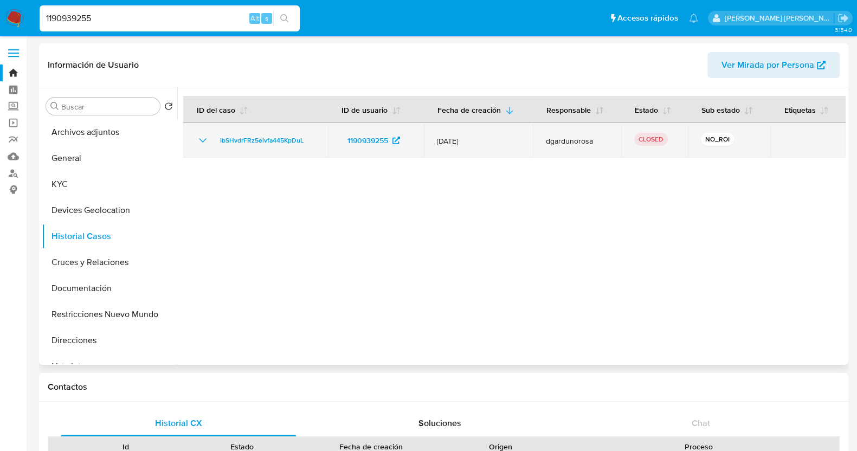
click at [208, 142] on icon "Mostrar/Ocultar" at bounding box center [202, 140] width 13 height 13
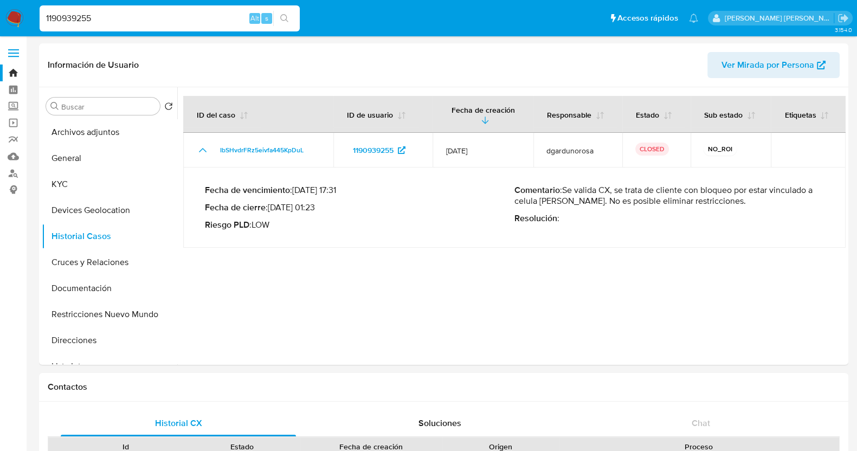
click at [82, 12] on input "1190939255" at bounding box center [170, 18] width 260 height 14
paste input "792617376"
type input "792617376"
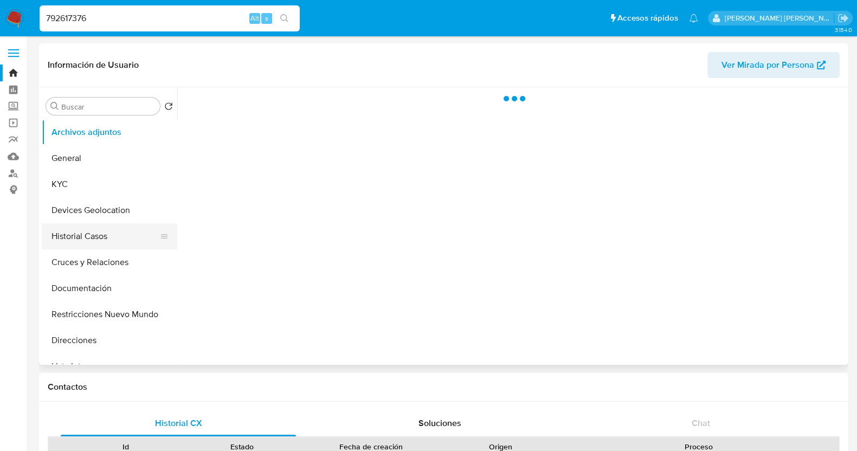
click at [89, 240] on button "Historial Casos" at bounding box center [105, 236] width 127 height 26
select select "10"
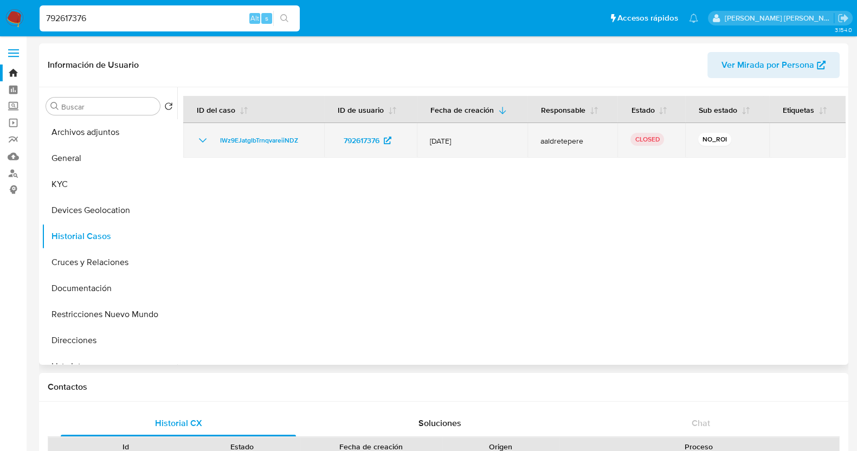
click at [198, 138] on icon "Mostrar/Ocultar" at bounding box center [202, 140] width 13 height 13
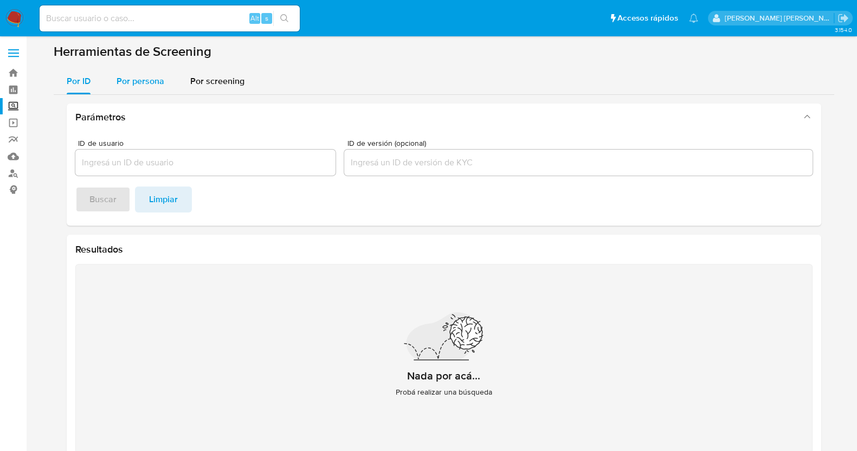
click at [151, 77] on span "Por persona" at bounding box center [141, 81] width 48 height 12
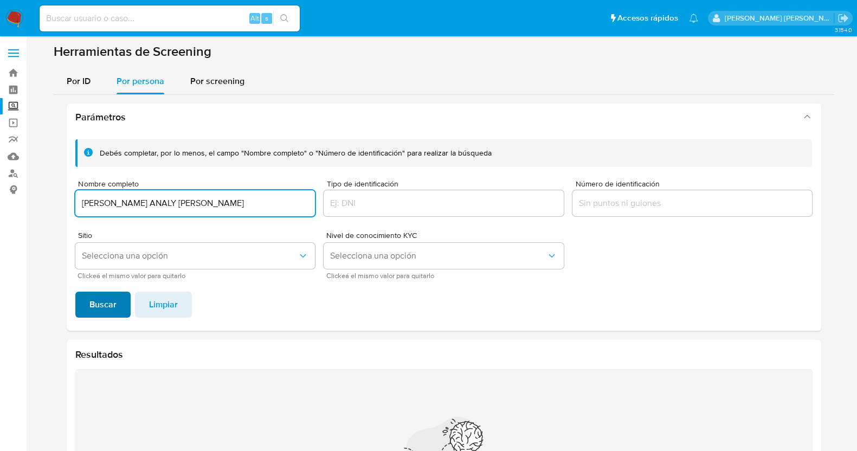
type input "[PERSON_NAME] ANALY [PERSON_NAME]"
click at [107, 293] on span "Buscar" at bounding box center [102, 305] width 27 height 24
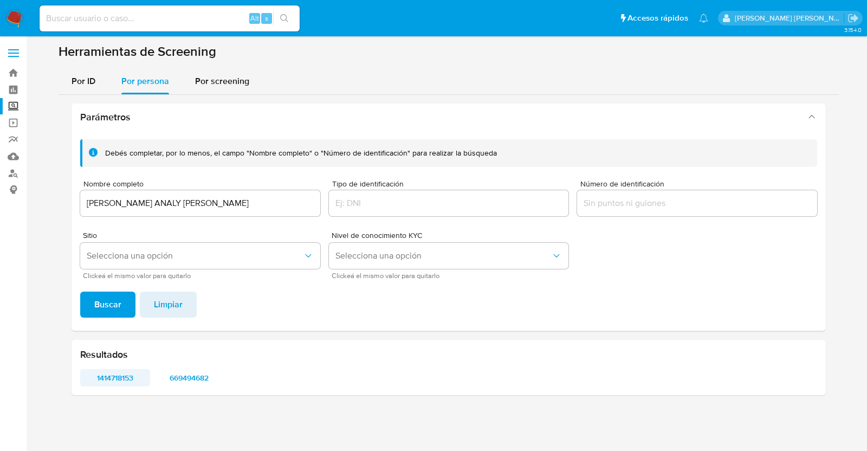
click at [108, 378] on span "1414718153" at bounding box center [115, 377] width 55 height 15
click at [191, 372] on span "669494682" at bounding box center [189, 377] width 55 height 15
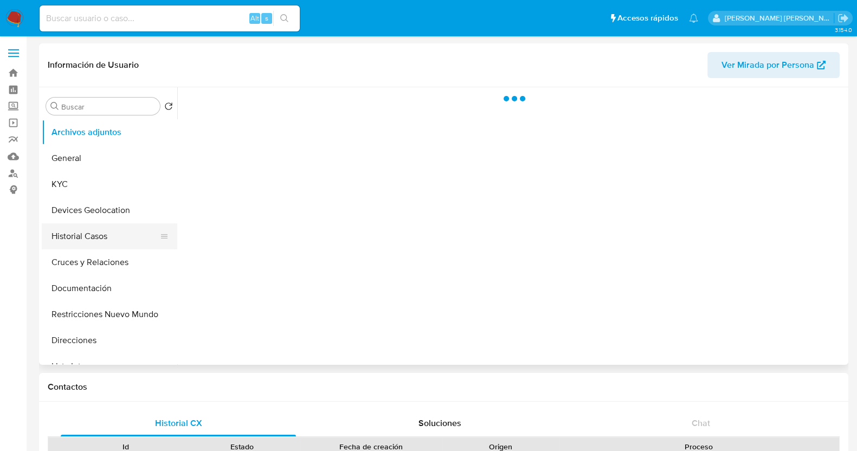
click at [74, 237] on button "Historial Casos" at bounding box center [105, 236] width 127 height 26
select select "10"
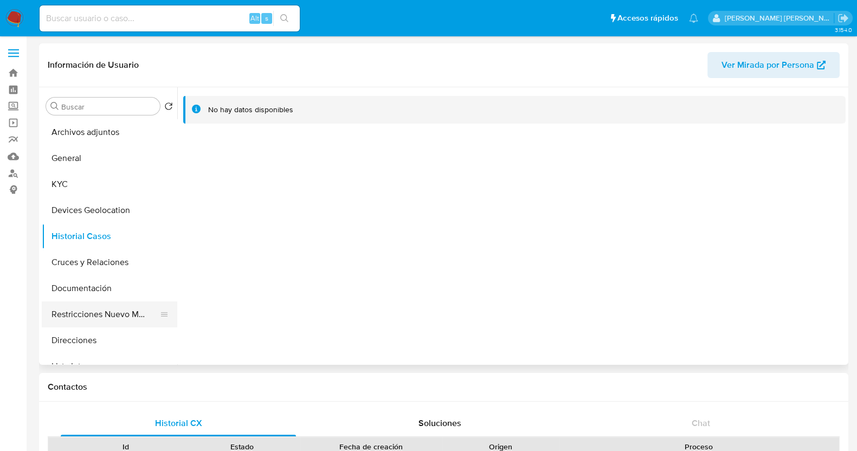
click at [124, 308] on button "Restricciones Nuevo Mundo" at bounding box center [105, 314] width 127 height 26
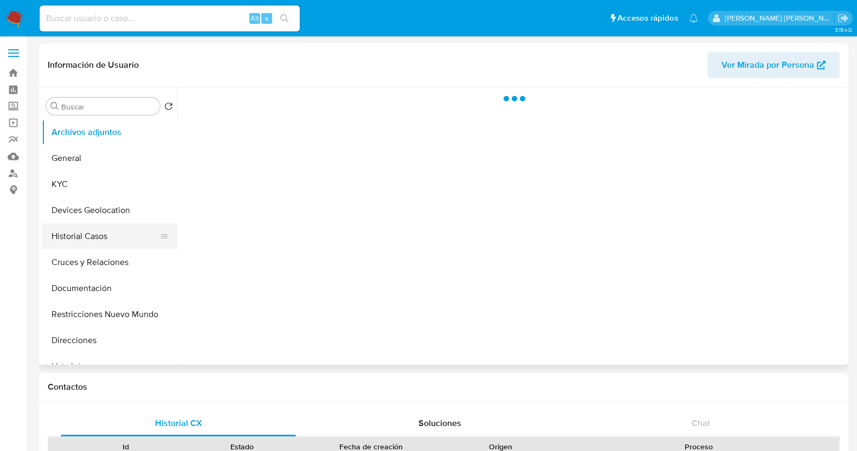
click at [112, 237] on button "Historial Casos" at bounding box center [105, 236] width 127 height 26
select select "10"
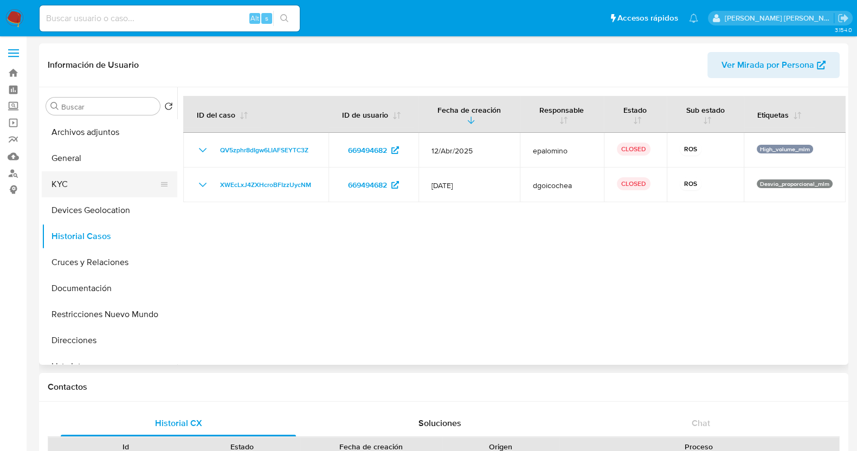
click at [71, 185] on button "KYC" at bounding box center [105, 184] width 127 height 26
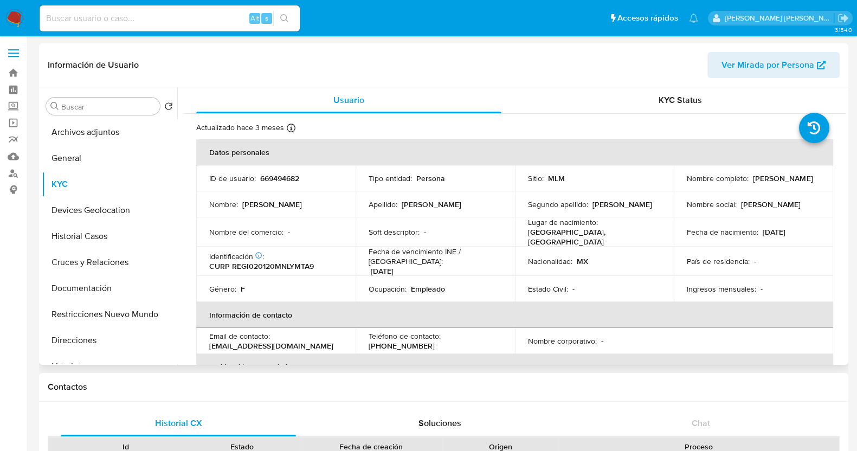
click at [287, 177] on p "669494682" at bounding box center [279, 178] width 39 height 10
copy p "669494682"
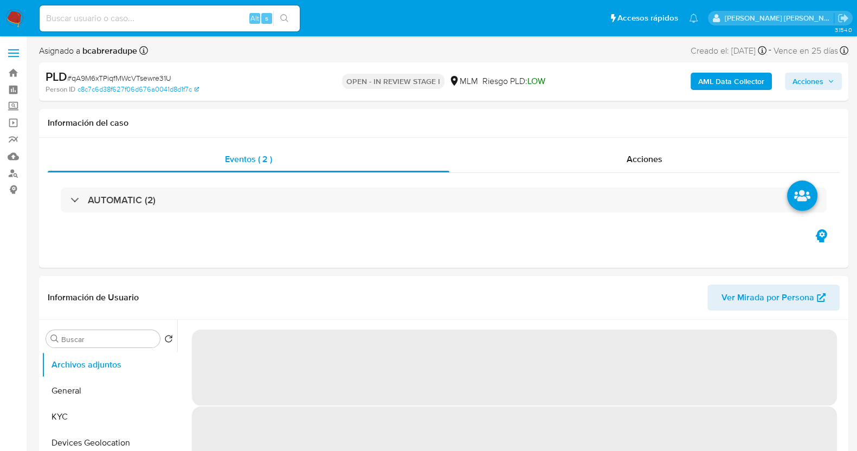
select select "10"
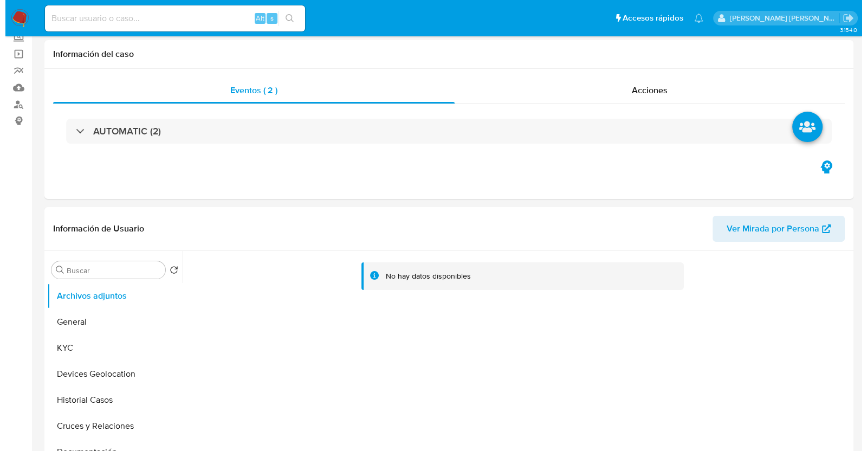
scroll to position [135, 0]
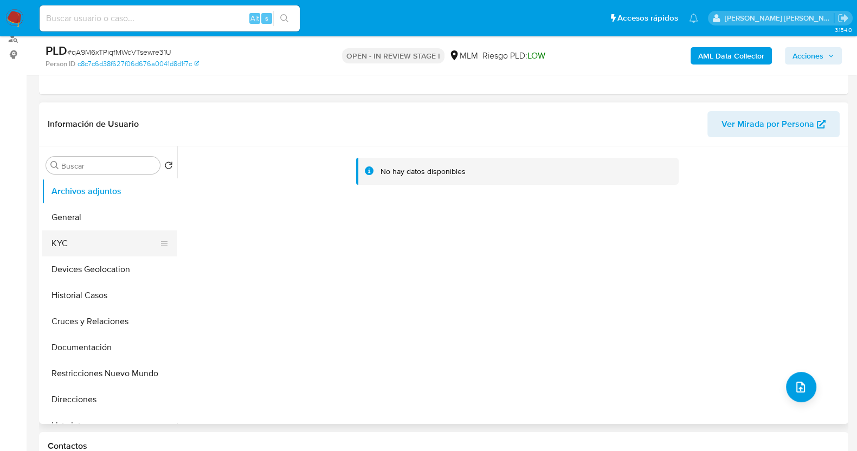
click at [102, 240] on button "KYC" at bounding box center [105, 243] width 127 height 26
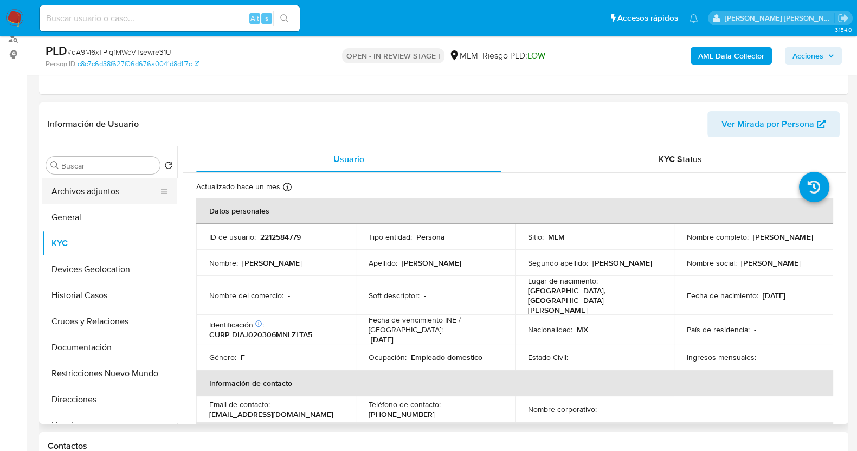
click at [107, 192] on button "Archivos adjuntos" at bounding box center [105, 191] width 127 height 26
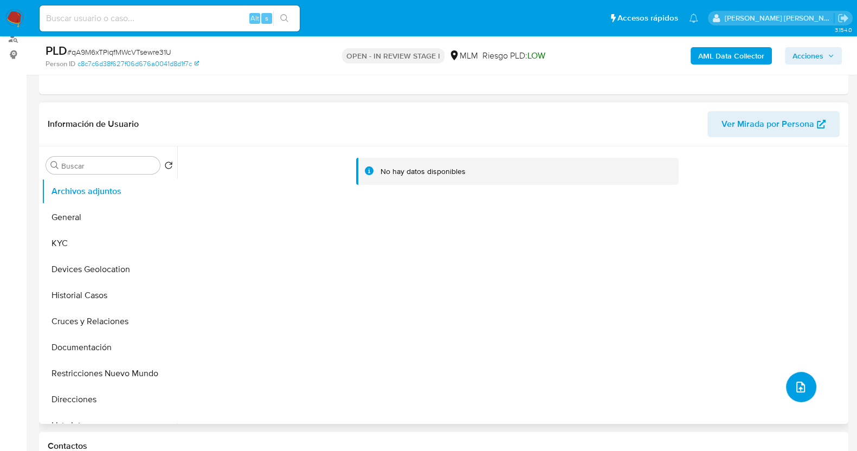
click at [800, 384] on icon "upload-file" at bounding box center [800, 386] width 13 height 13
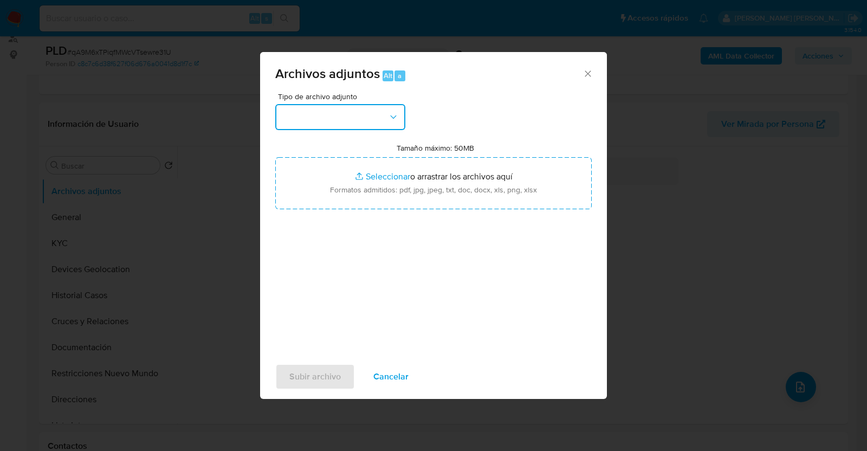
click at [365, 111] on button "button" at bounding box center [340, 117] width 130 height 26
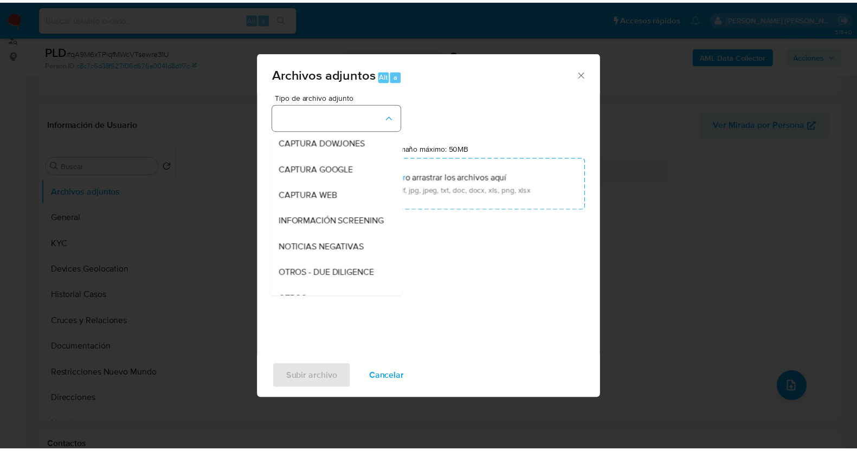
scroll to position [56, 0]
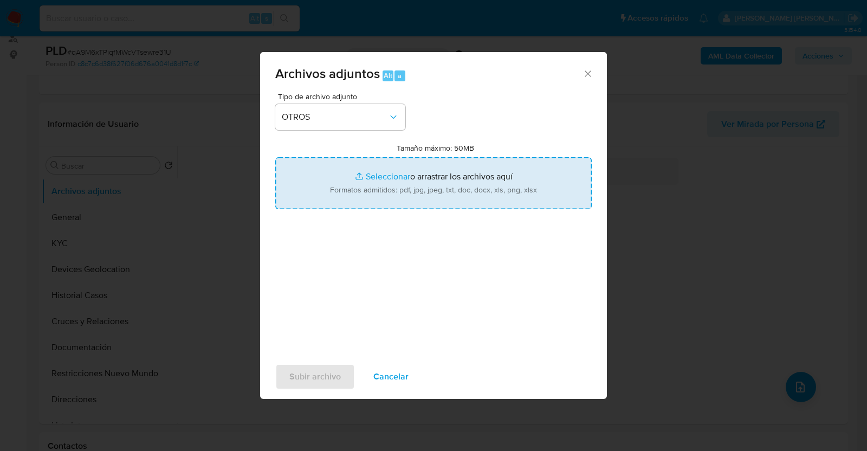
type input "C:\fakepath\2212584779_JATSIRY DIAZ_JUL2025.pdf"
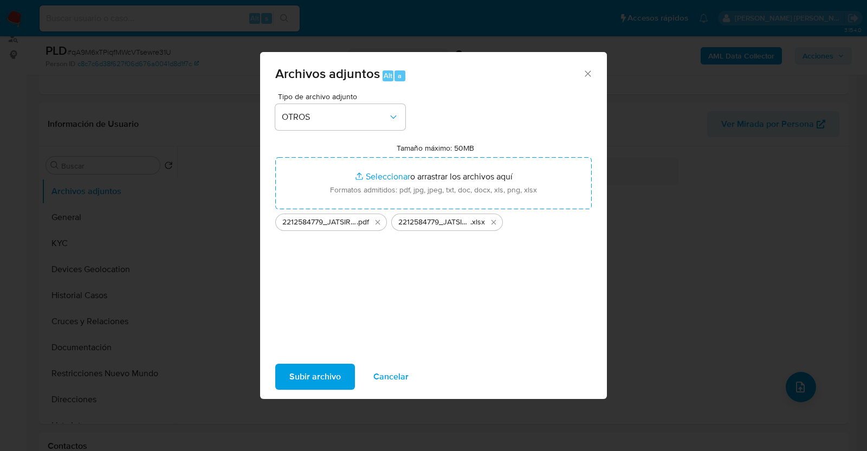
click at [312, 380] on span "Subir archivo" at bounding box center [314, 377] width 51 height 24
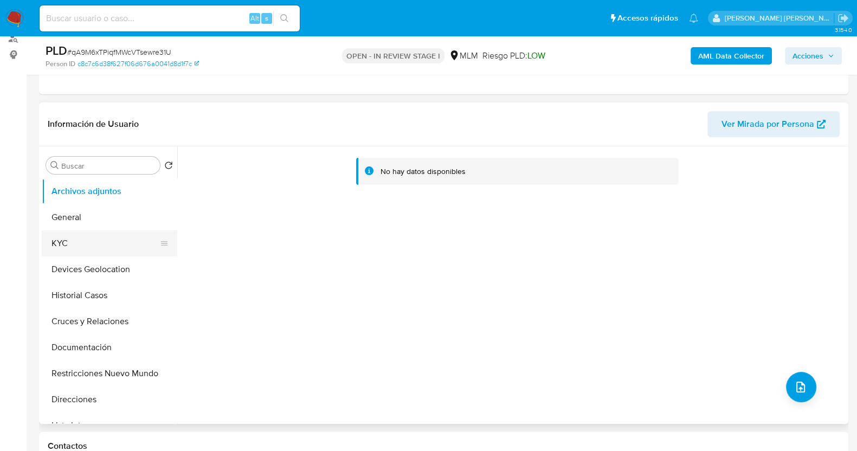
click at [95, 238] on button "KYC" at bounding box center [105, 243] width 127 height 26
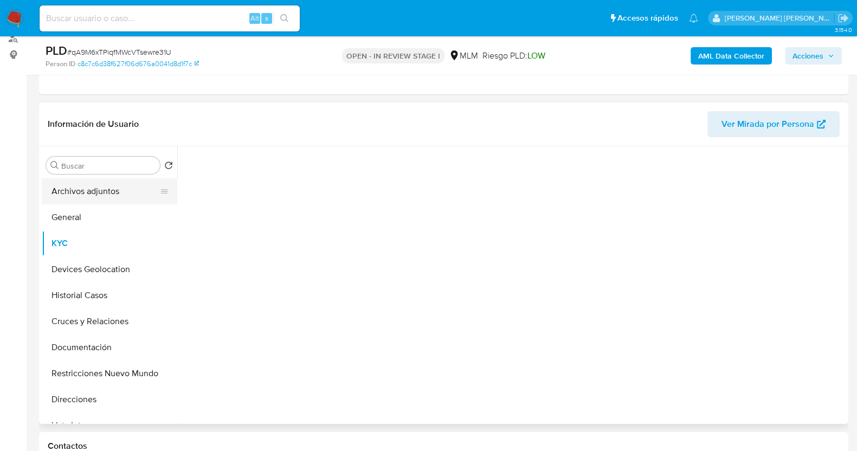
click at [112, 193] on button "Archivos adjuntos" at bounding box center [105, 191] width 127 height 26
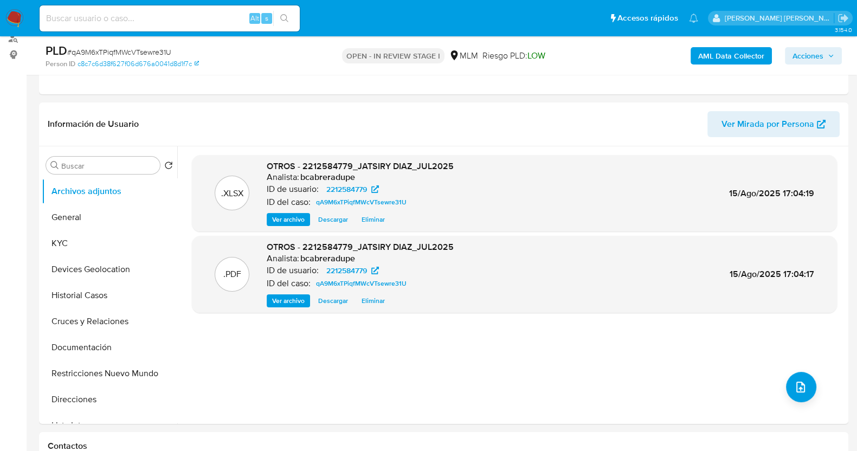
click at [821, 56] on span "Acciones" at bounding box center [807, 55] width 31 height 17
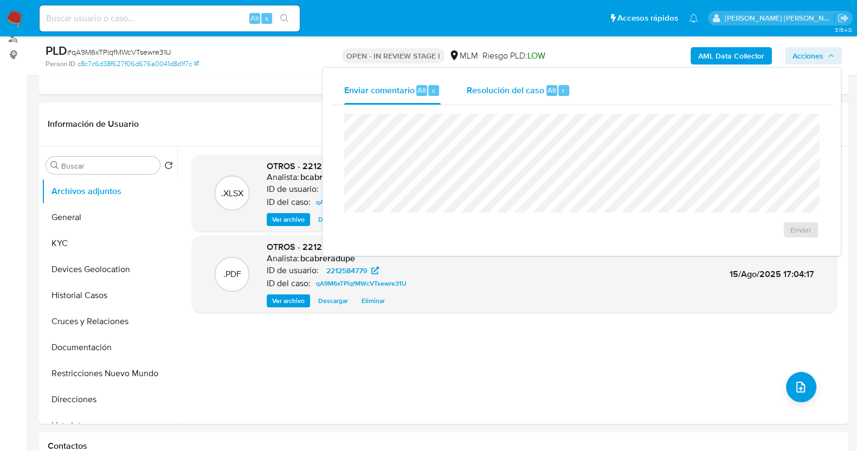
click at [504, 94] on span "Resolución del caso" at bounding box center [506, 89] width 78 height 12
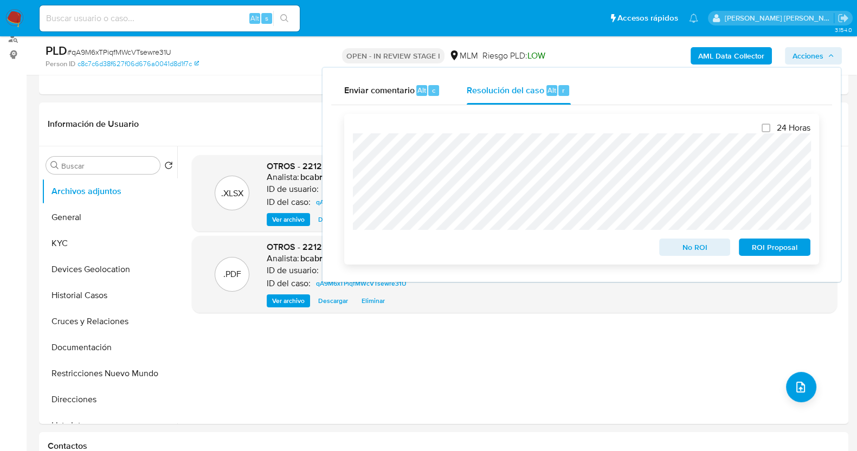
click at [754, 250] on span "ROI Proposal" at bounding box center [774, 247] width 56 height 15
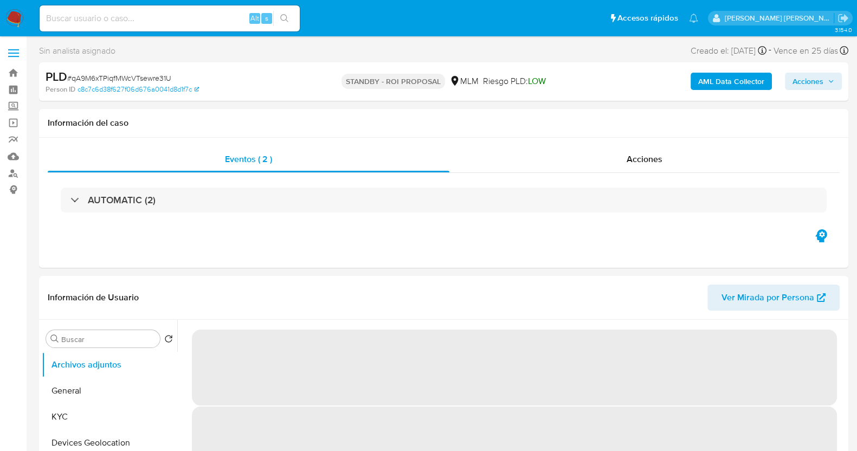
click at [136, 73] on span "# qA9M6xTPiqfMWcVTsewre31U" at bounding box center [119, 78] width 104 height 11
select select "10"
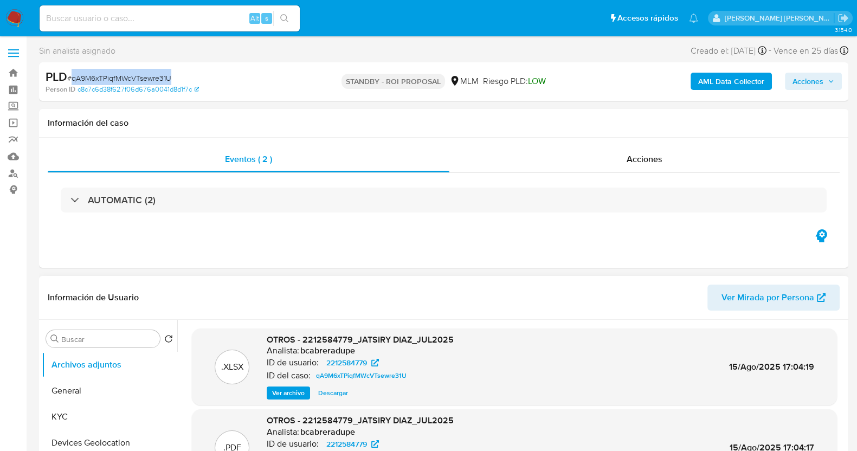
copy span "qA9M6xTPiqfMWcVTsewre31U"
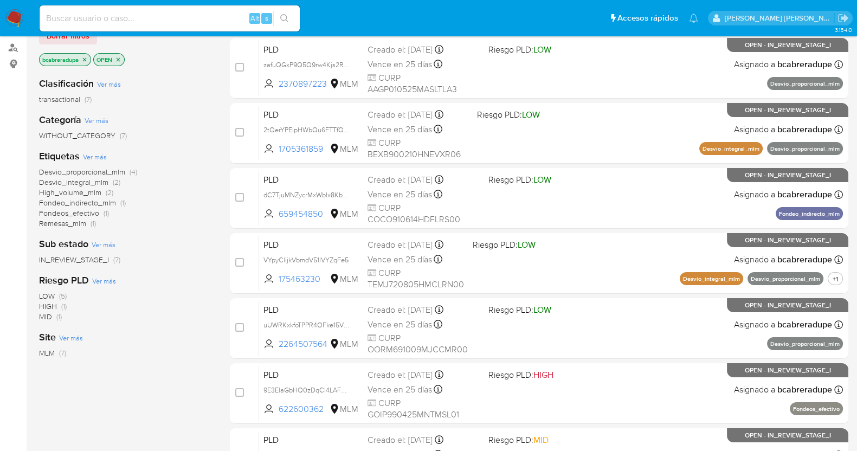
scroll to position [135, 0]
